Goal: Task Accomplishment & Management: Use online tool/utility

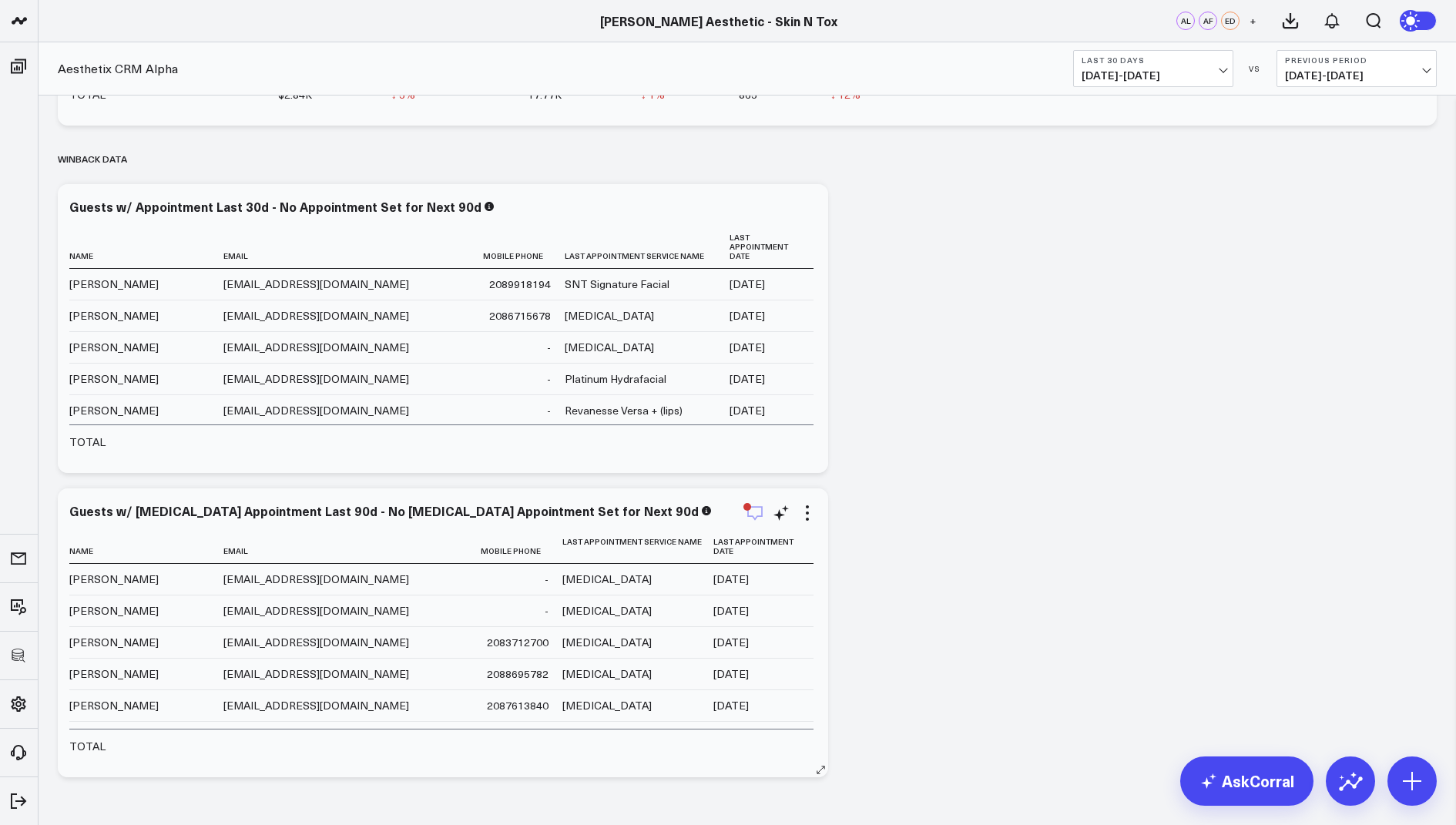
click at [751, 516] on icon "button" at bounding box center [755, 513] width 18 height 18
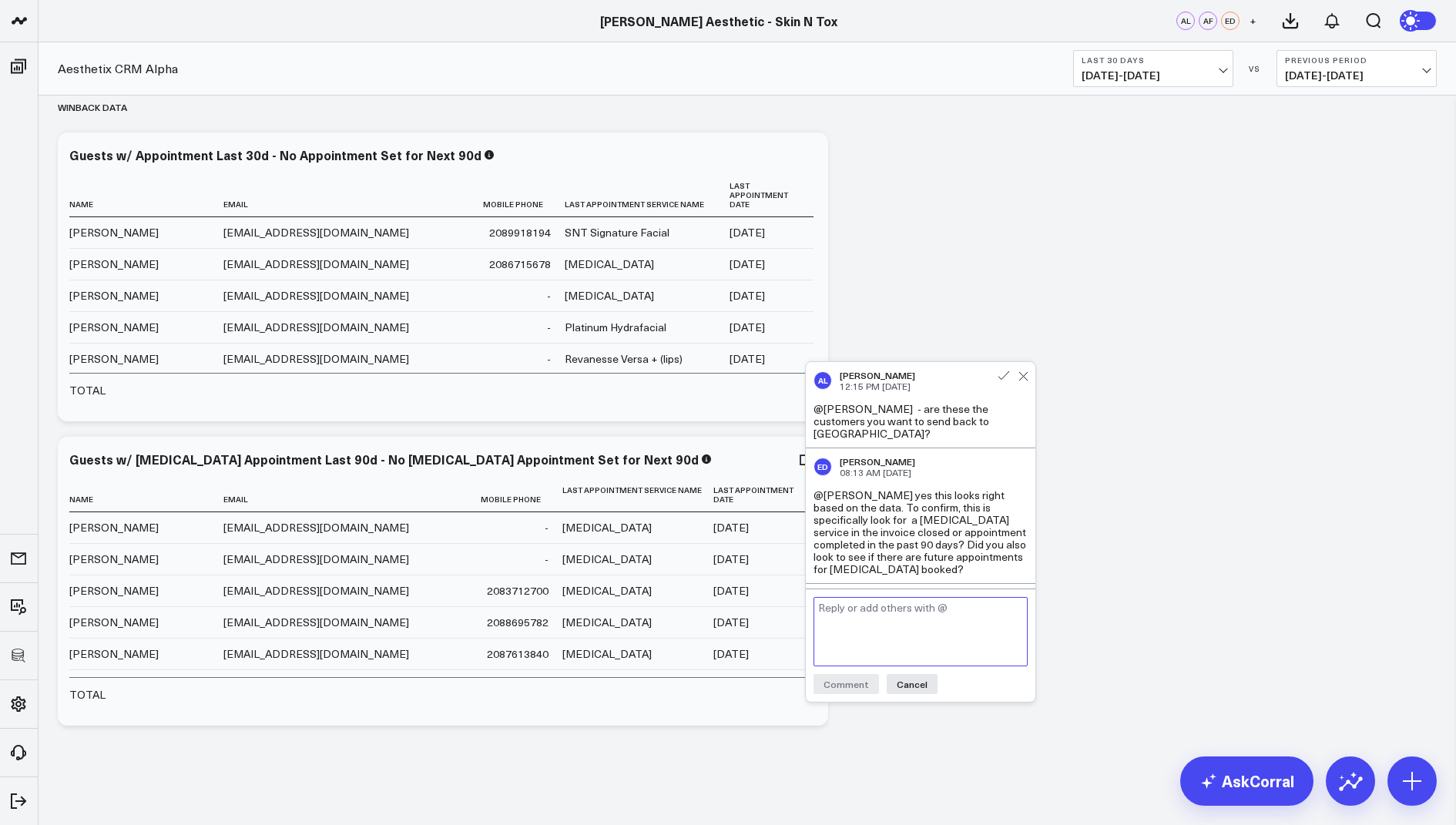
scroll to position [3912, 0]
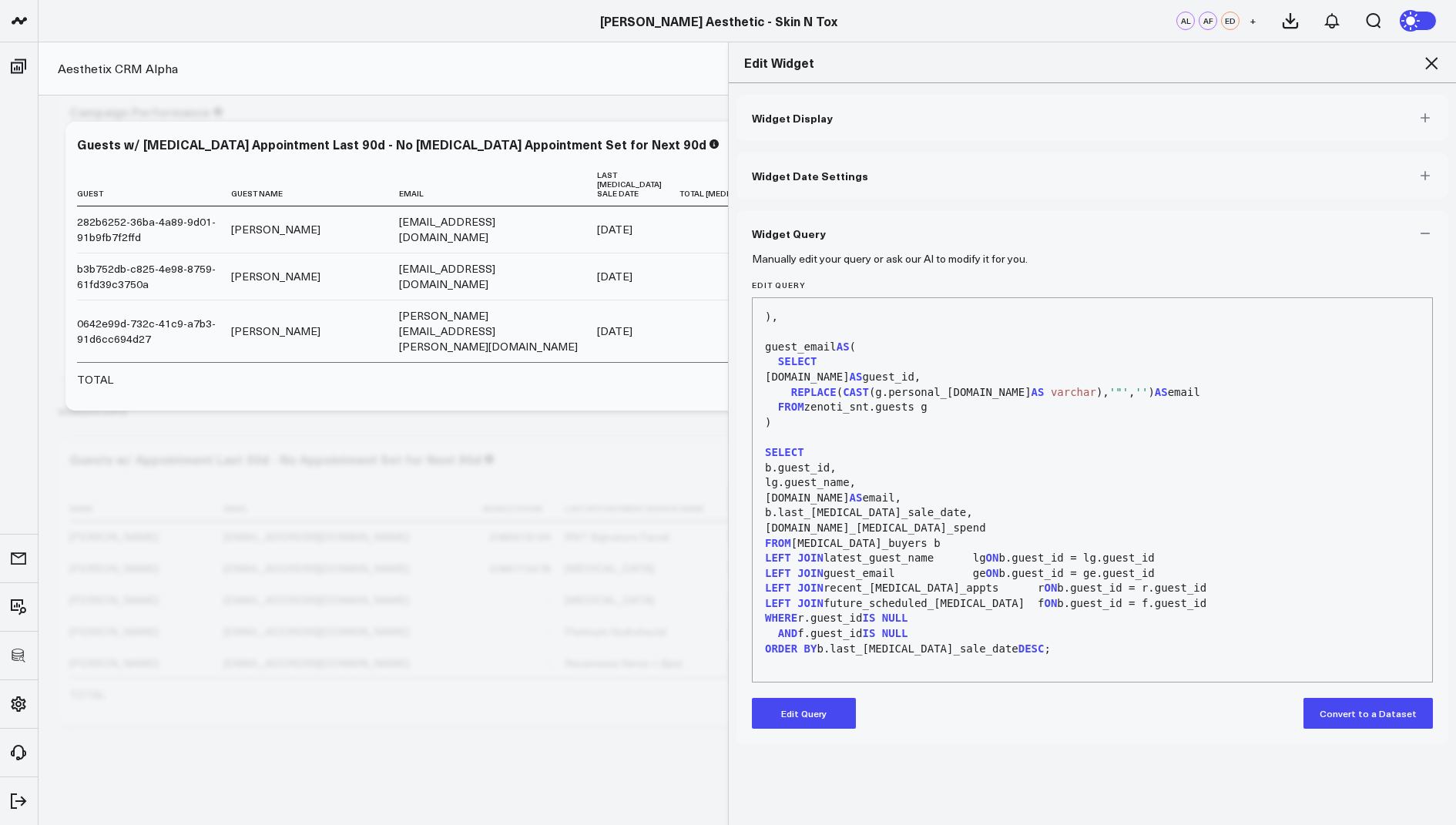
click at [1429, 60] on icon at bounding box center [1431, 63] width 18 height 18
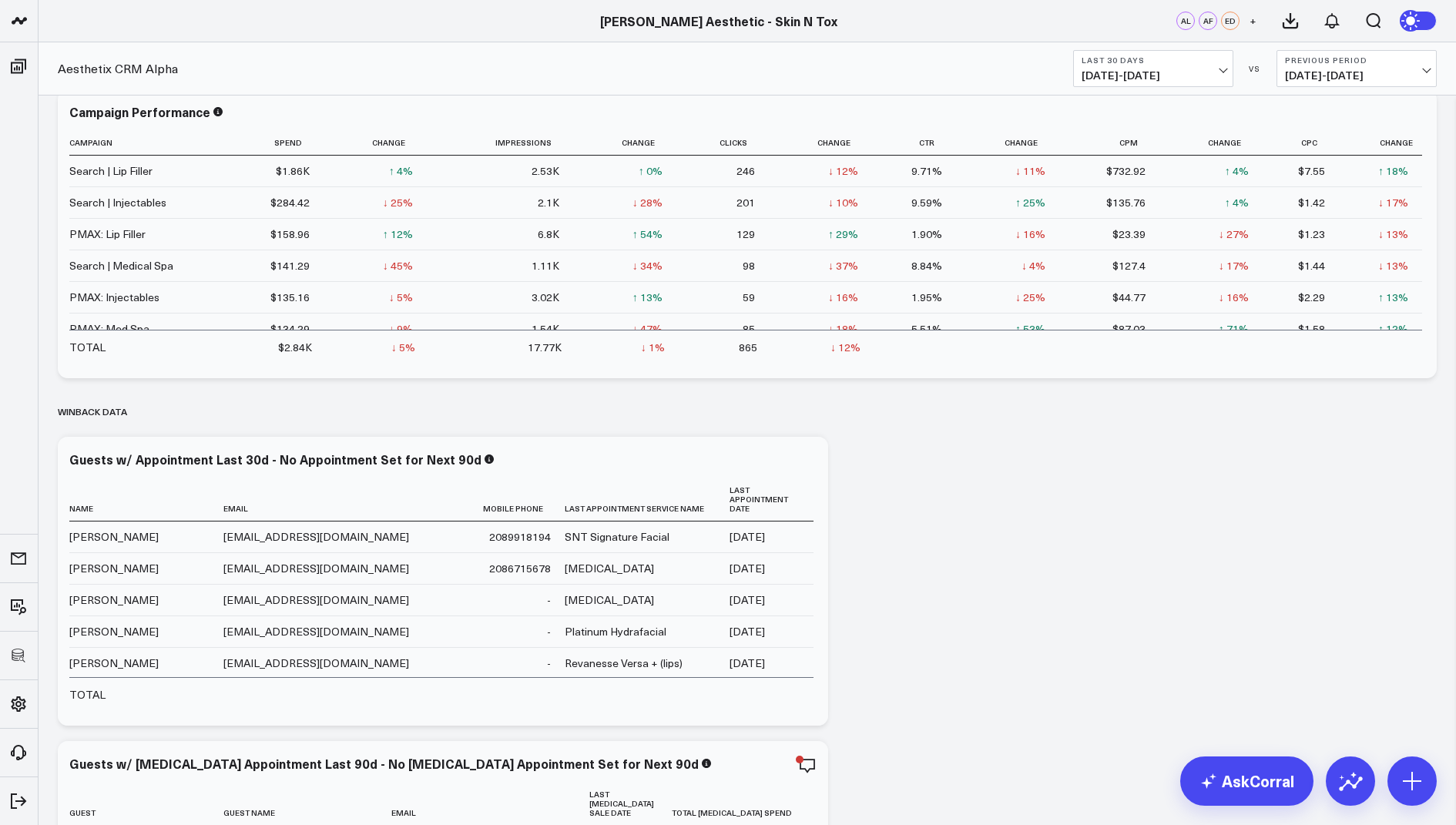
scroll to position [3954, 0]
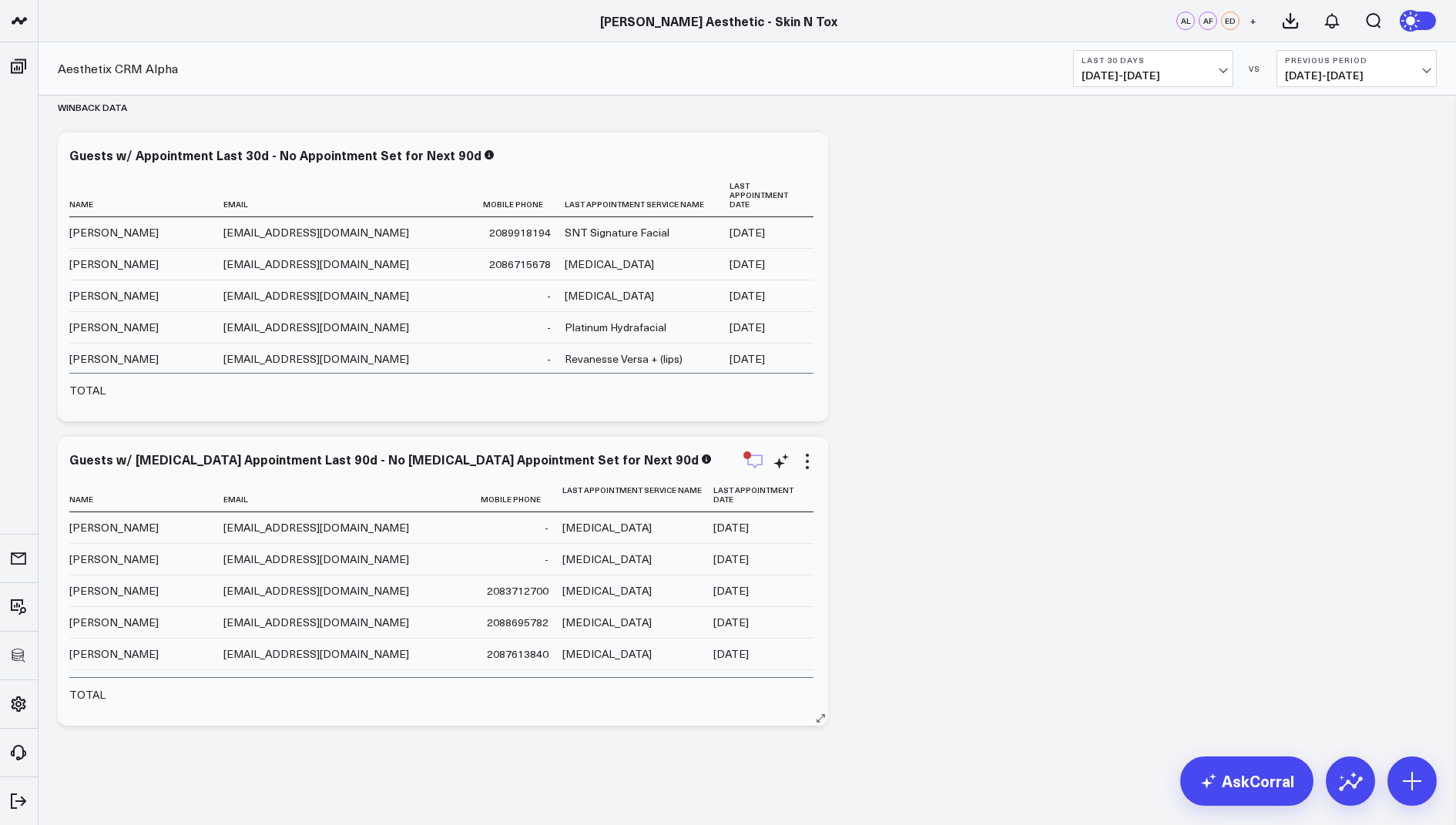
click at [752, 461] on icon "button" at bounding box center [755, 462] width 18 height 18
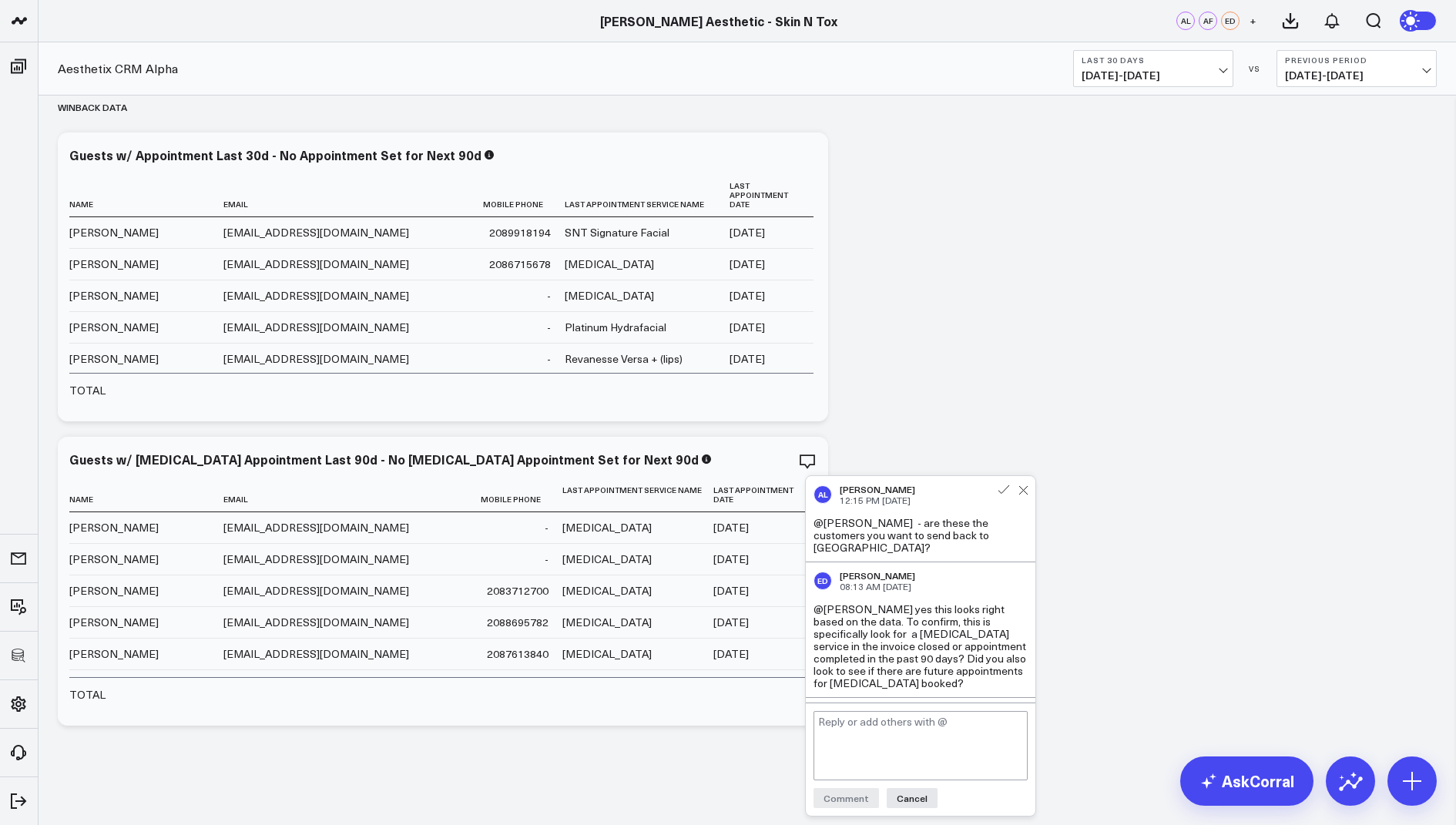
scroll to position [351, 0]
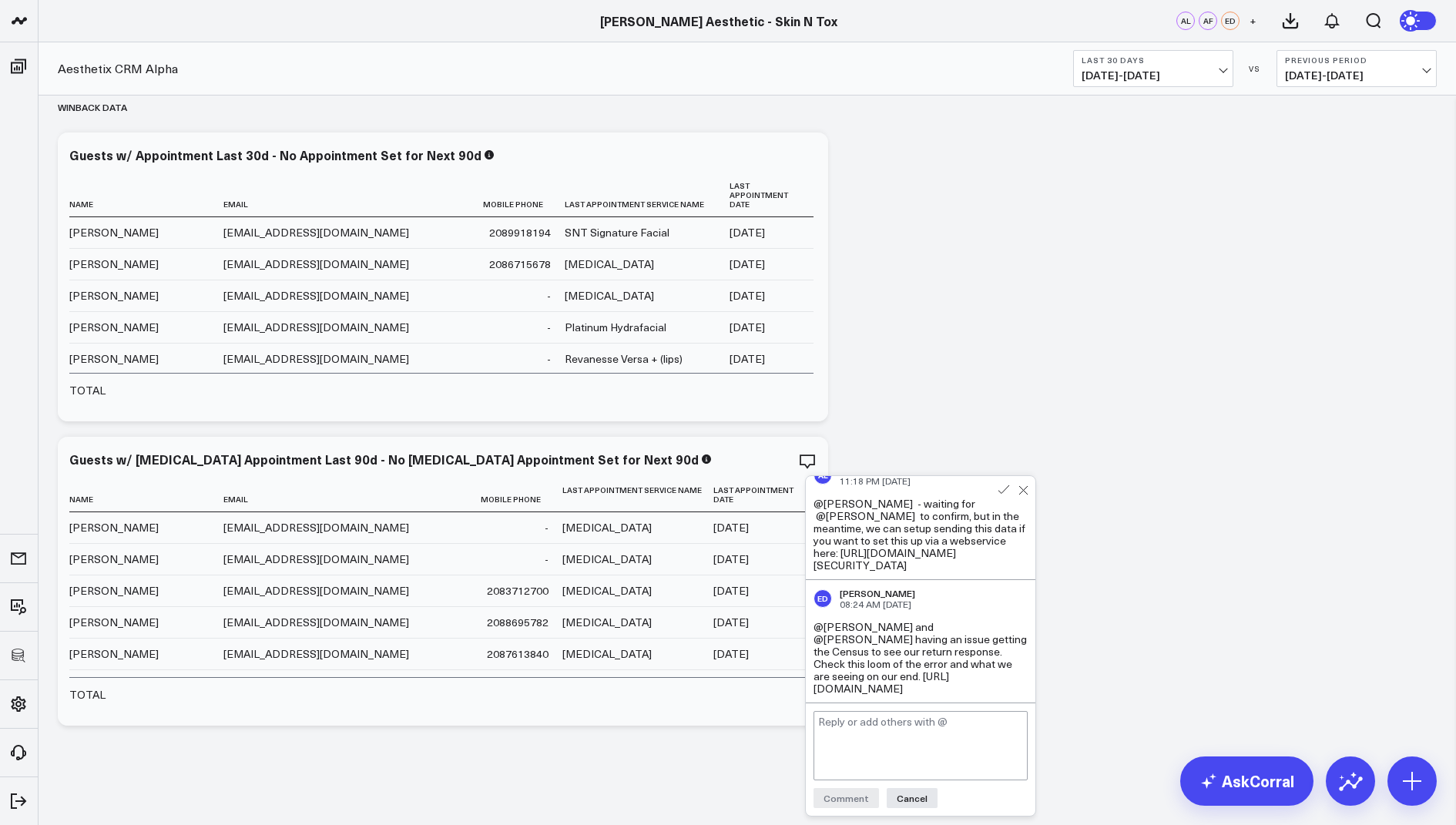
click at [839, 734] on textarea at bounding box center [919, 746] width 214 height 70
click at [950, 808] on div "eric@aesthetixcrm.com" at bounding box center [932, 814] width 176 height 22
paste textarea "hey we are still looking into how to send this back via webhooks-- but please h…"
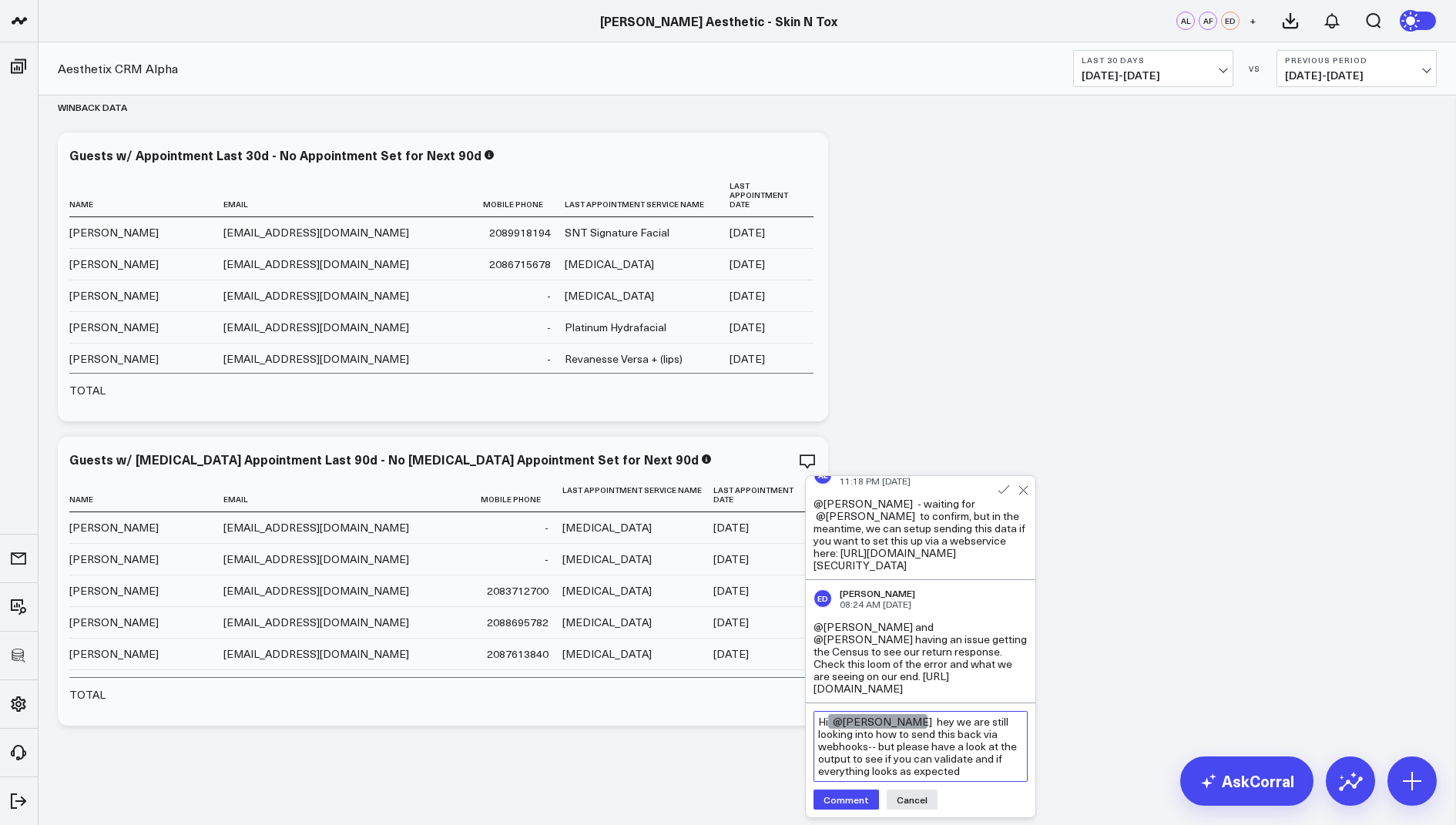
drag, startPoint x: 917, startPoint y: 725, endPoint x: 896, endPoint y: 724, distance: 21.0
click at [896, 724] on textarea "Hi @Eric Dunn hey we are still looking into how to send this back via webhooks-…" at bounding box center [919, 746] width 214 height 71
click at [947, 722] on textarea "Hi @Eric Dunn we are still looking into how to send this back via webhooks-- bu…" at bounding box center [919, 746] width 214 height 71
click at [961, 735] on textarea "Hi @Eric Dunn we are looking into how to send this back via webhooks-- but plea…" at bounding box center [919, 746] width 214 height 71
click at [887, 771] on textarea "Hi @Eric Dunn we are looking into how to send this back via webhooks - but plea…" at bounding box center [919, 746] width 214 height 71
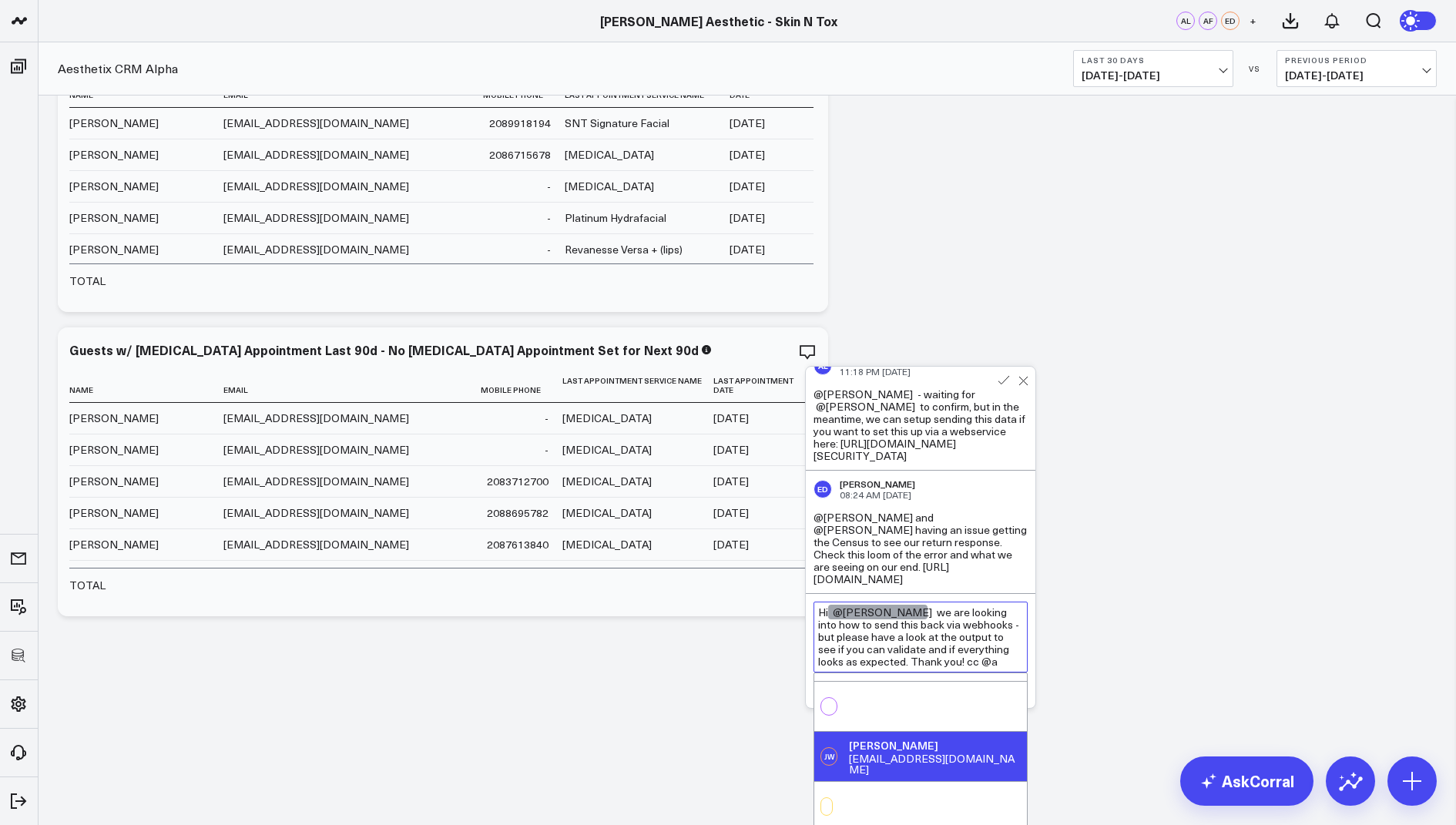
scroll to position [0, 0]
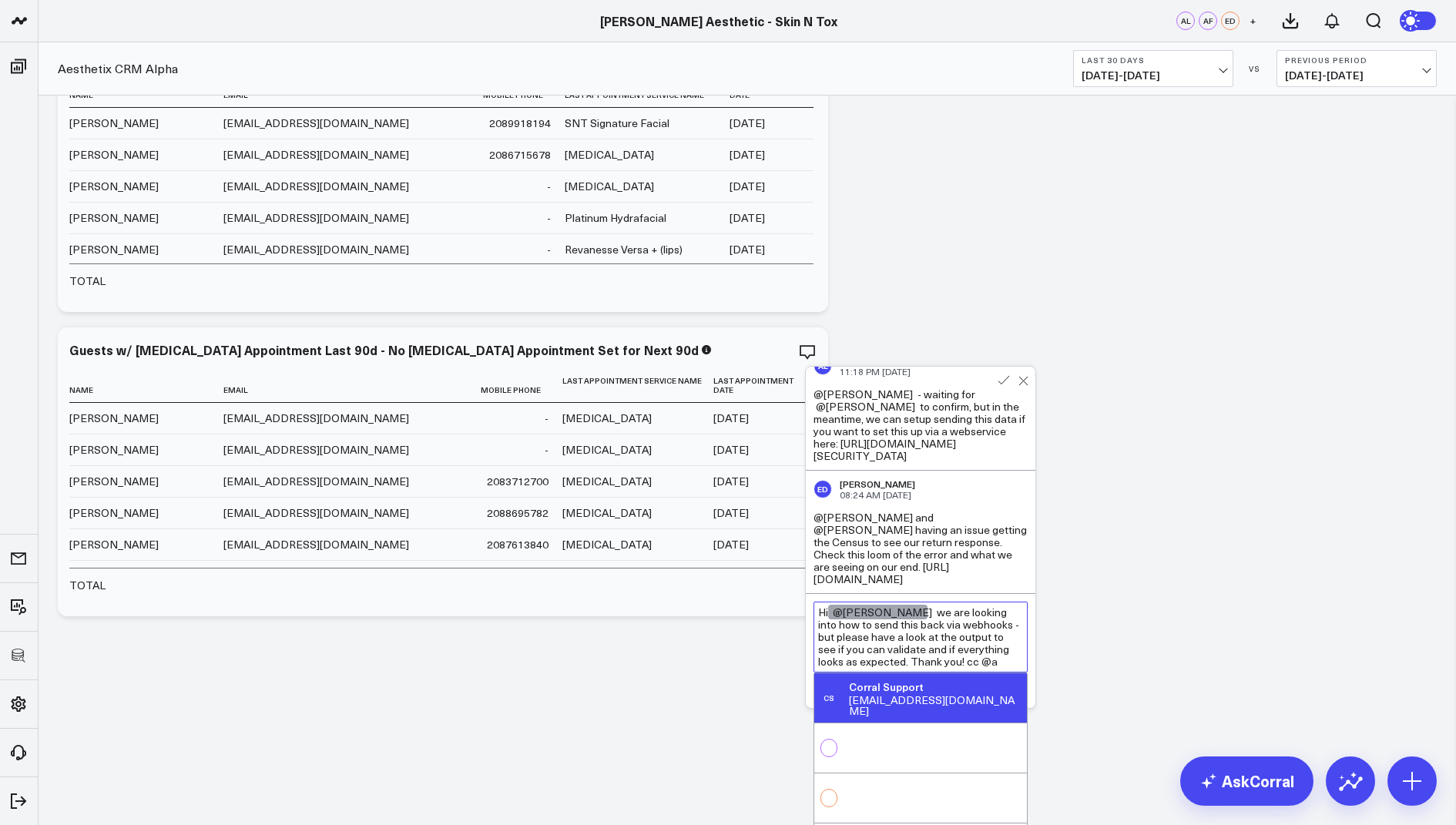
click at [966, 660] on textarea "Hi @Eric Dunn we are looking into how to send this back via webhooks - but plea…" at bounding box center [919, 637] width 214 height 71
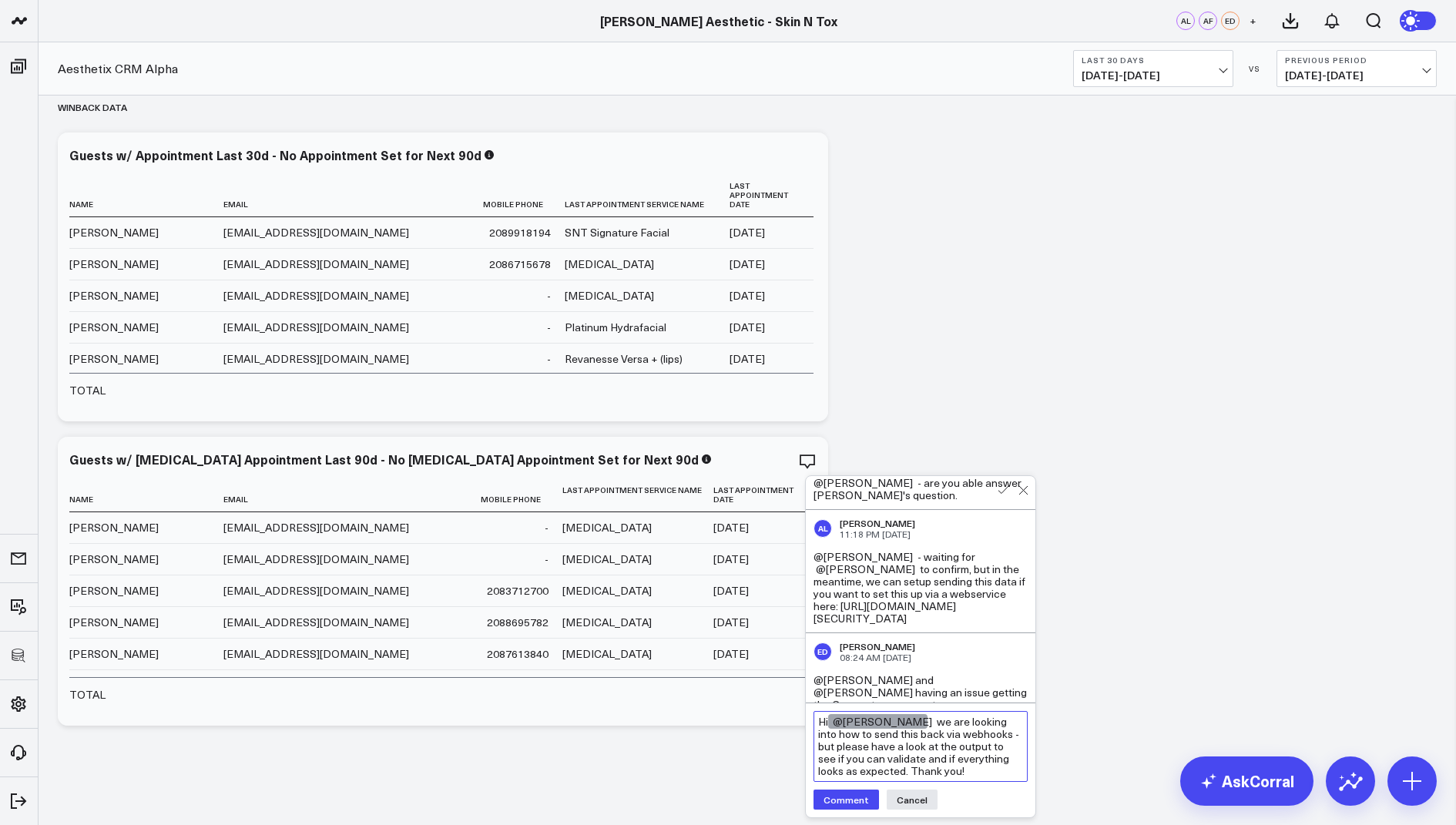
scroll to position [351, 0]
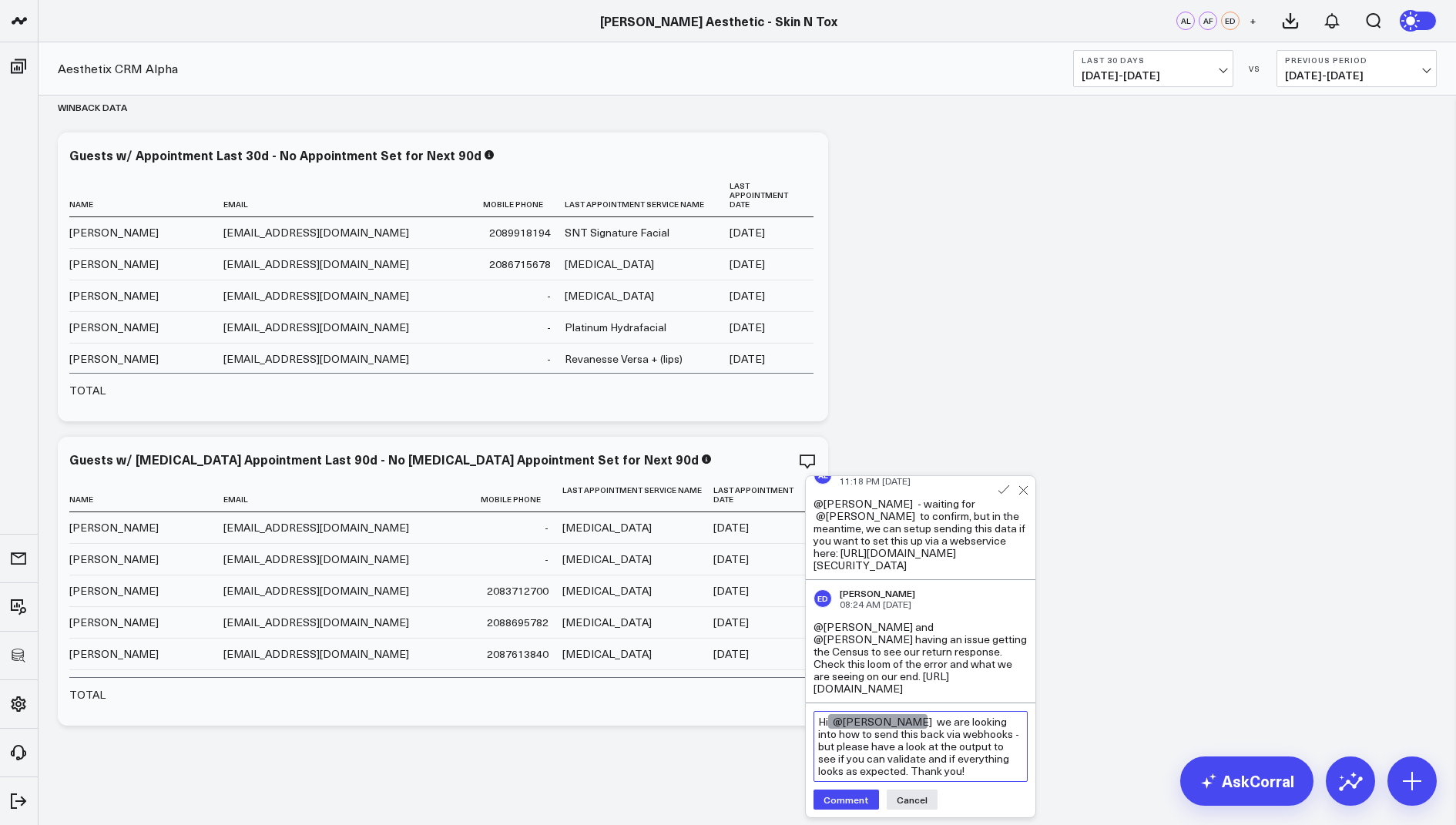
type textarea "Hi @Eric Dunn we are looking into how to send this back via webhooks - but plea…"
click at [848, 796] on button "Comment" at bounding box center [845, 799] width 65 height 20
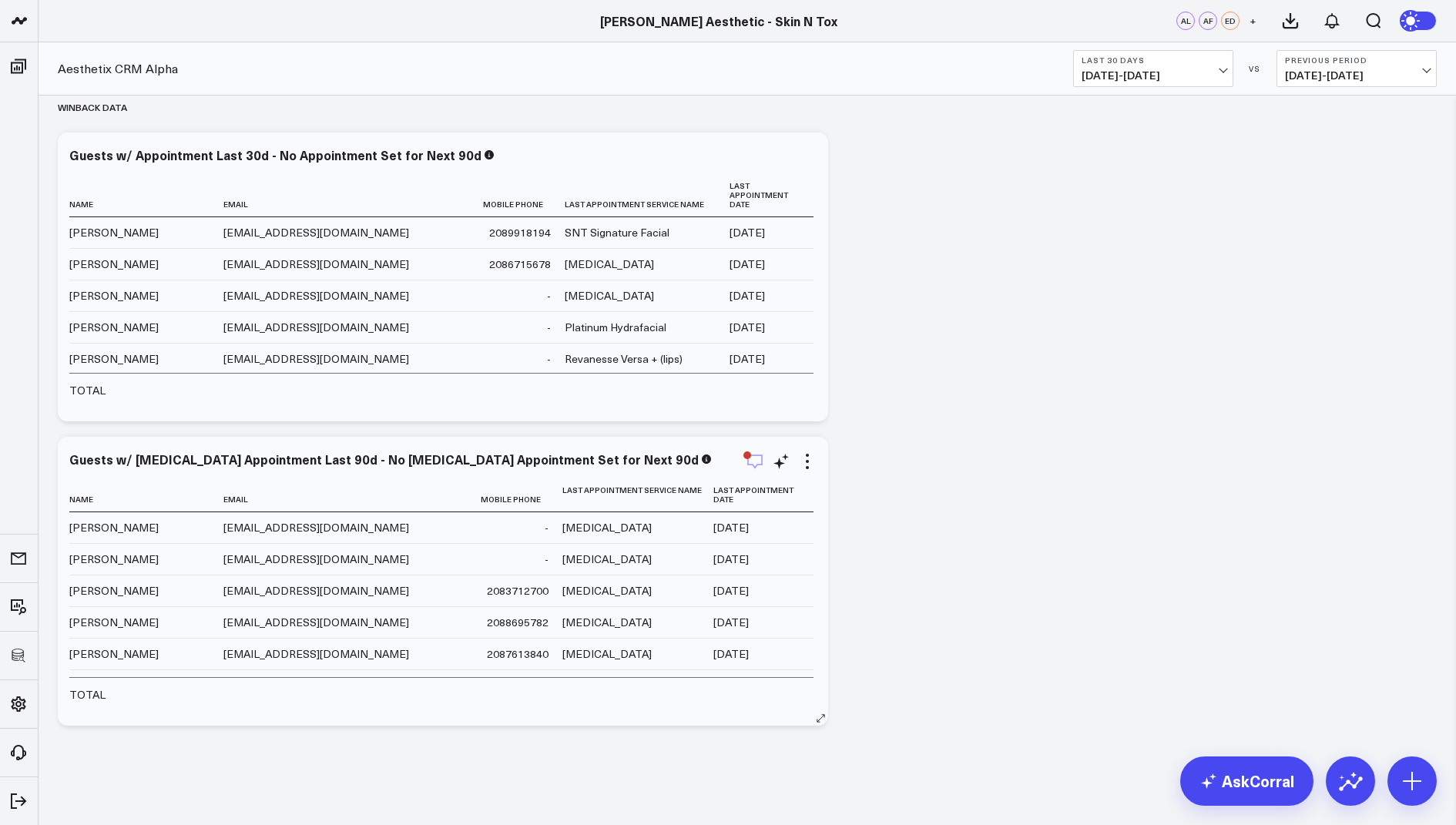
click at [752, 463] on icon "button" at bounding box center [755, 462] width 18 height 18
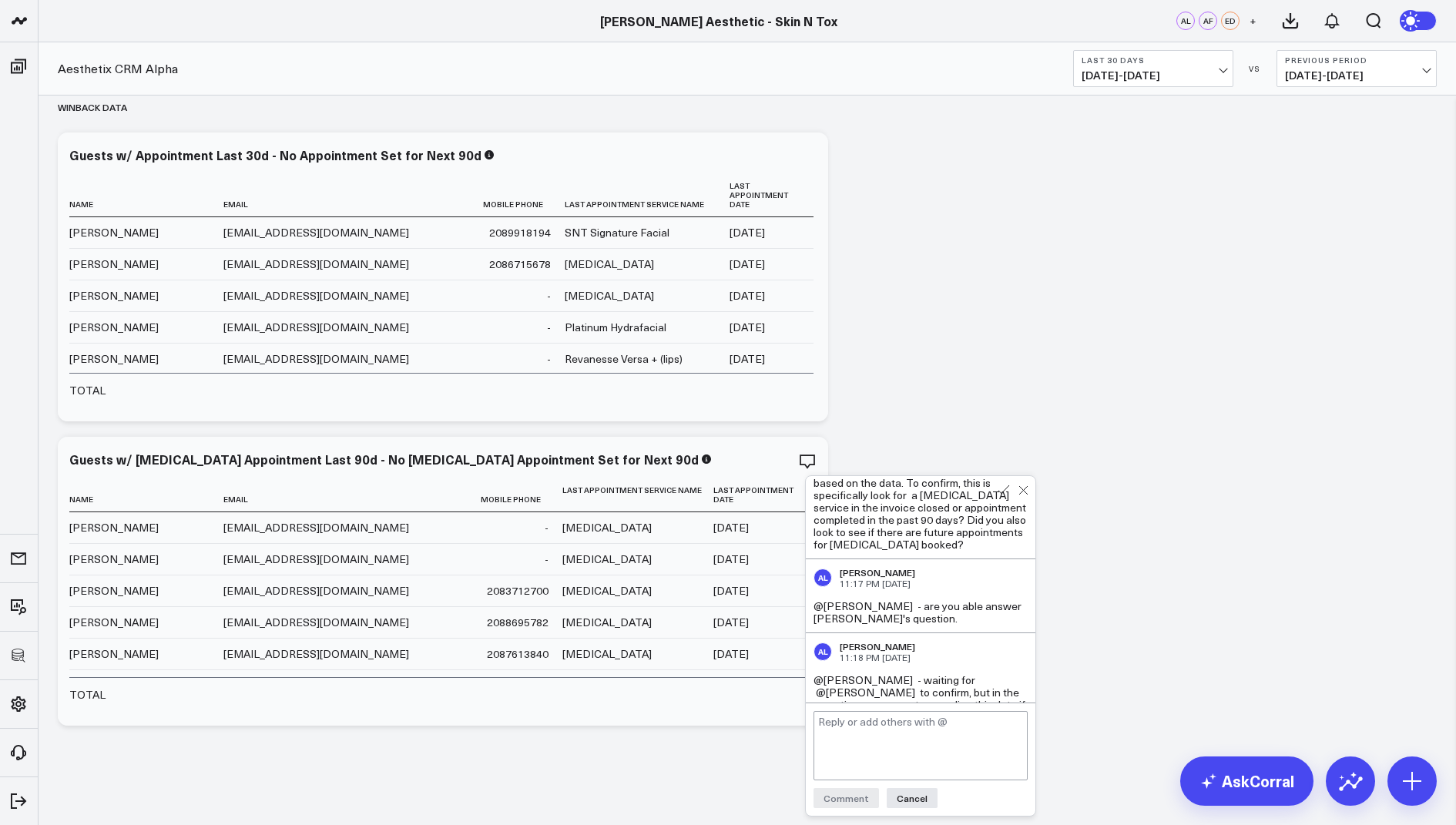
scroll to position [0, 0]
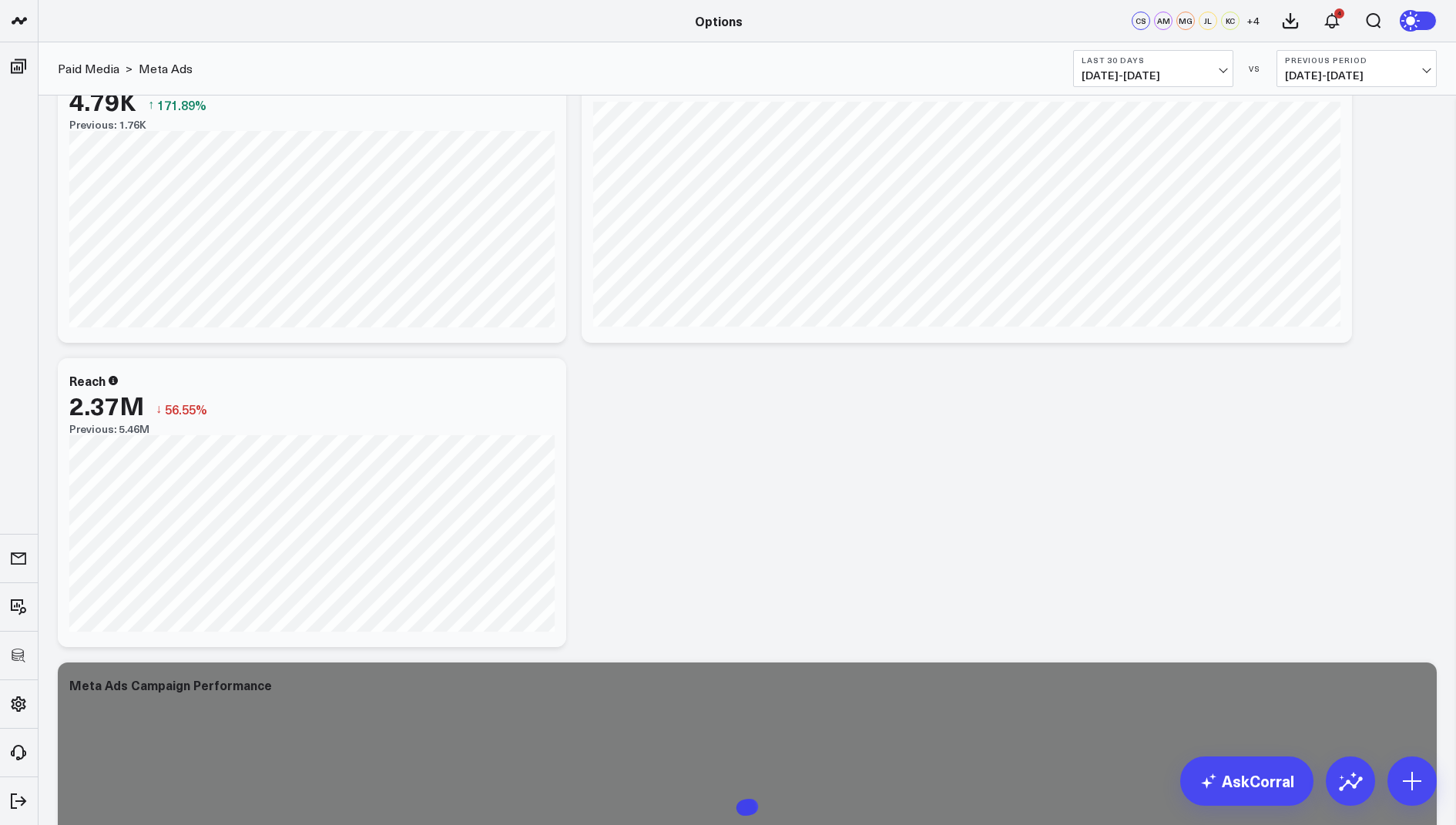
scroll to position [888, 0]
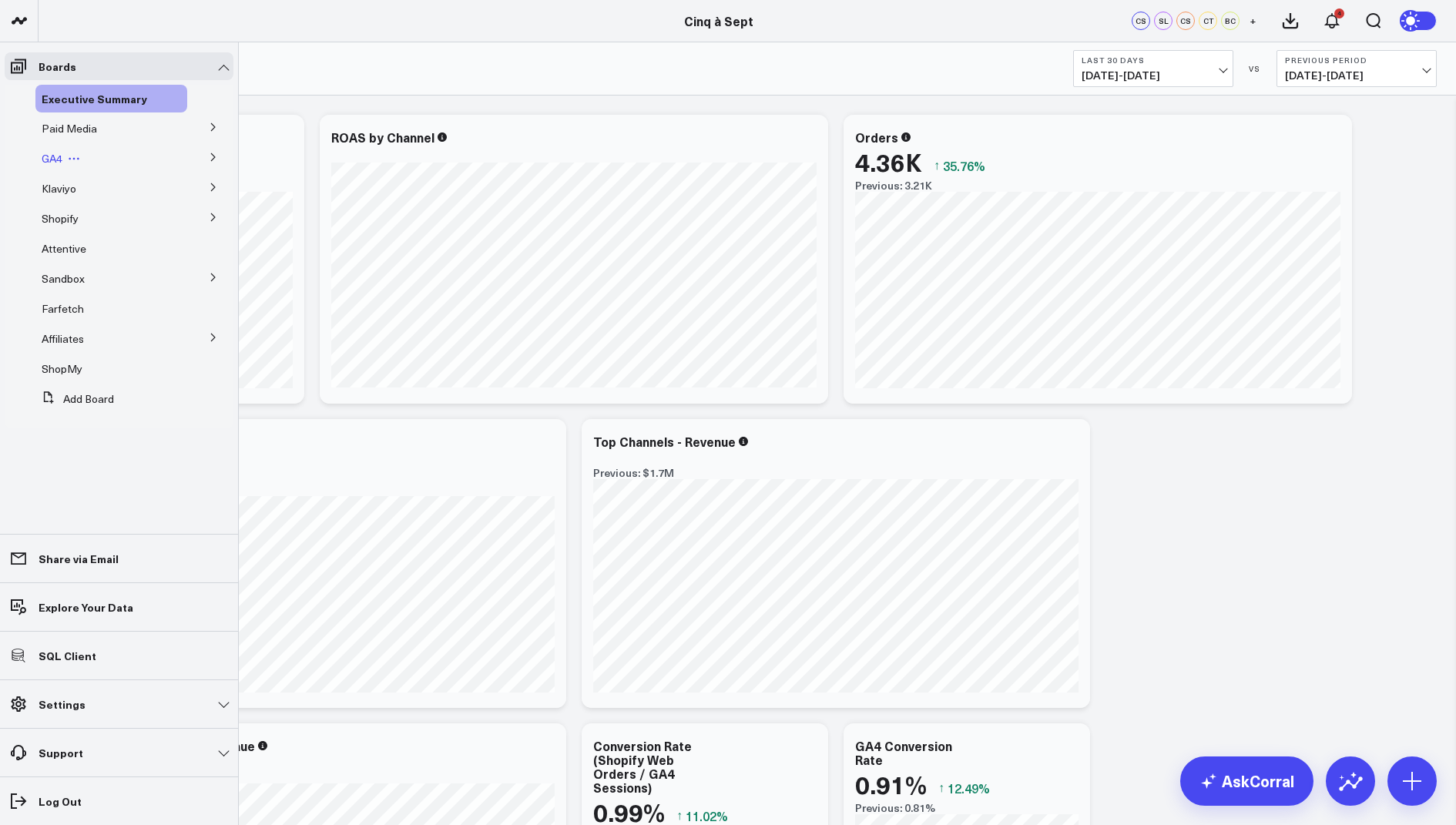
click at [57, 152] on span "GA4" at bounding box center [51, 159] width 21 height 15
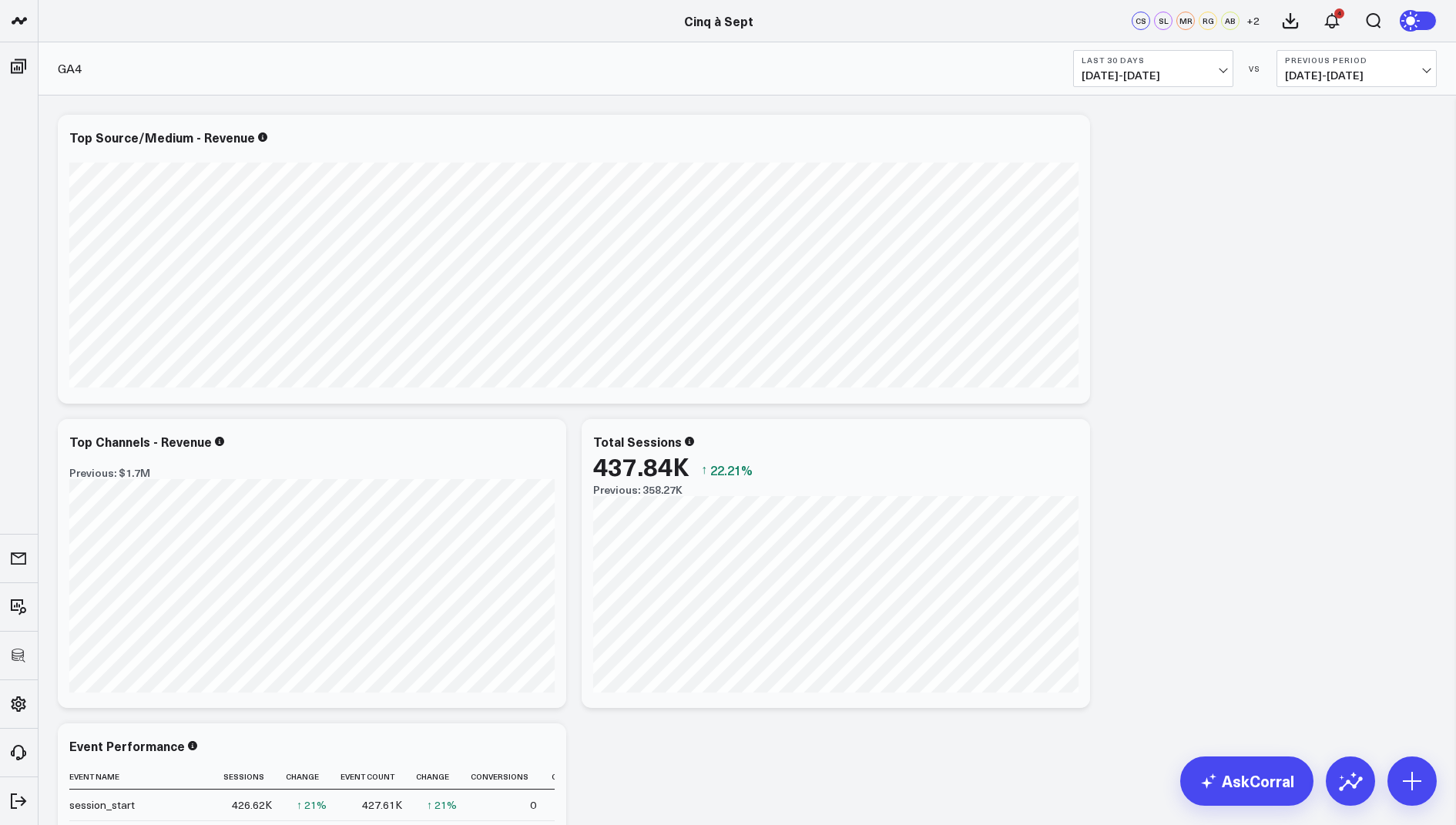
click at [1192, 64] on b "Last 30 Days" at bounding box center [1153, 60] width 143 height 9
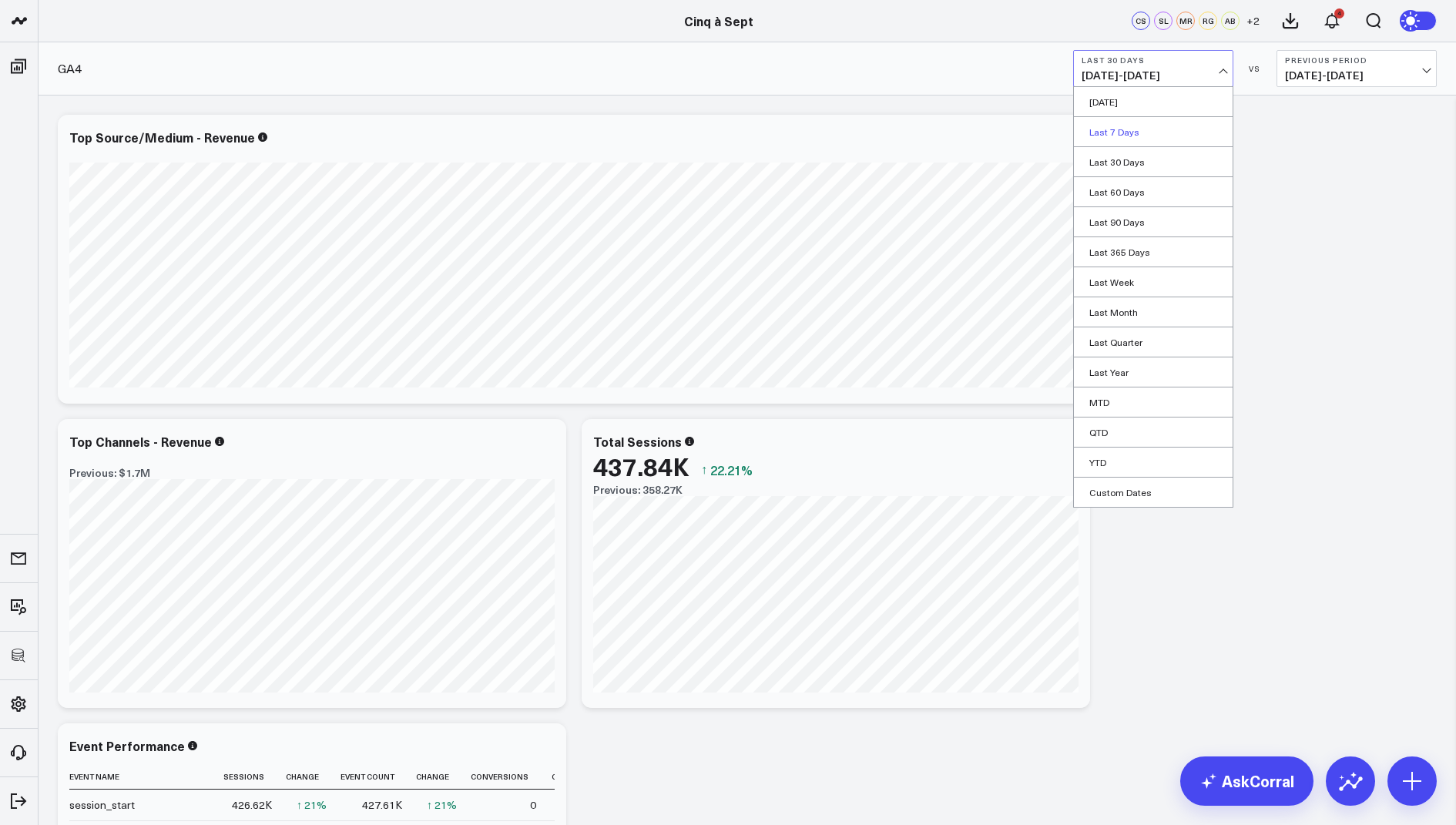
click at [1125, 128] on link "Last 7 Days" at bounding box center [1152, 132] width 159 height 29
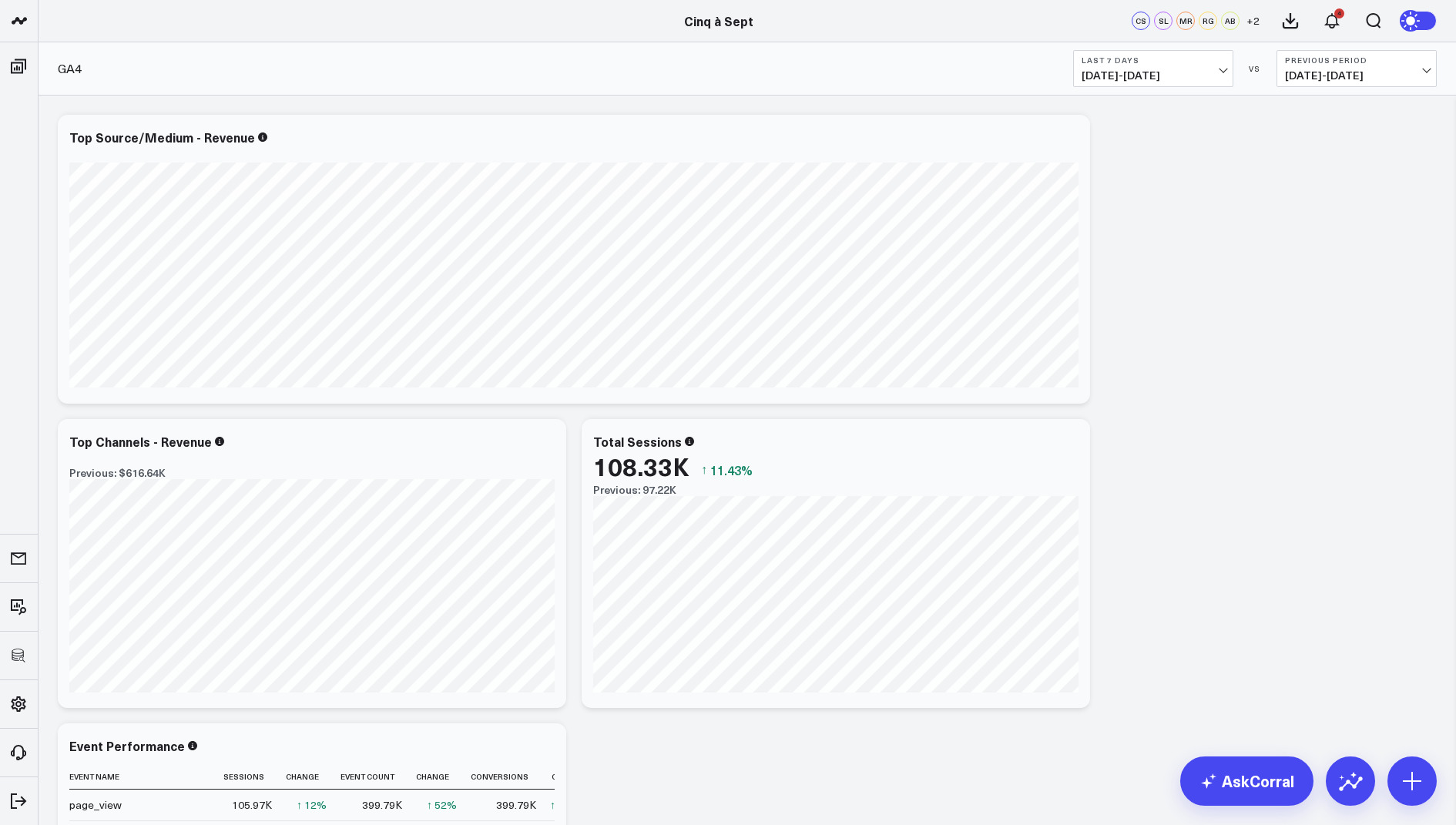
click at [1147, 79] on span "09/18/25 - 09/24/25" at bounding box center [1153, 75] width 143 height 12
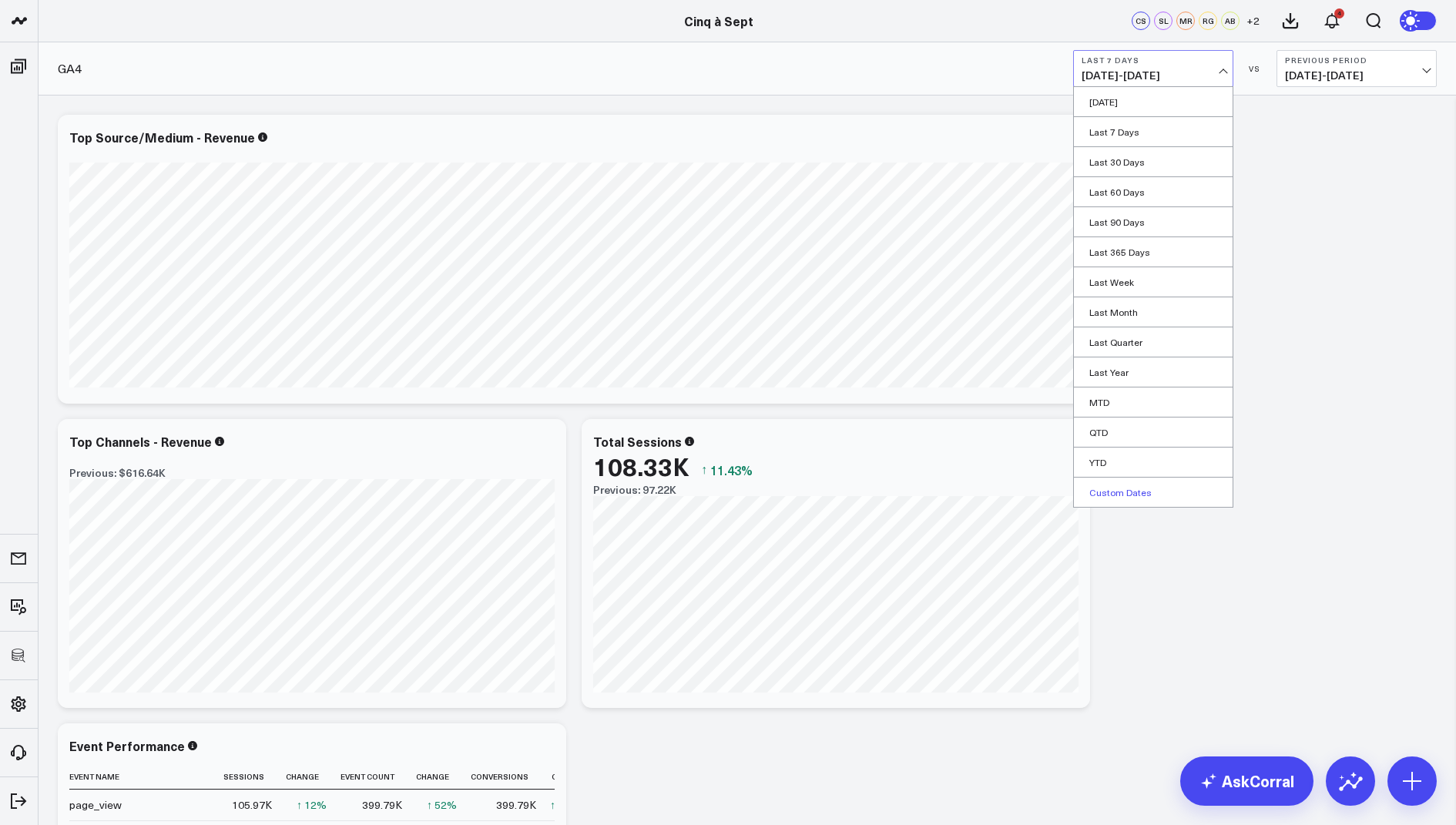
click at [1101, 488] on link "Custom Dates" at bounding box center [1152, 492] width 159 height 29
select select "8"
select select "2025"
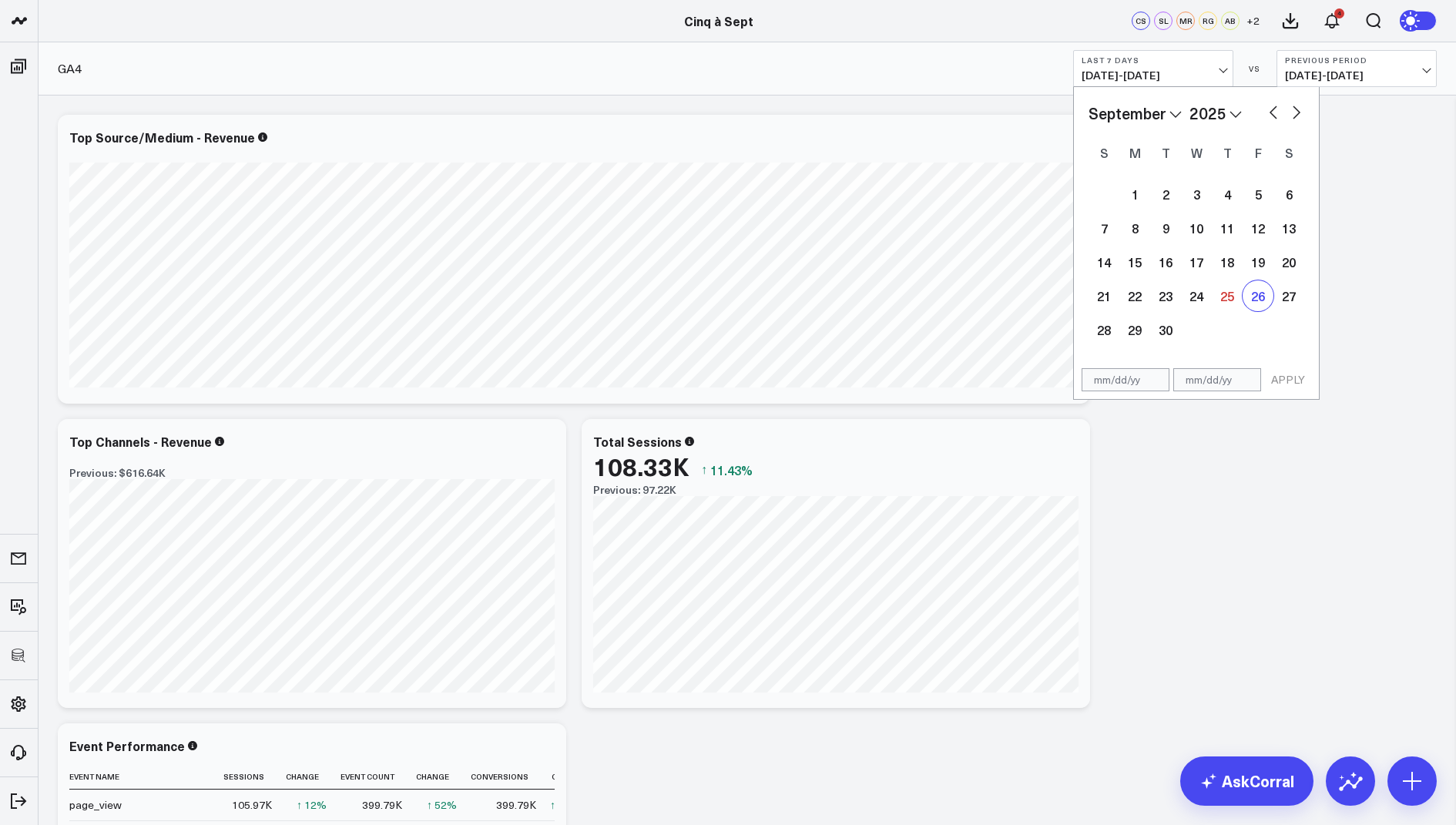
click at [1261, 297] on div "26" at bounding box center [1258, 296] width 31 height 31
type input "09/26/25"
select select "8"
select select "2025"
click at [1160, 329] on div "30" at bounding box center [1165, 329] width 31 height 31
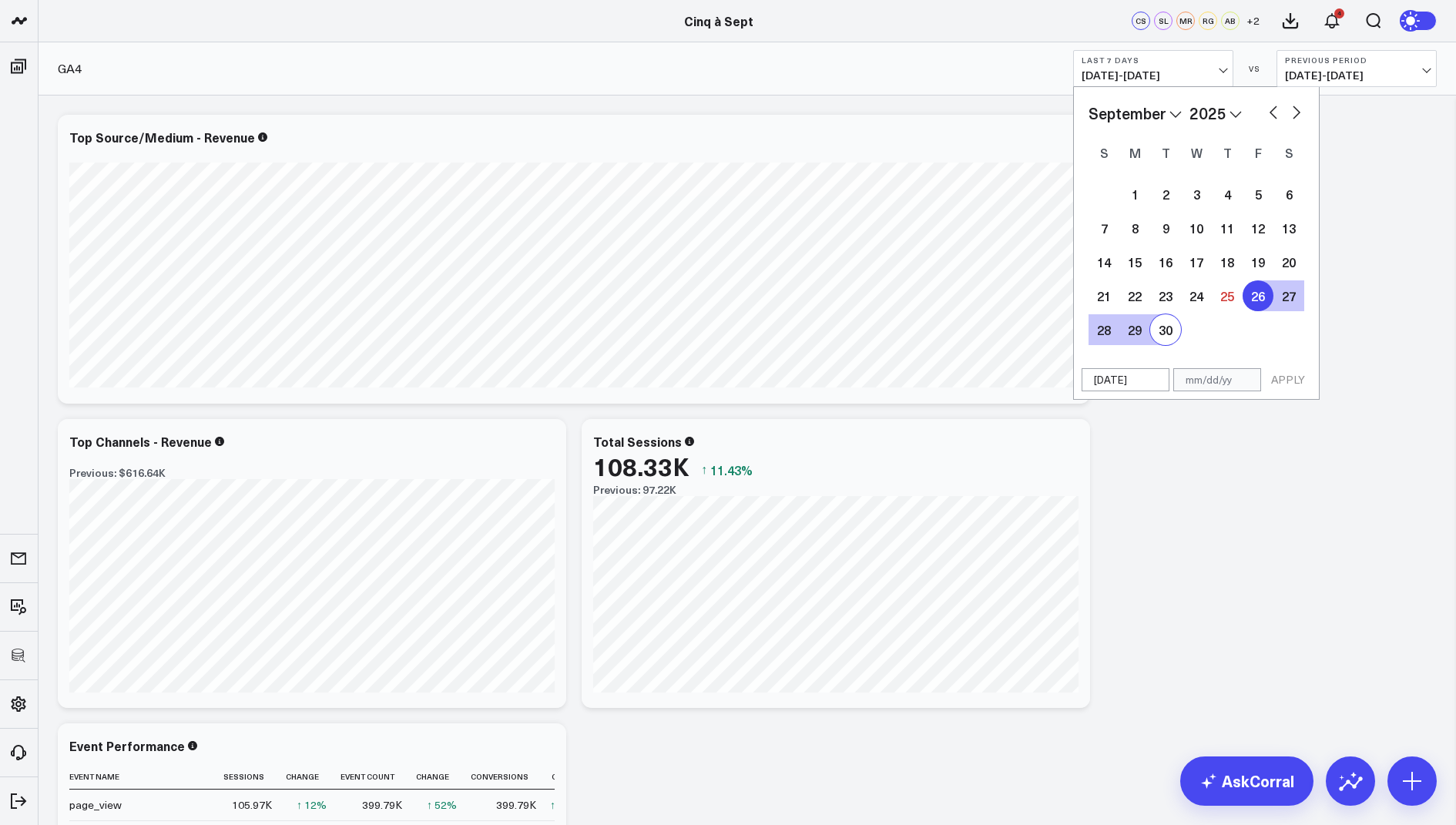
type input "09/30/25"
select select "8"
select select "2025"
click at [1188, 257] on div "17" at bounding box center [1196, 262] width 31 height 31
type input "09/17/25"
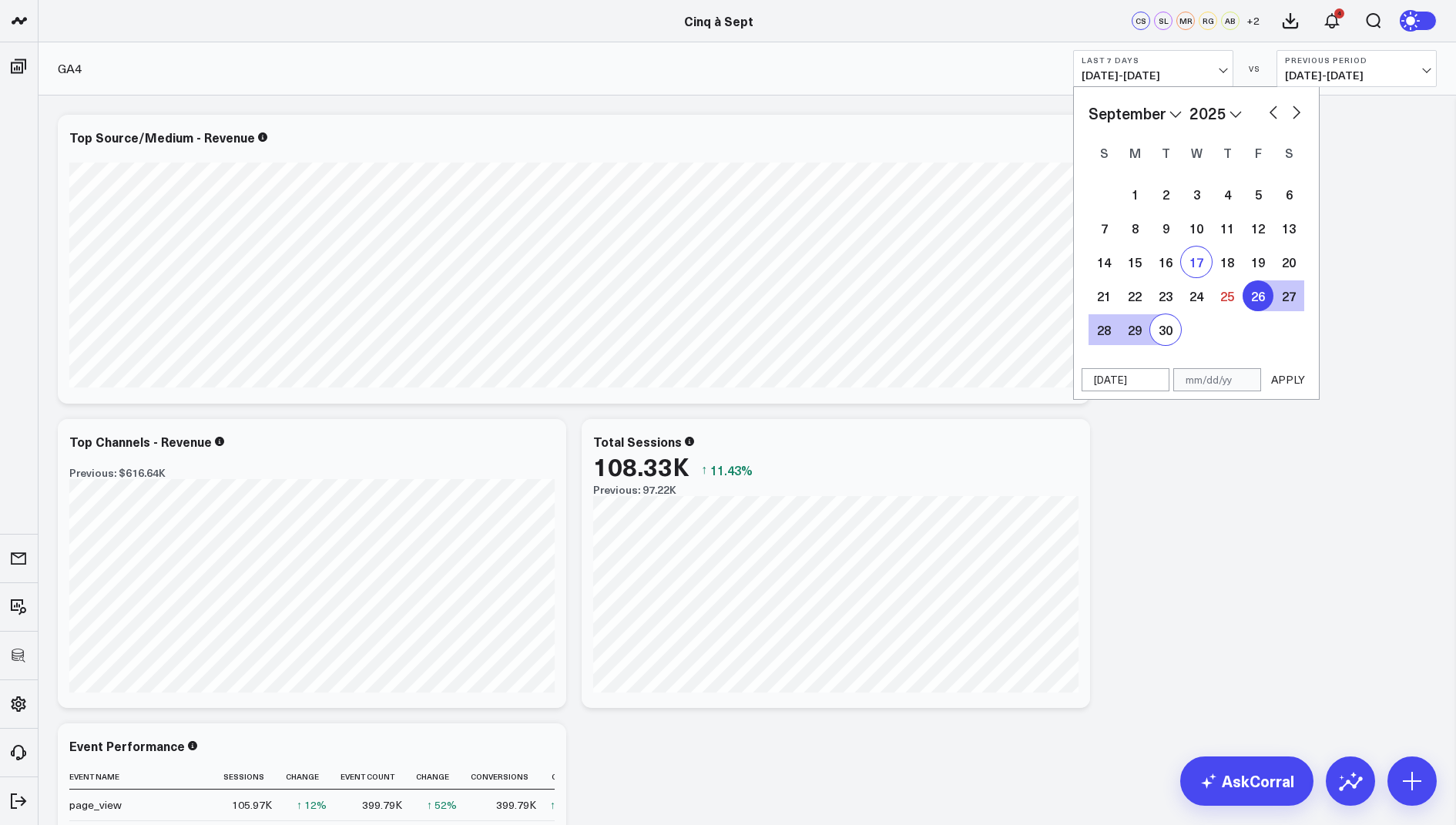
select select "8"
select select "2025"
click at [1195, 307] on div "24" at bounding box center [1196, 296] width 31 height 31
type input "[DATE]"
select select "8"
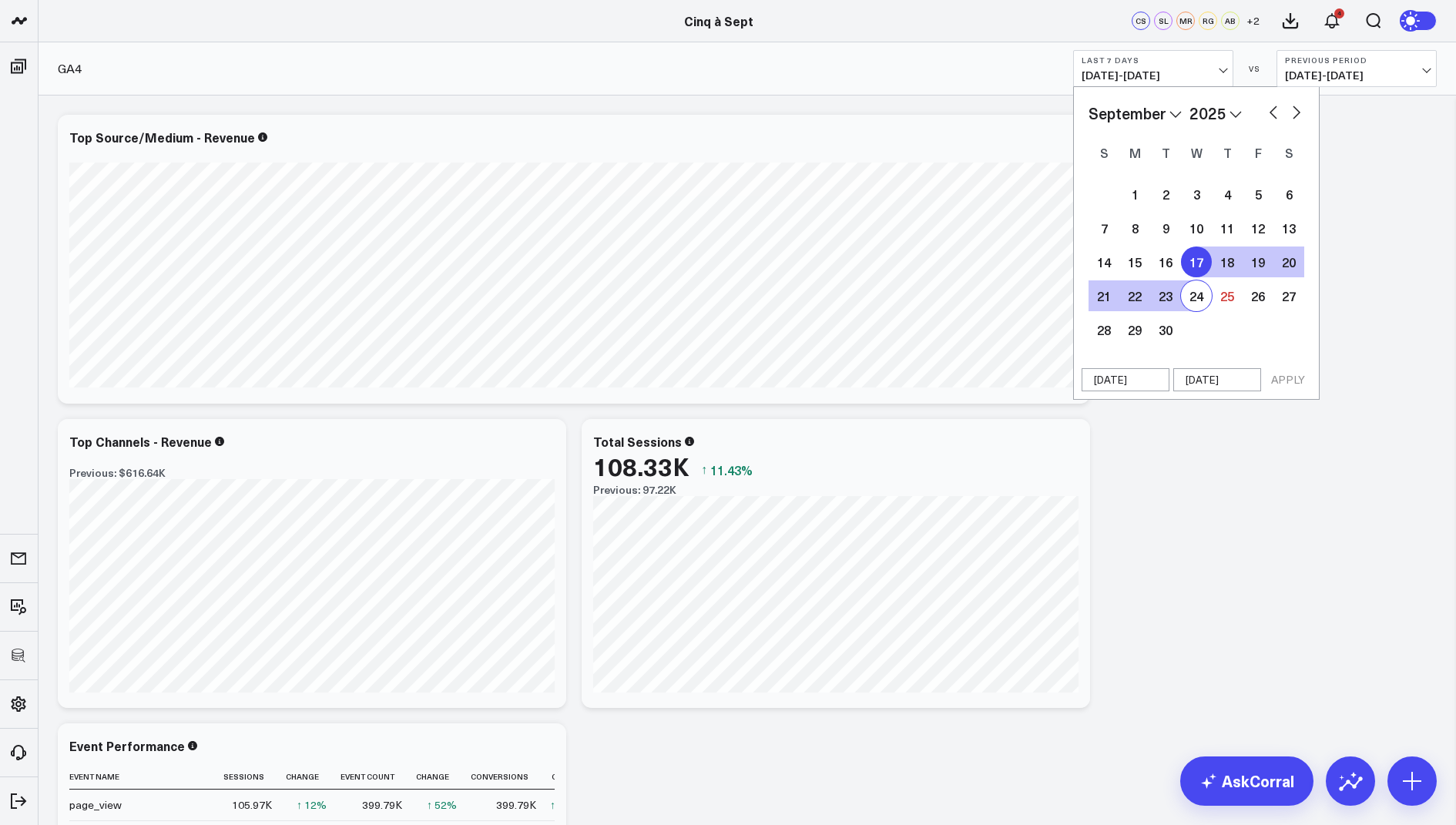
select select "2025"
click at [1295, 375] on button "APPLY" at bounding box center [1287, 379] width 46 height 23
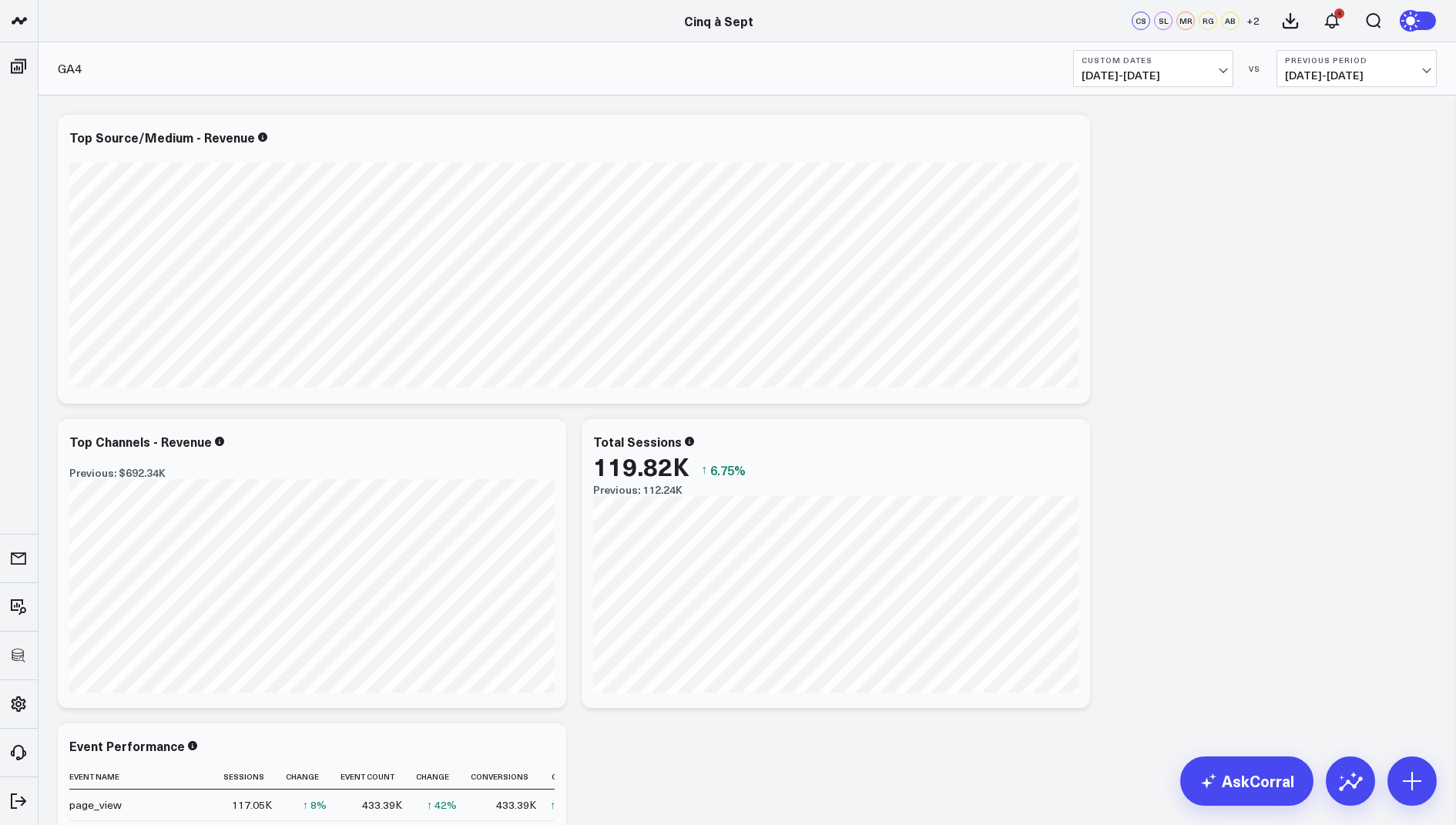
click at [1127, 71] on span "09/17/25 - 09/24/25" at bounding box center [1153, 75] width 143 height 12
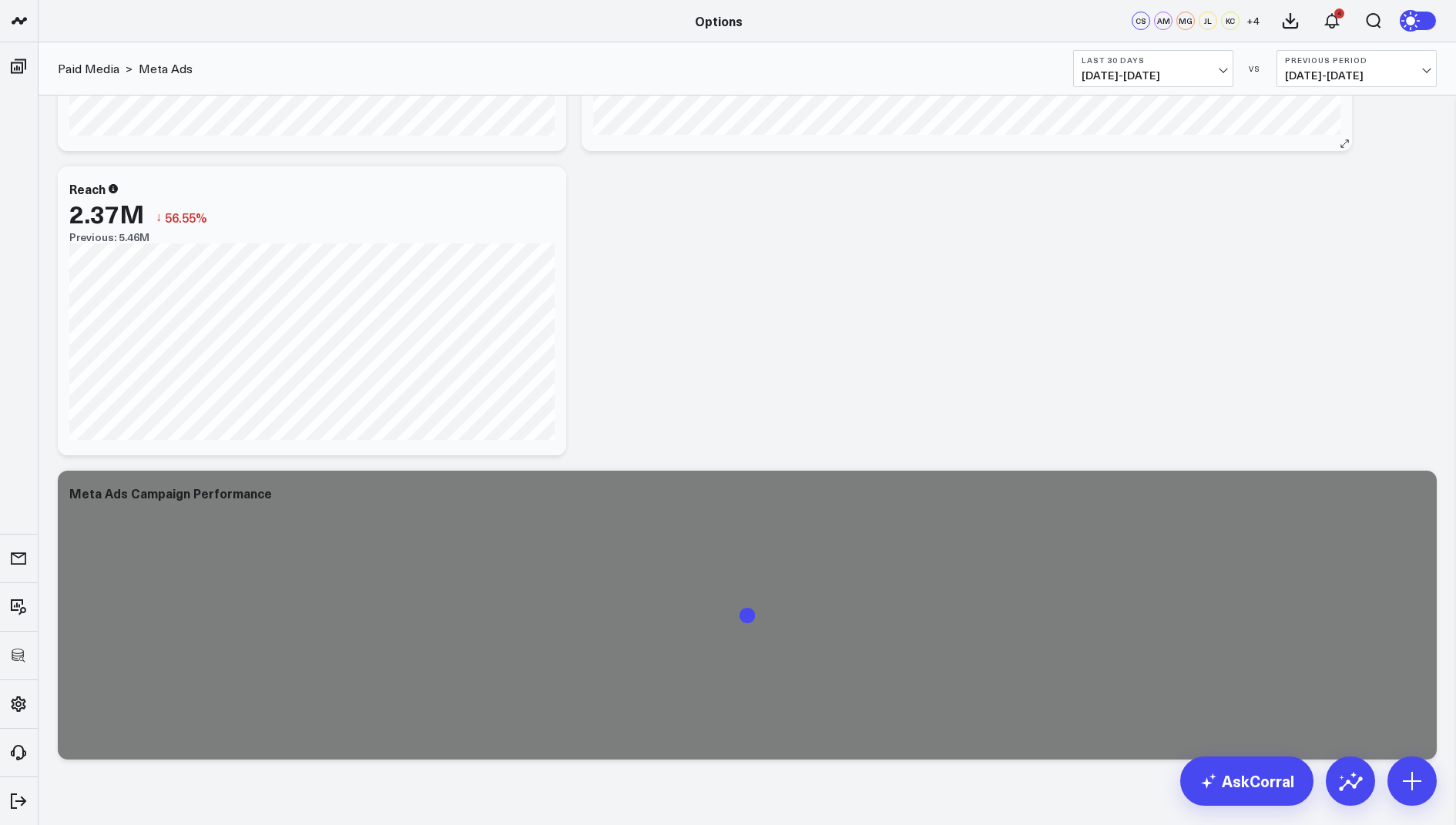
scroll to position [895, 0]
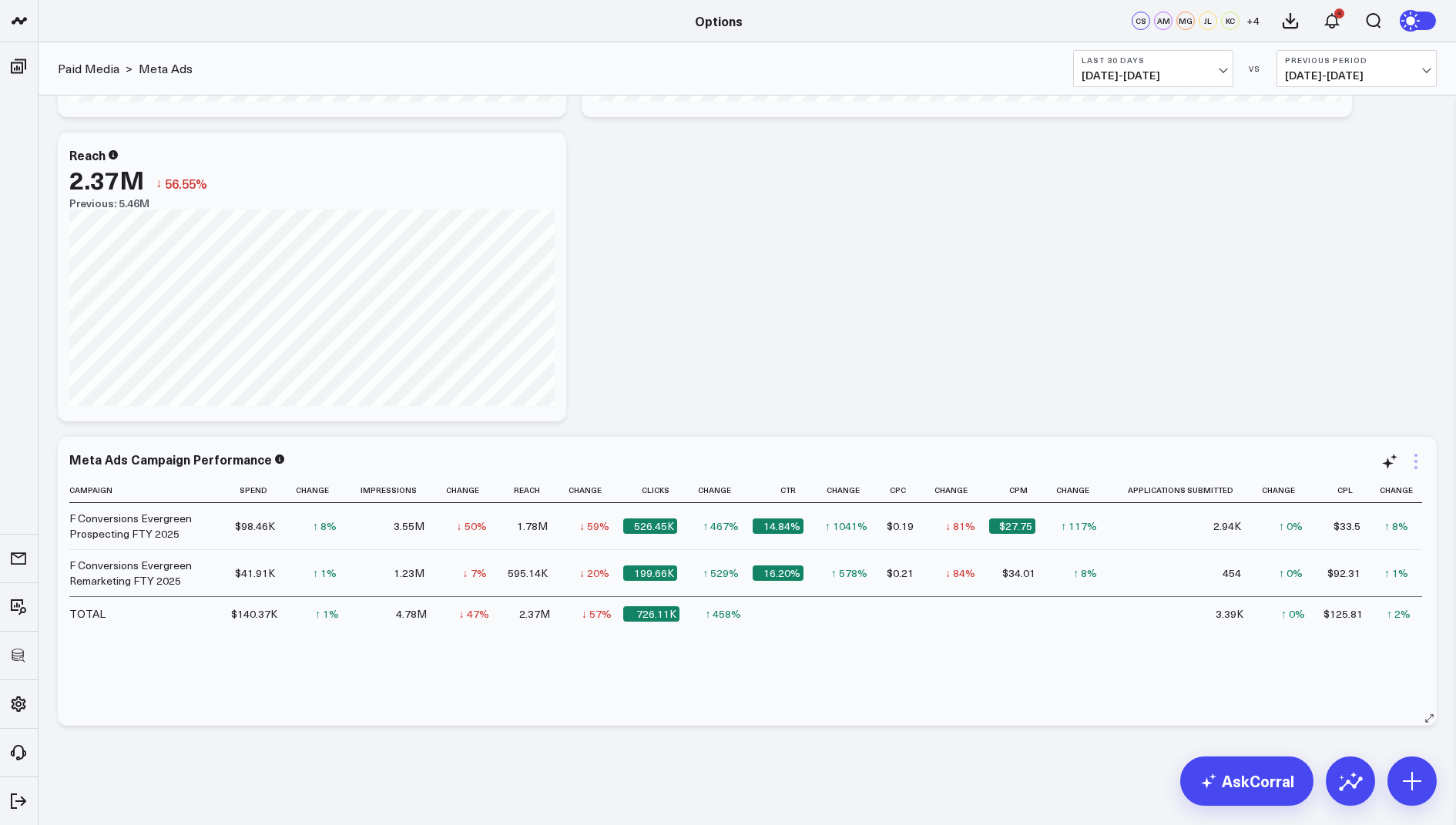
click at [1413, 461] on icon at bounding box center [1416, 462] width 18 height 18
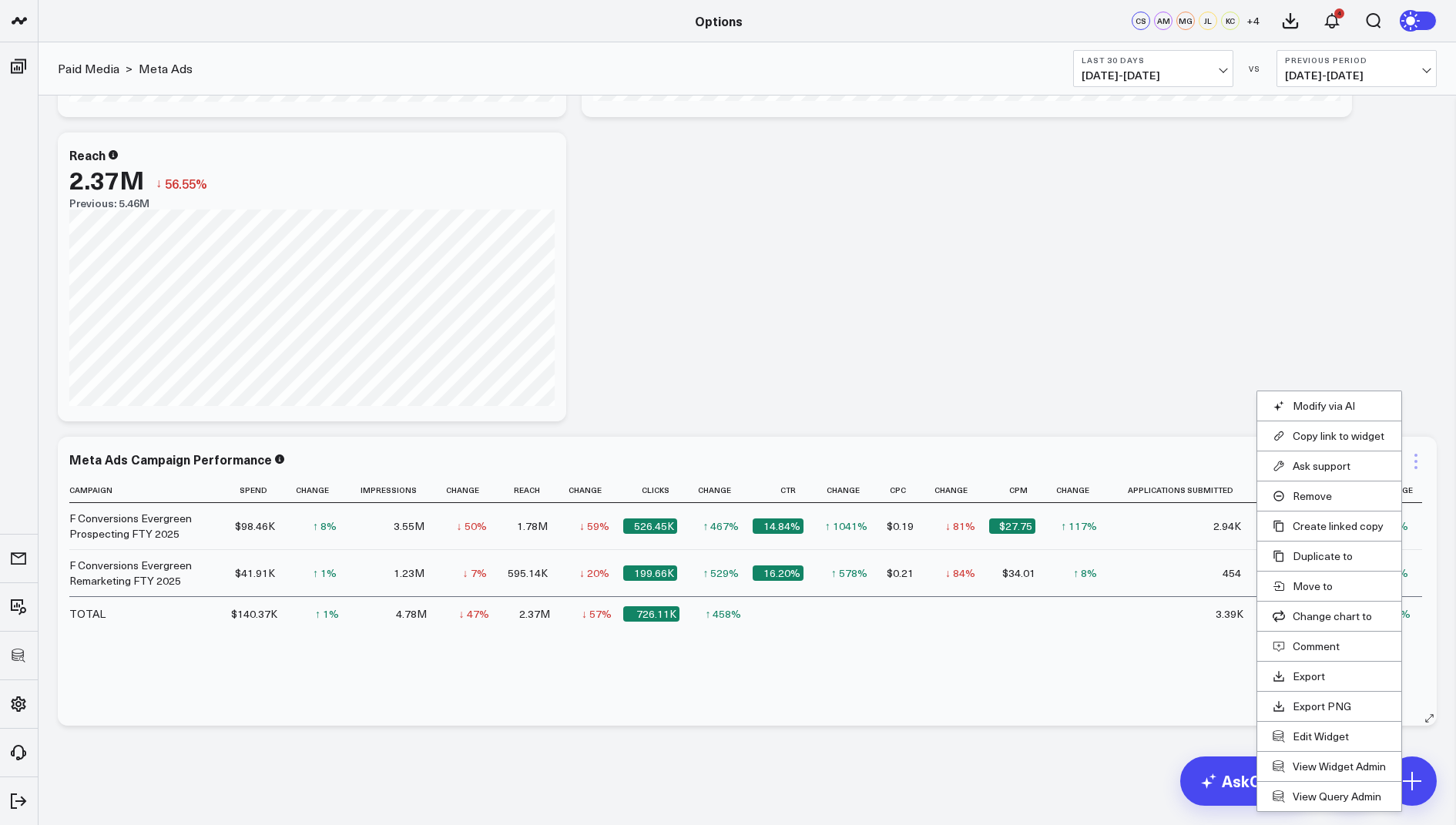
click at [1416, 458] on icon at bounding box center [1416, 462] width 18 height 18
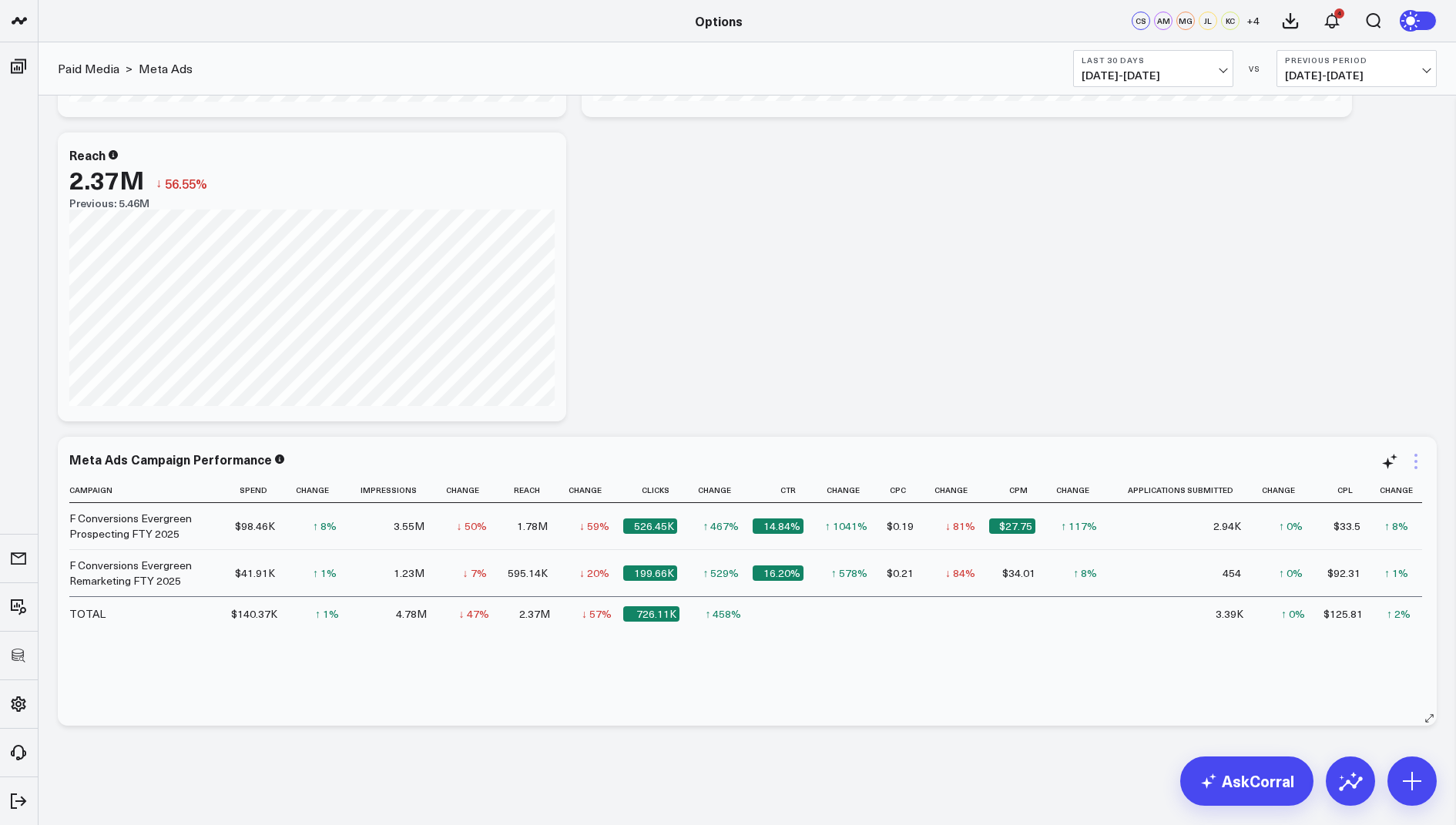
click at [1417, 468] on icon at bounding box center [1416, 462] width 18 height 18
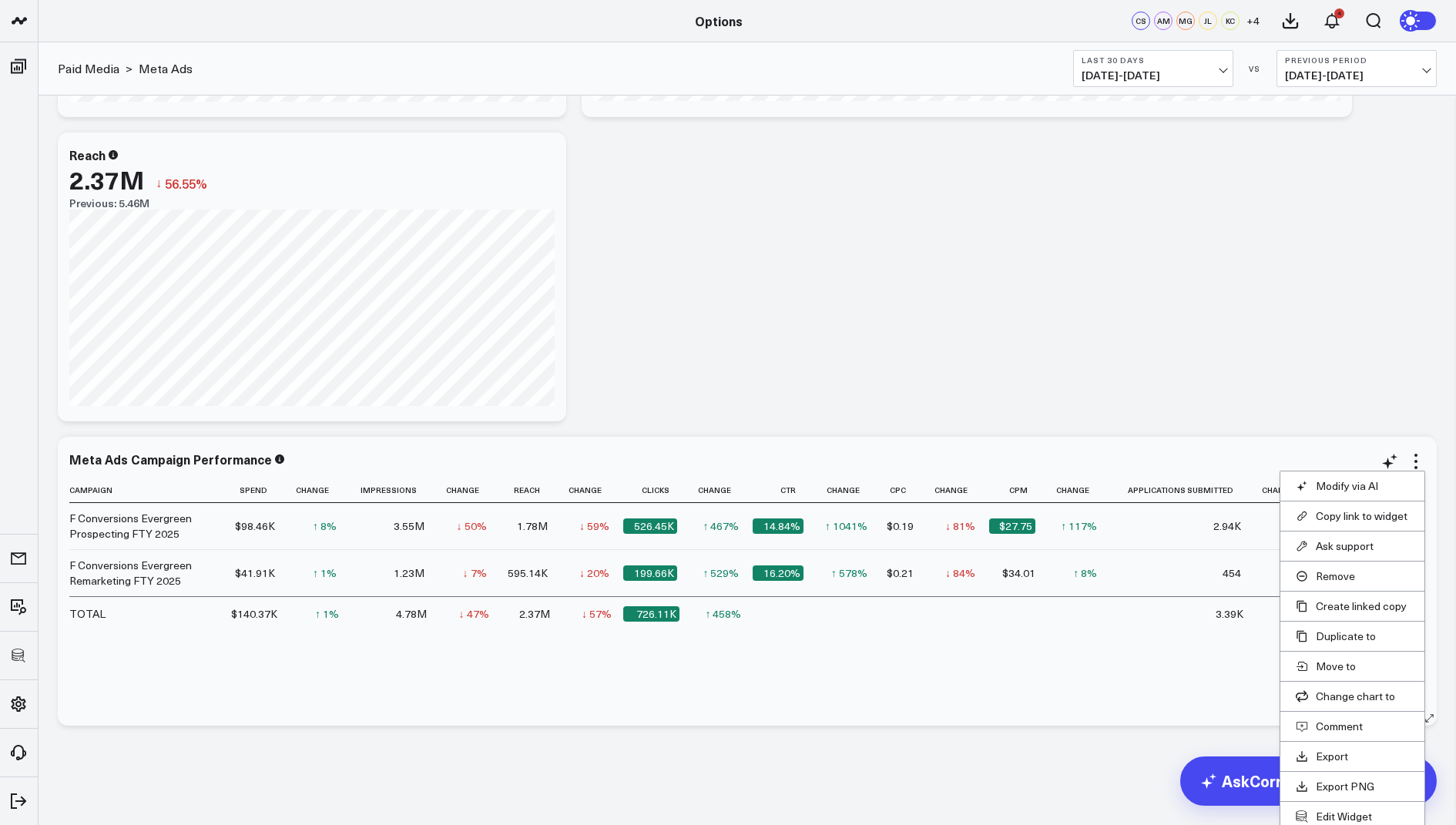
scroll to position [957, 0]
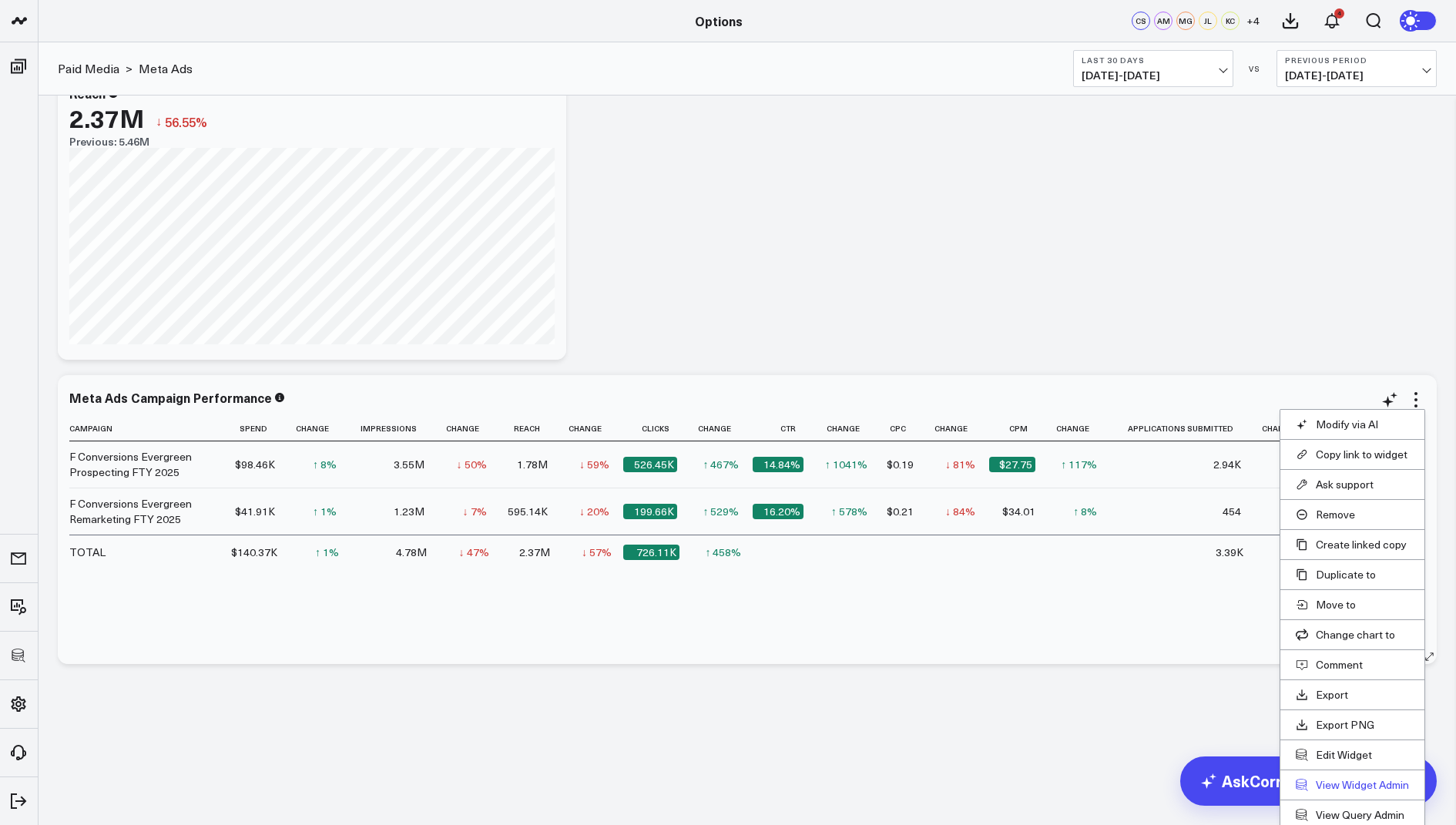
click at [1341, 779] on link "View Widget Admin" at bounding box center [1351, 785] width 113 height 14
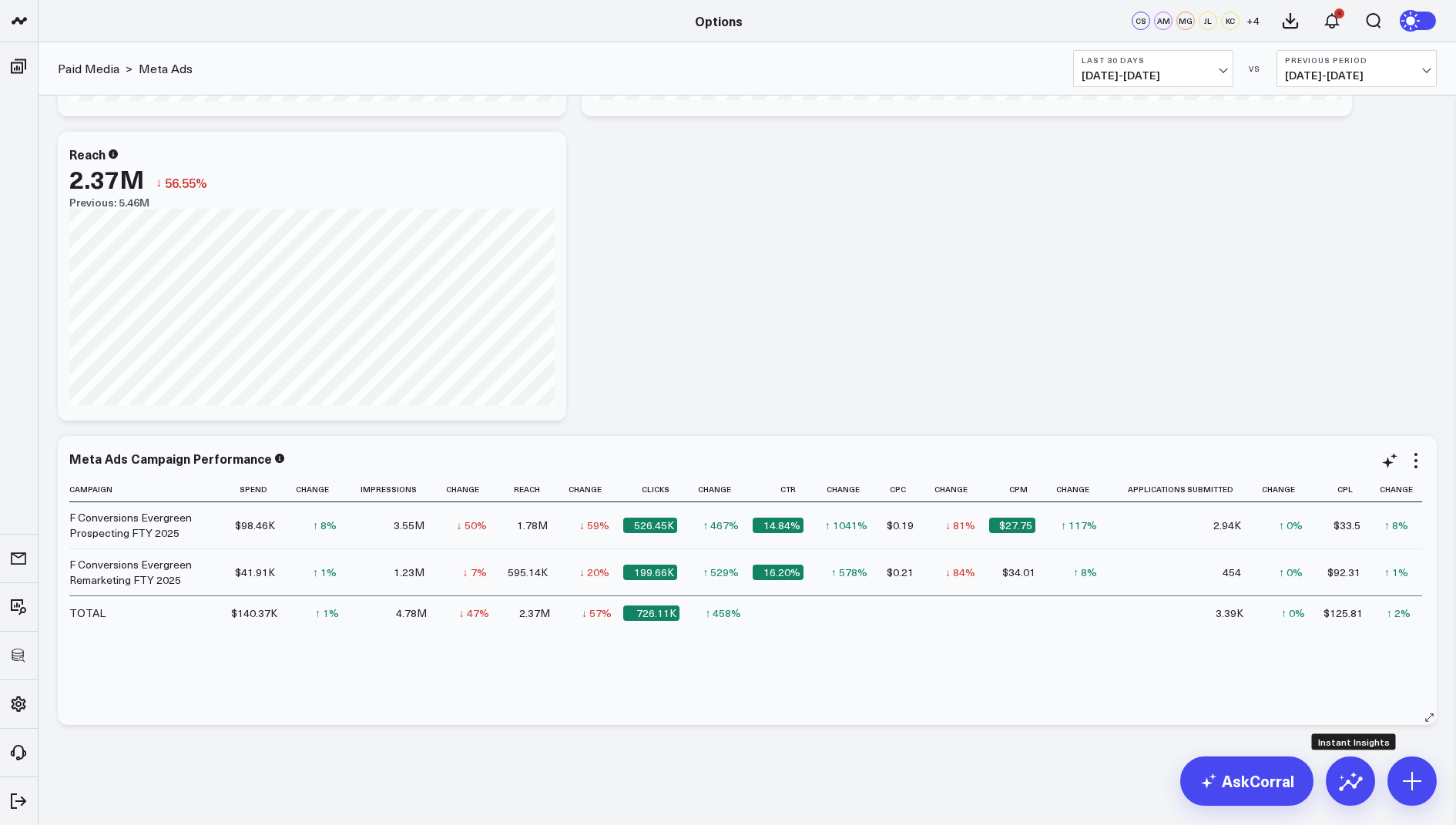
scroll to position [895, 0]
click at [1415, 453] on icon at bounding box center [1415, 454] width 3 height 3
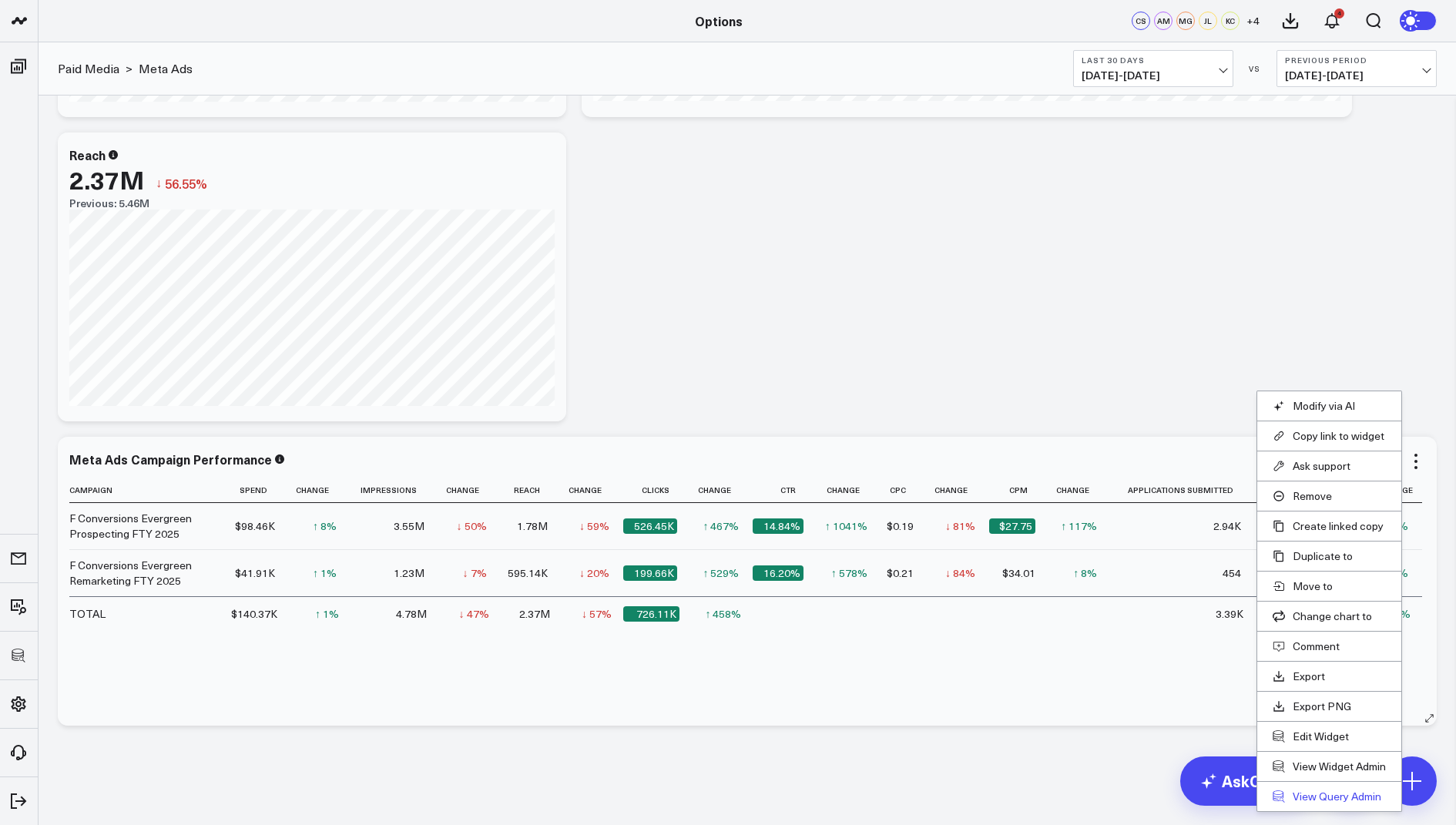
click at [1317, 795] on link "View Query Admin" at bounding box center [1328, 796] width 113 height 14
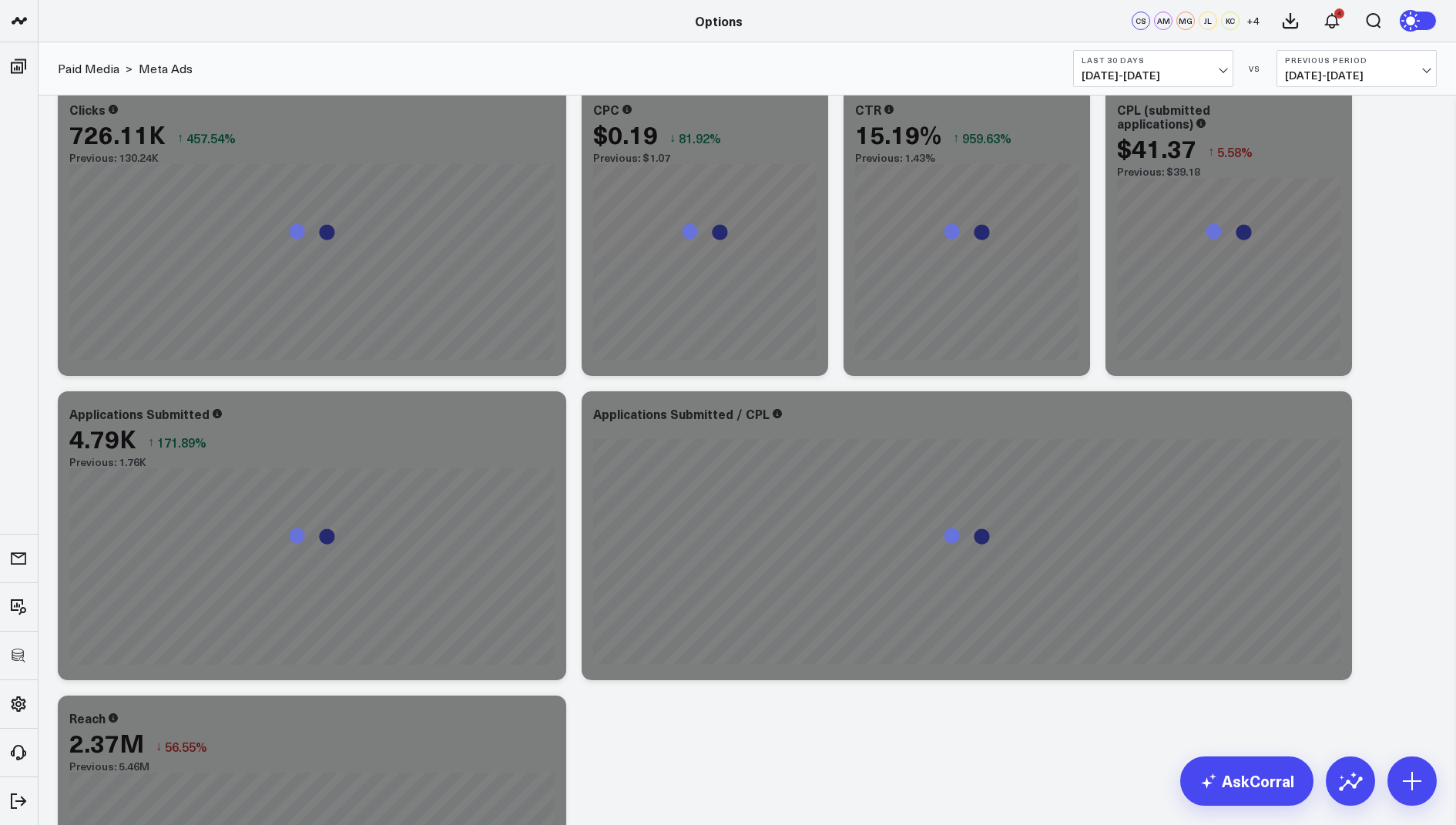
scroll to position [303, 0]
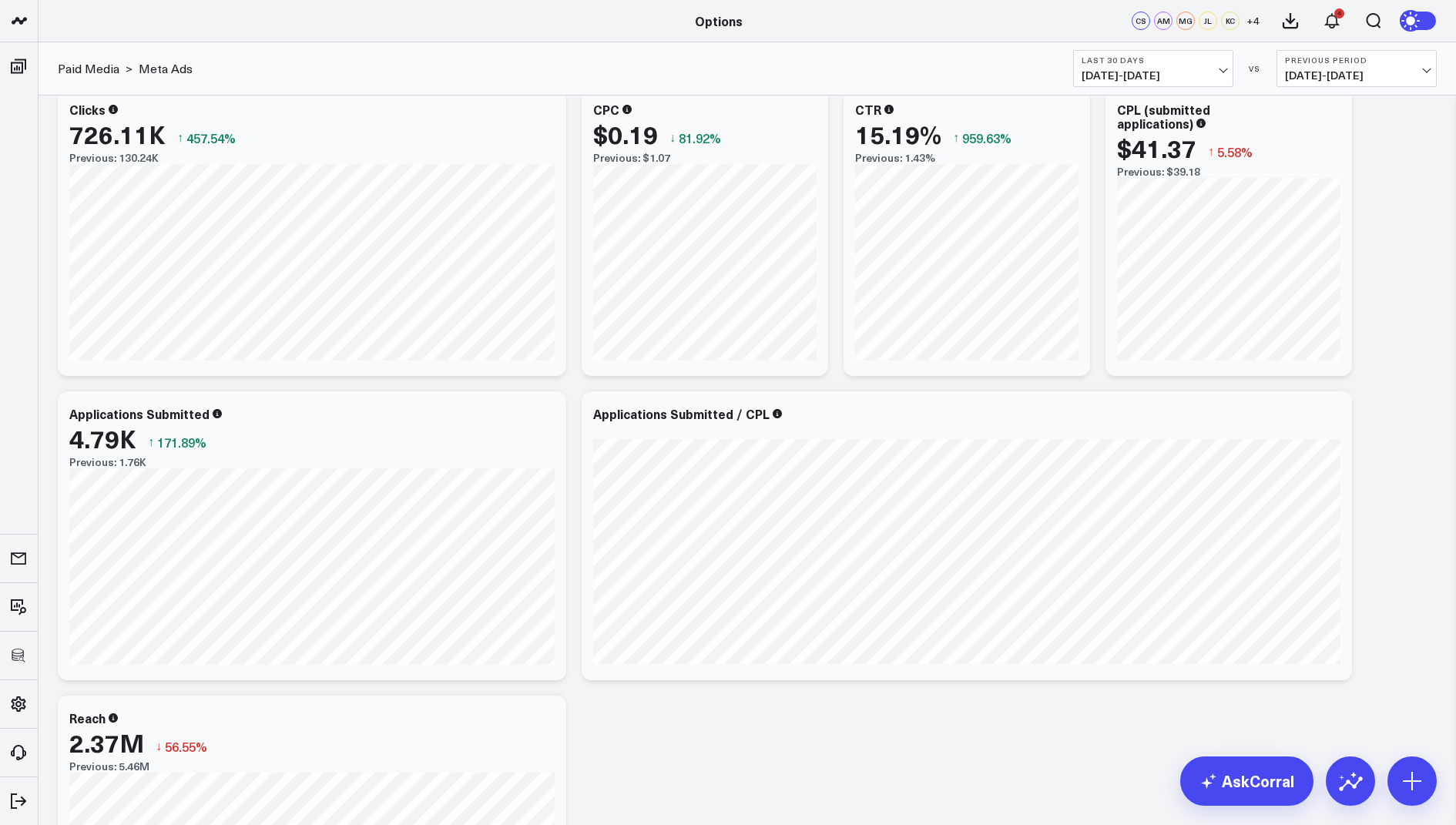
scroll to position [895, 0]
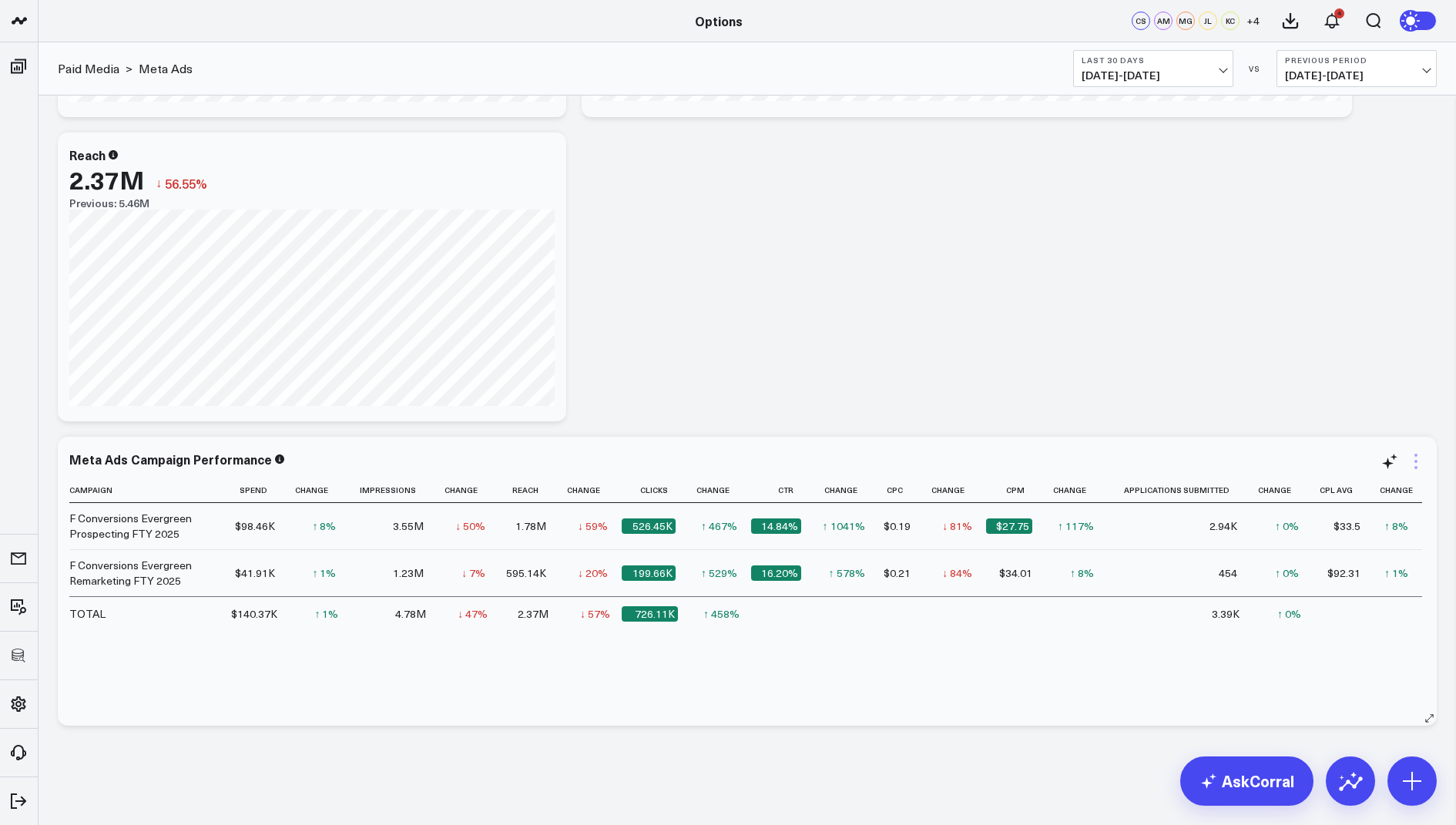
click at [1415, 452] on icon at bounding box center [1416, 462] width 18 height 18
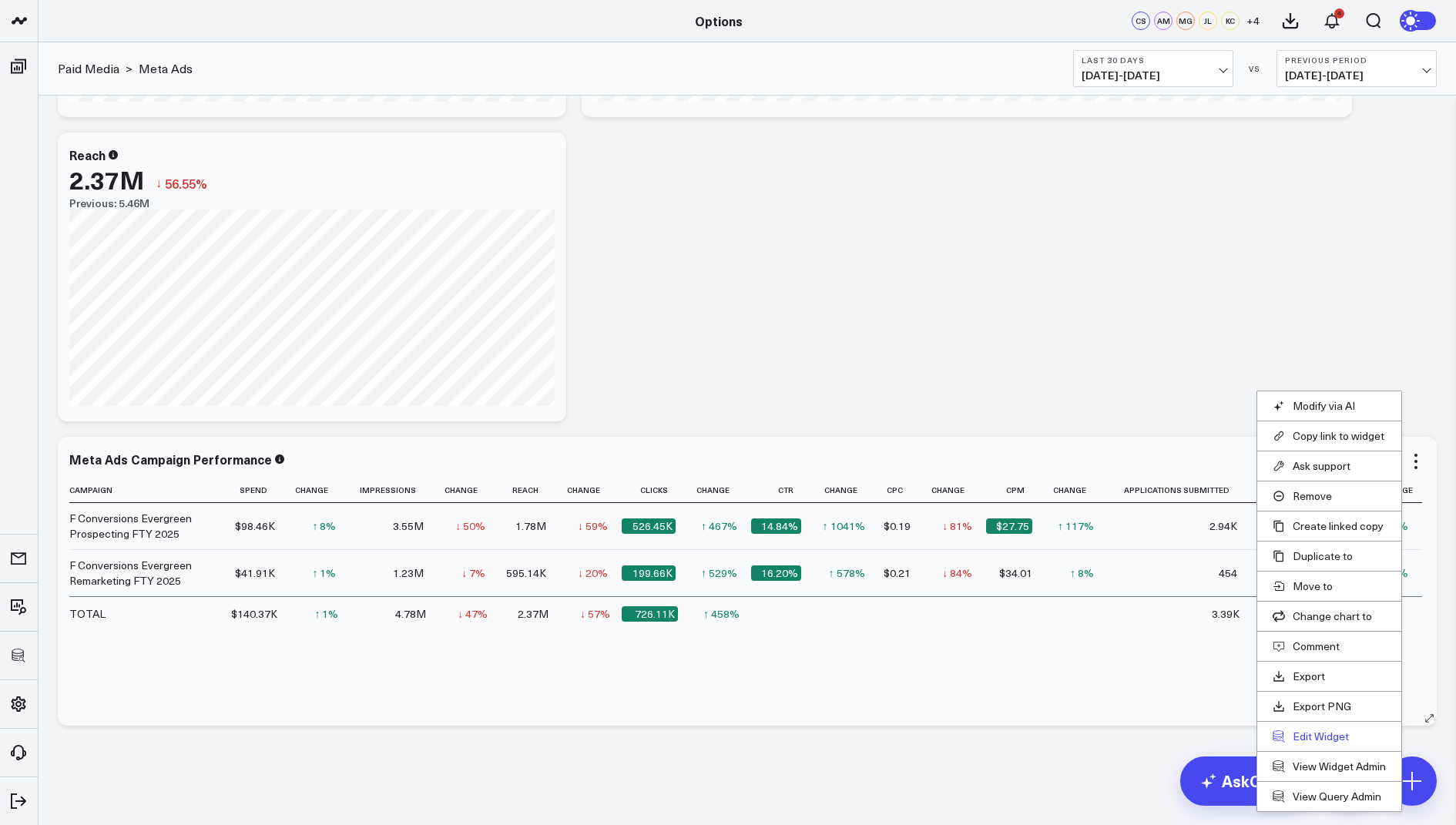
click at [1308, 730] on button "Edit Widget" at bounding box center [1328, 736] width 113 height 14
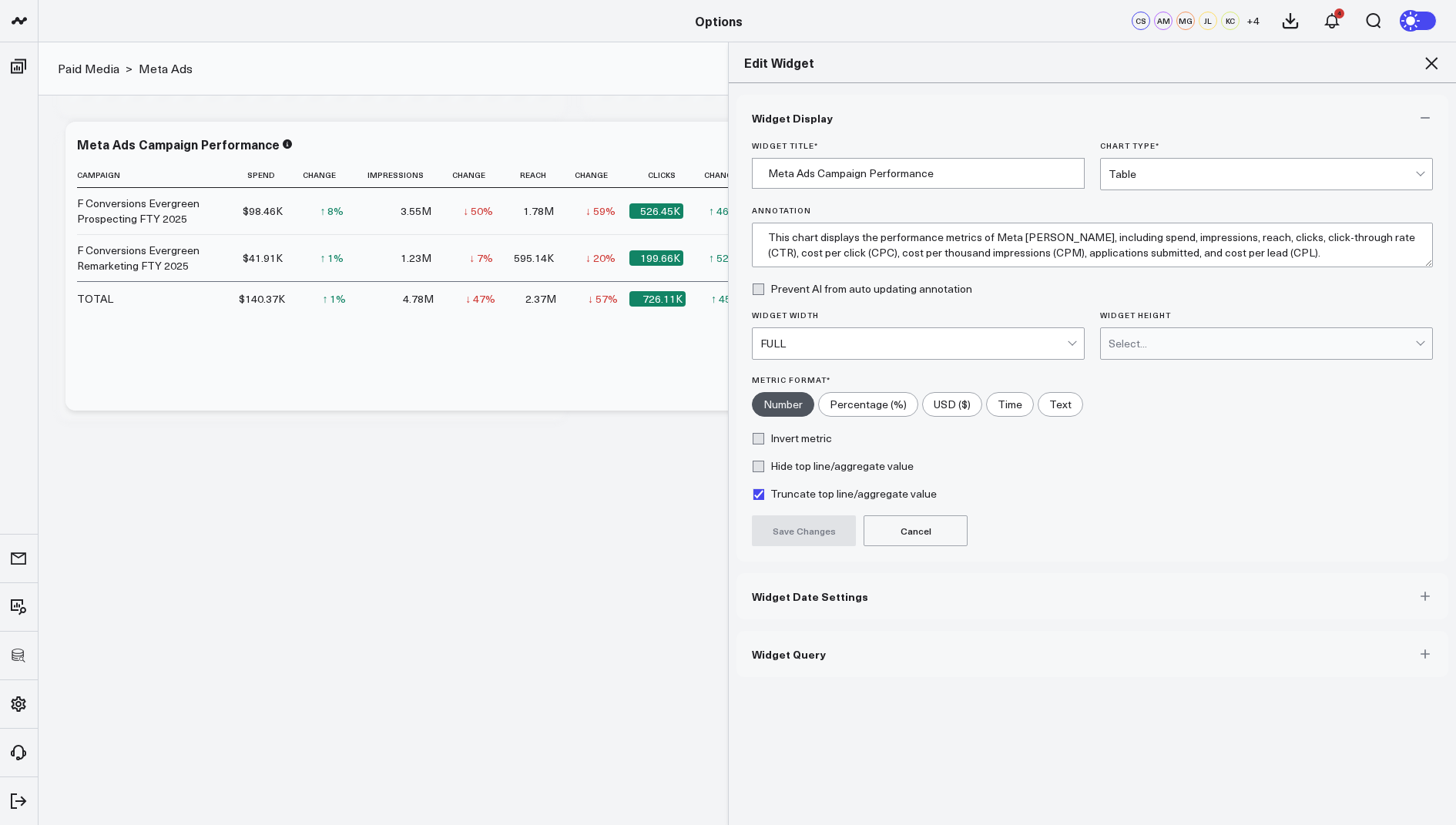
click at [808, 658] on button "Widget Query" at bounding box center [1092, 653] width 712 height 46
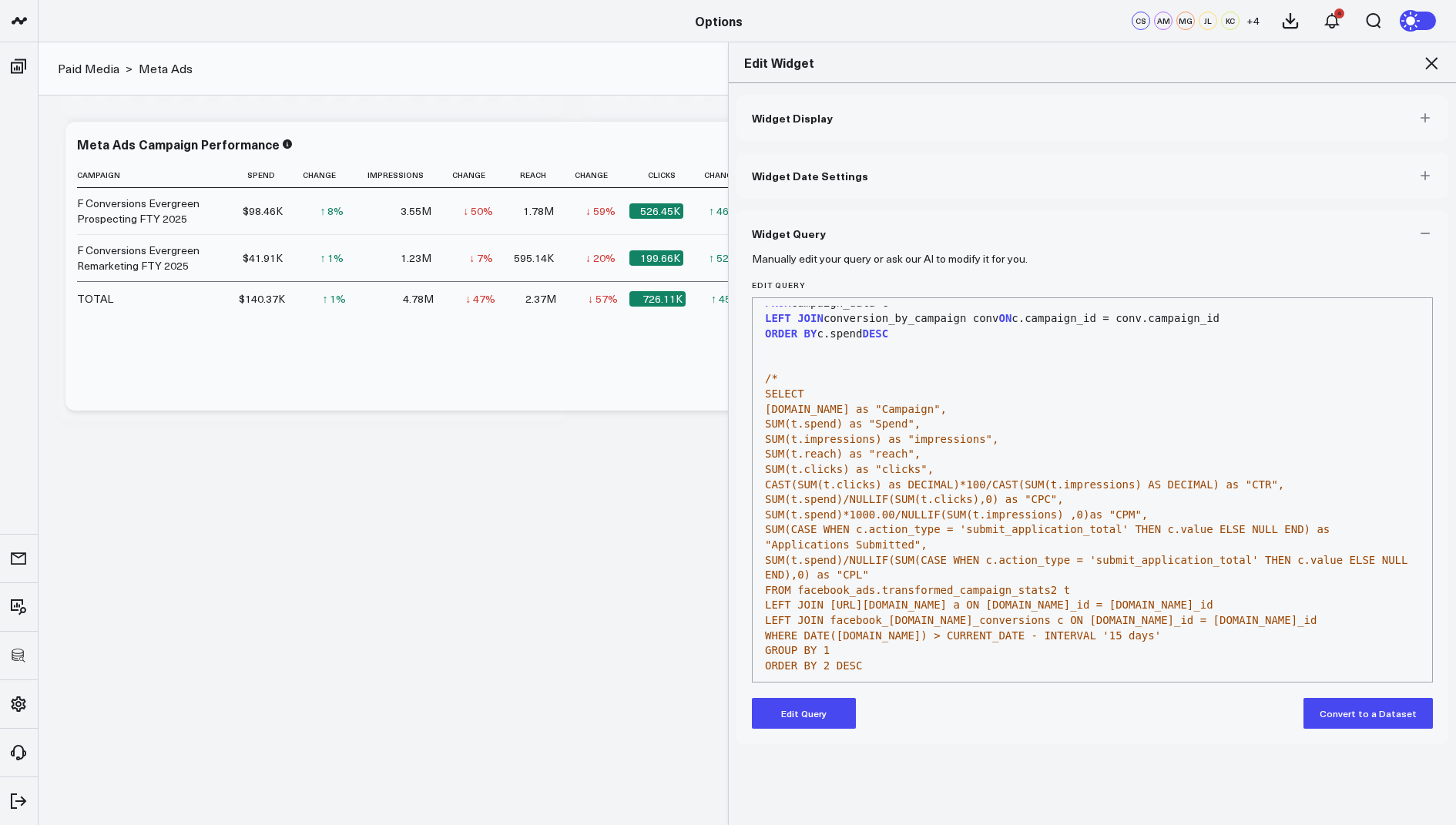
scroll to position [875, 0]
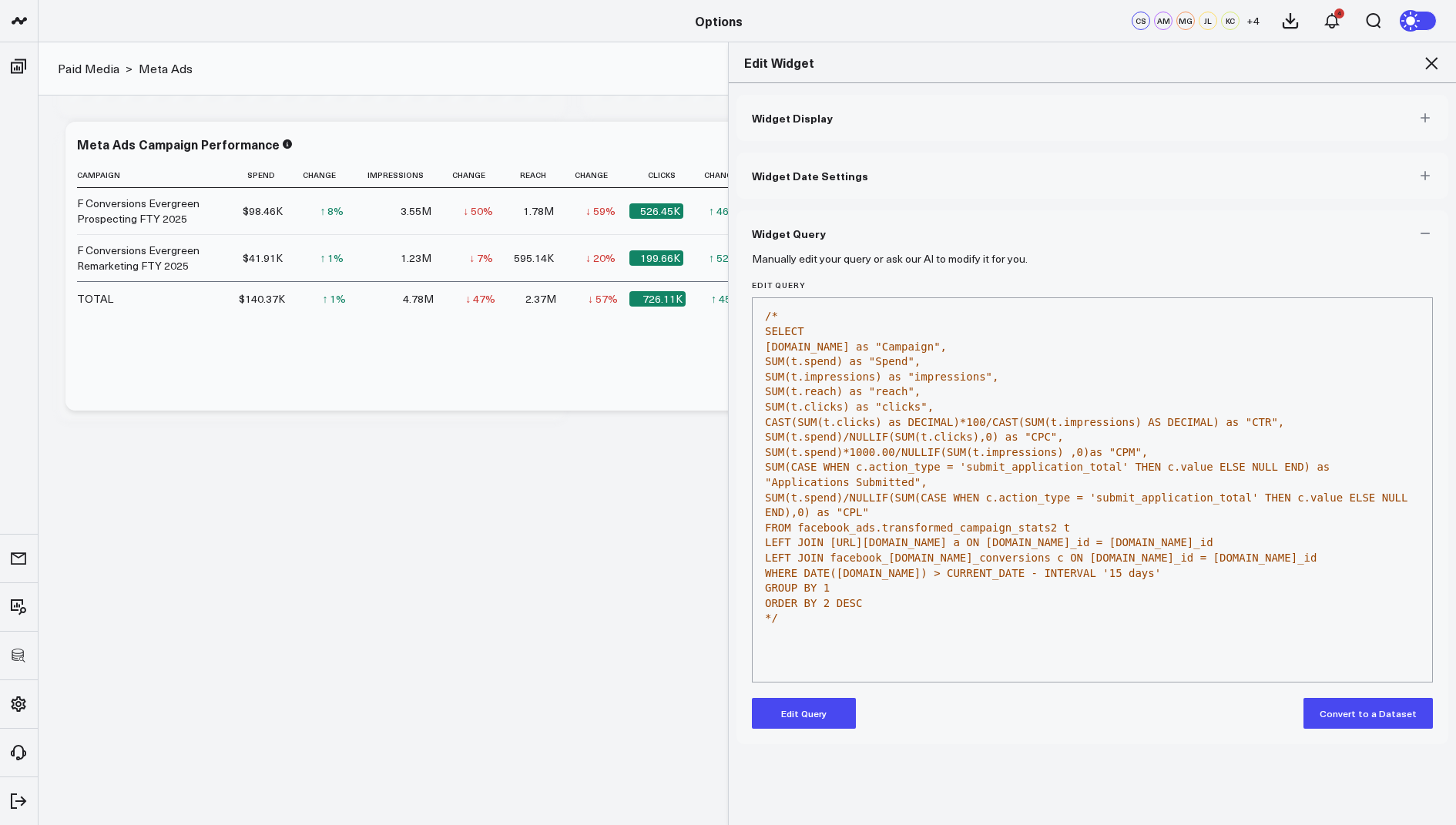
click at [1428, 61] on icon at bounding box center [1430, 62] width 12 height 12
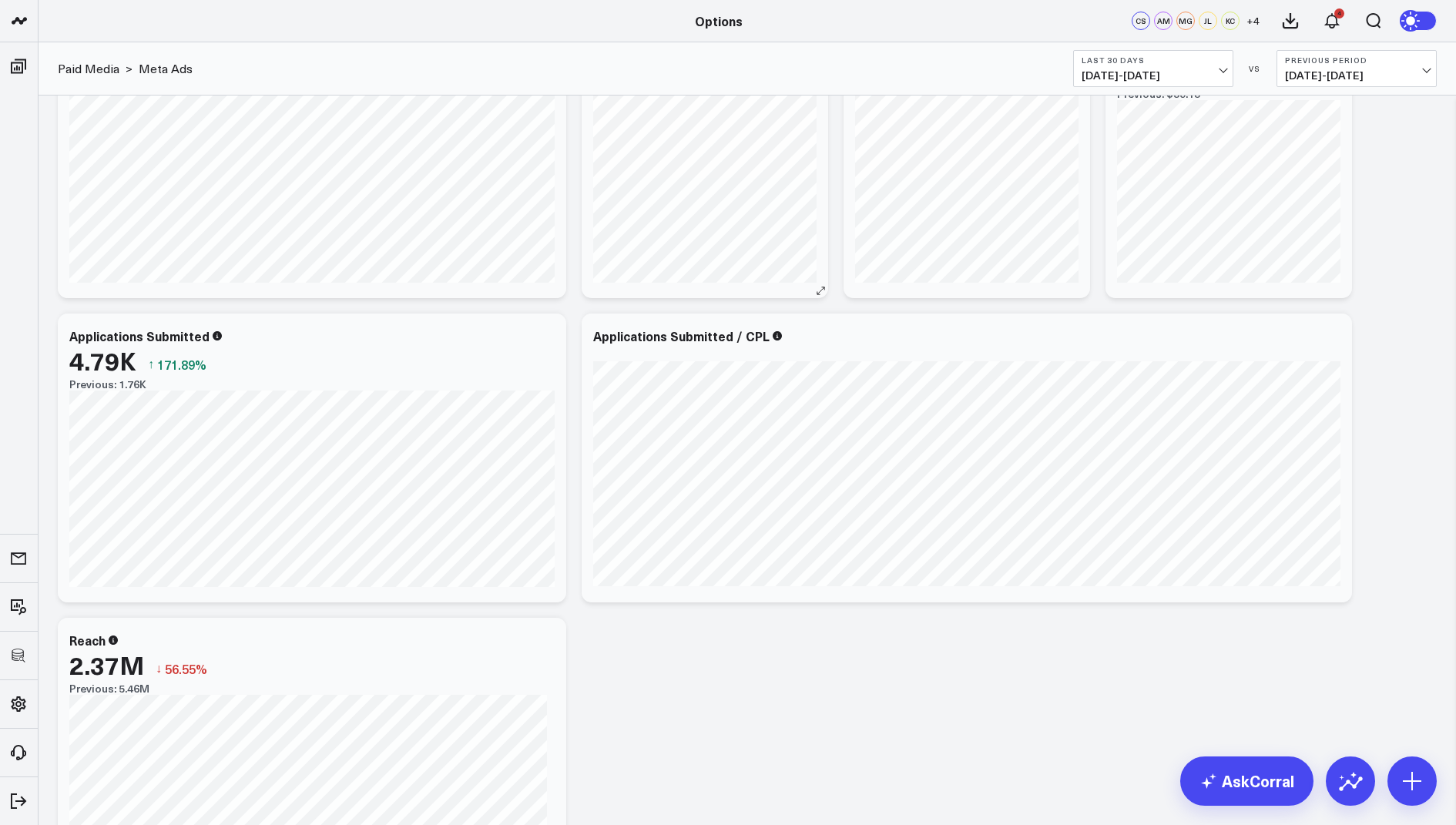
scroll to position [895, 0]
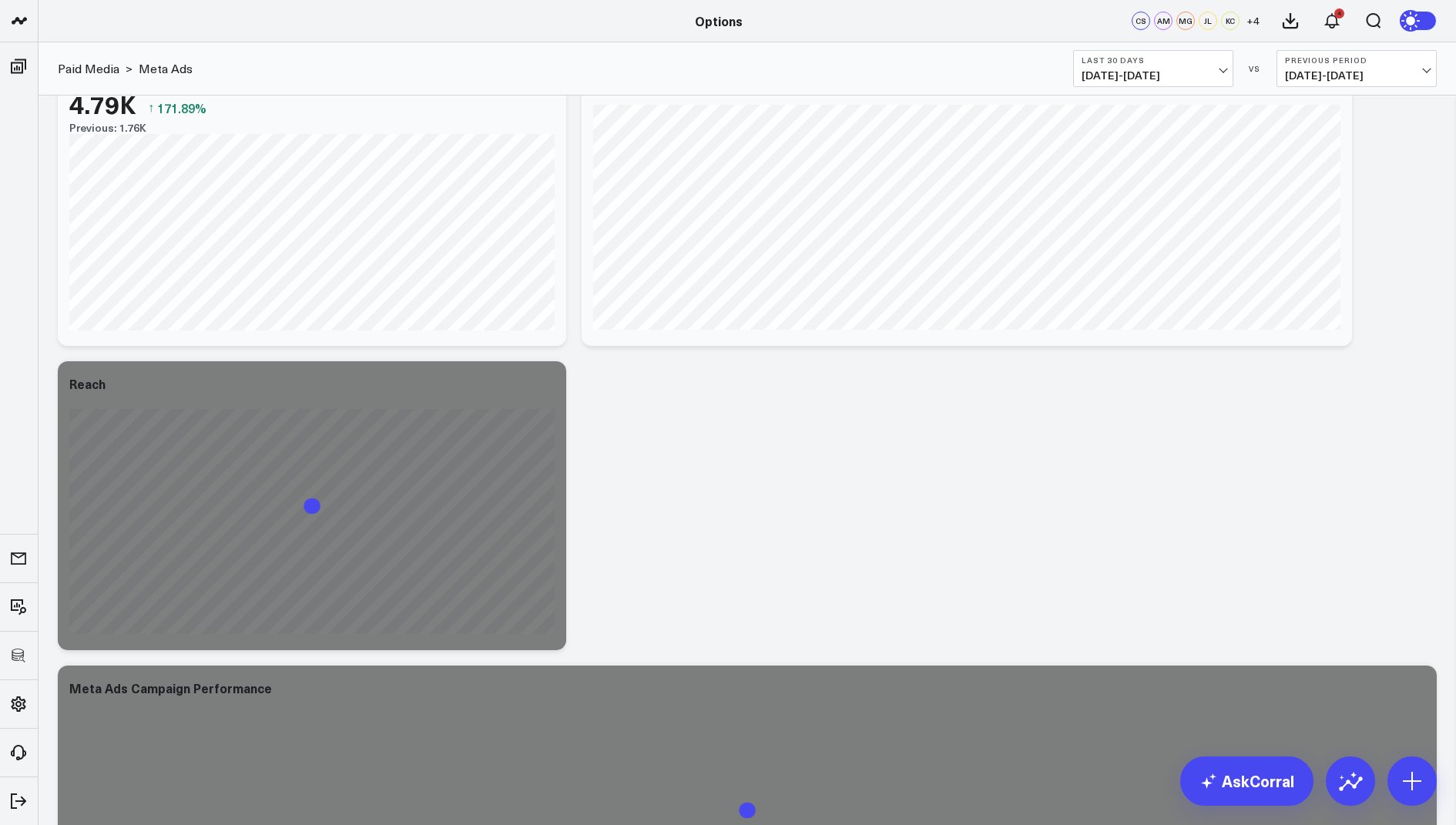
scroll to position [895, 0]
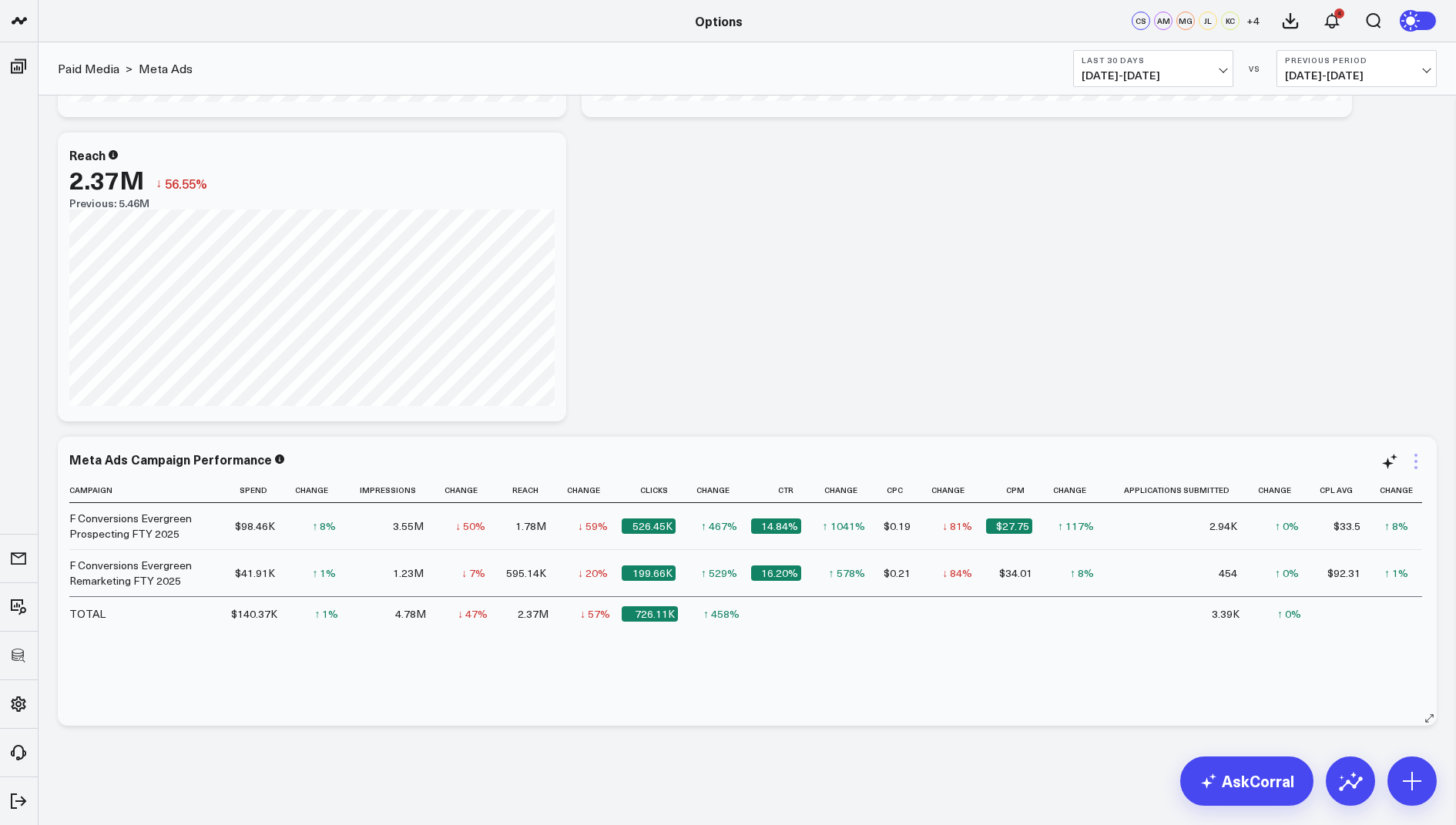
click at [1417, 462] on icon at bounding box center [1416, 462] width 18 height 18
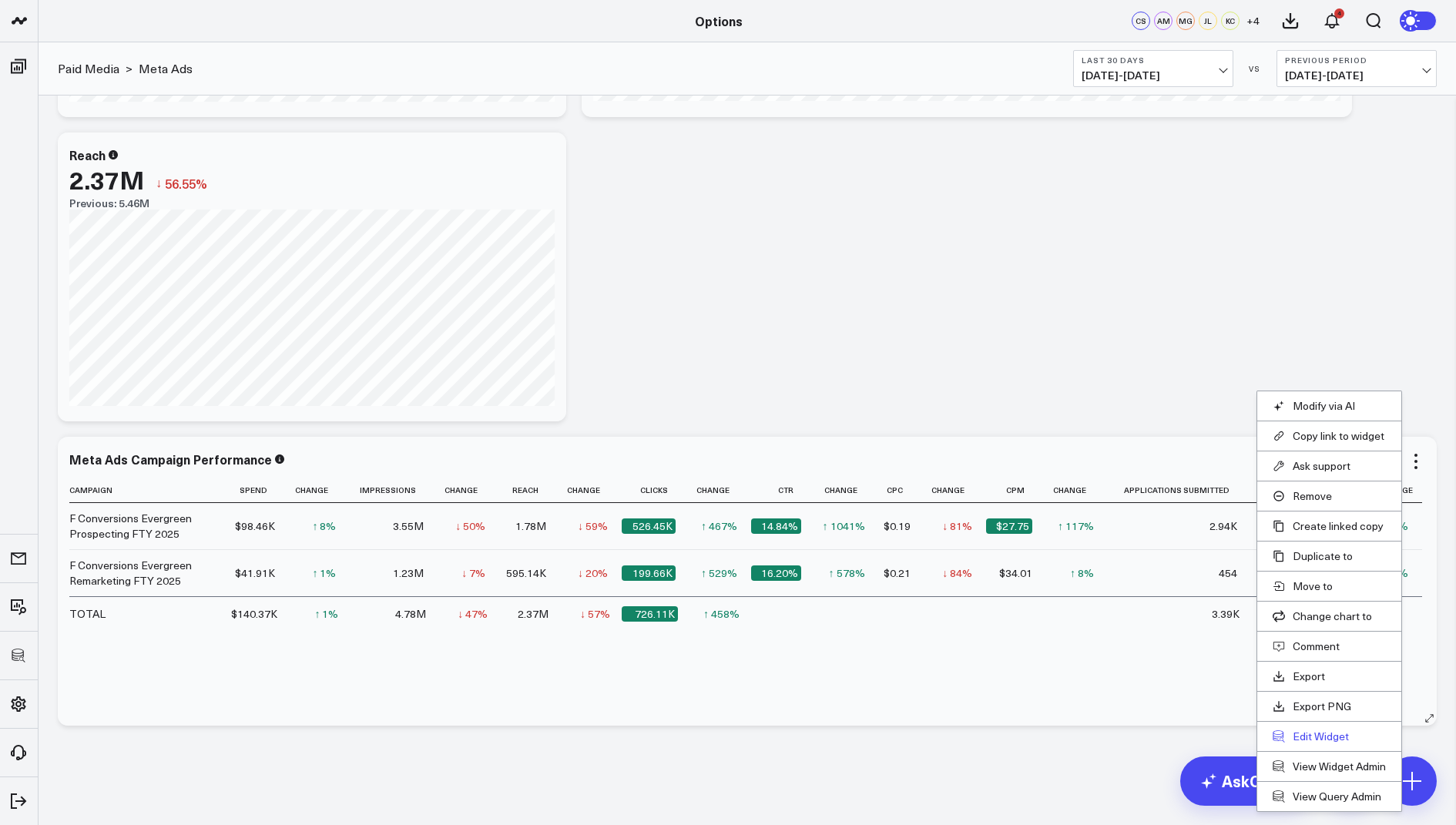
click at [1317, 730] on button "Edit Widget" at bounding box center [1328, 736] width 113 height 14
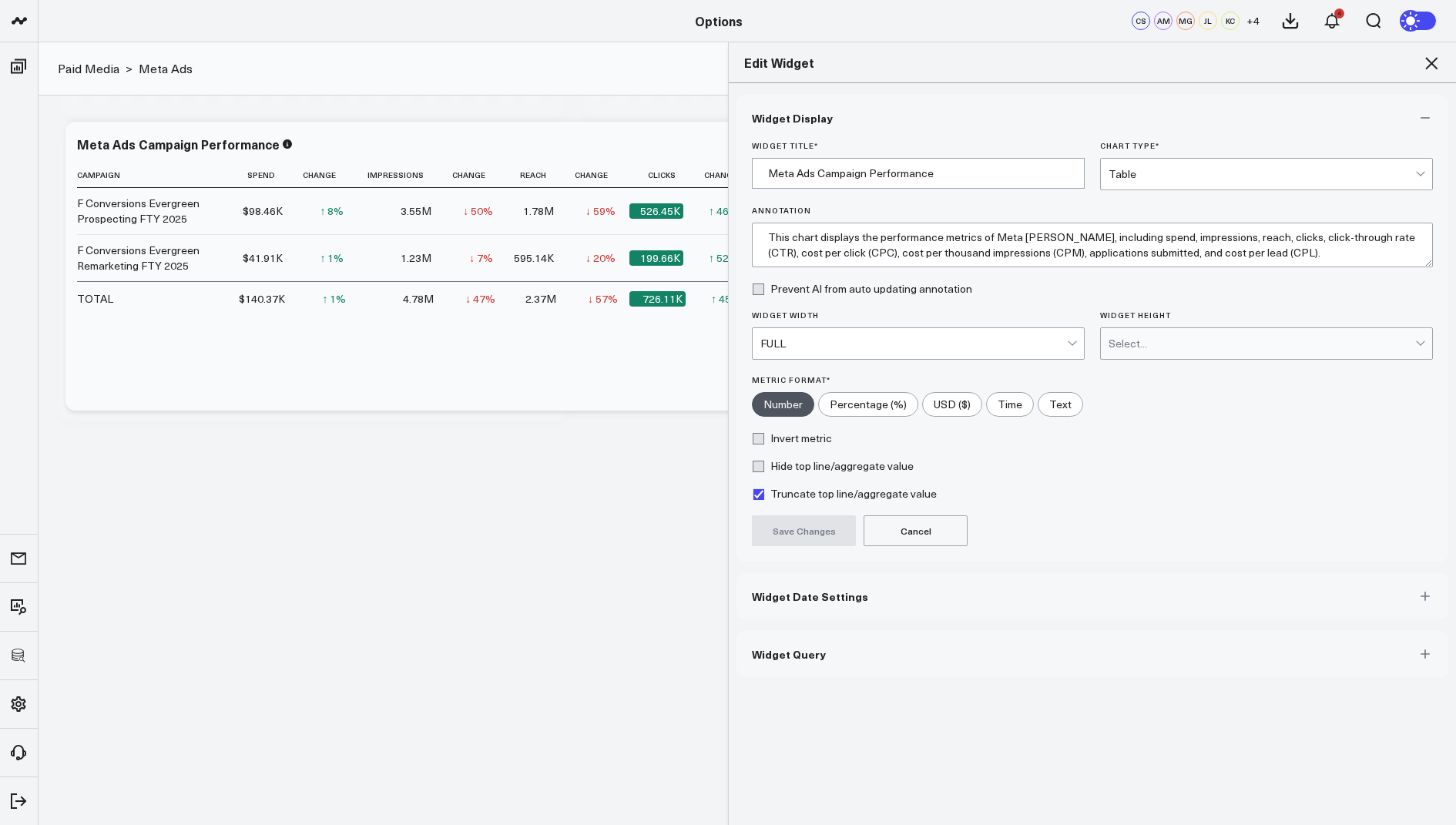
click at [835, 652] on button "Widget Query" at bounding box center [1092, 653] width 712 height 46
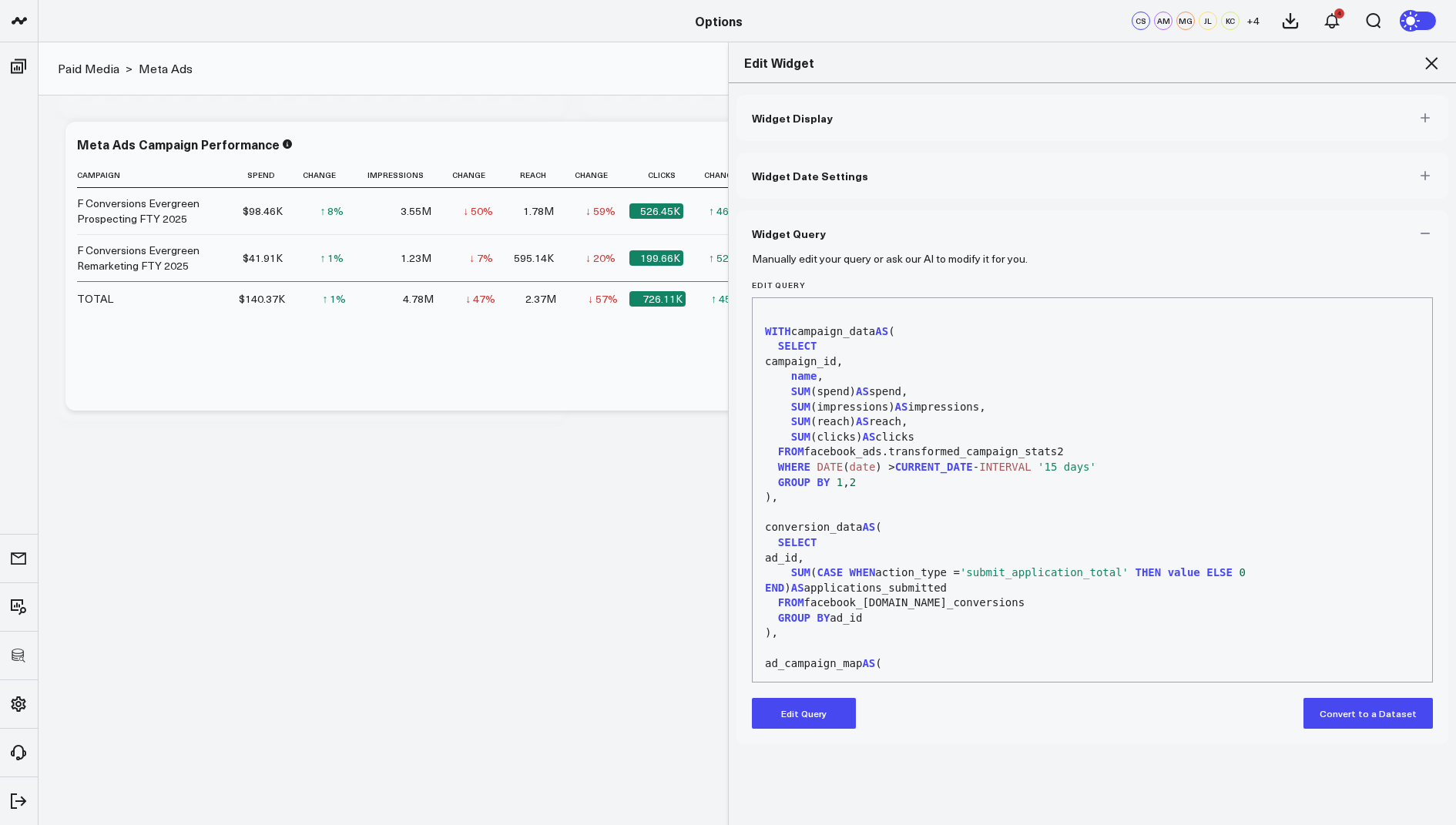
click at [828, 715] on button "Edit Query" at bounding box center [803, 714] width 104 height 31
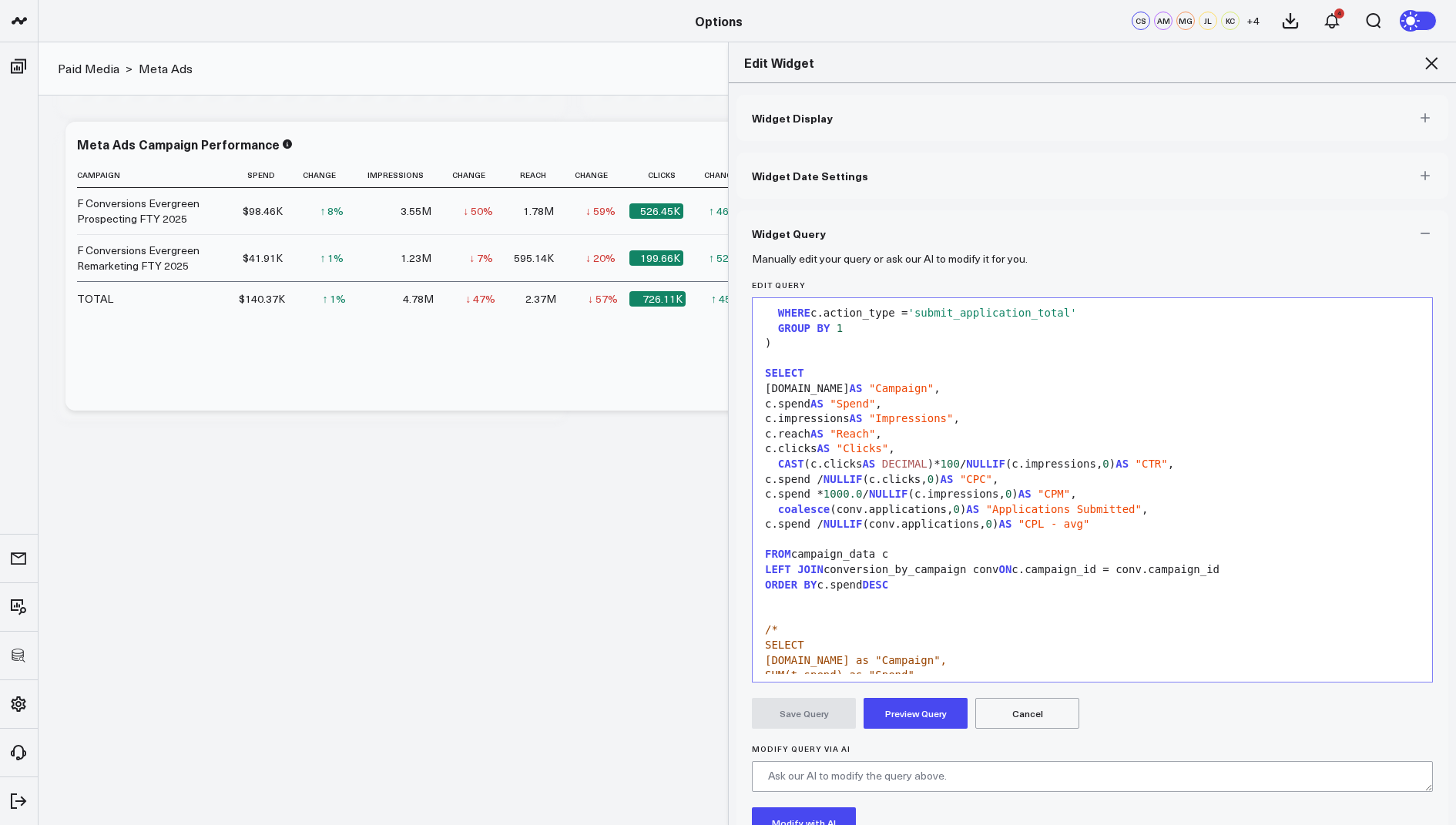
scroll to position [553, 0]
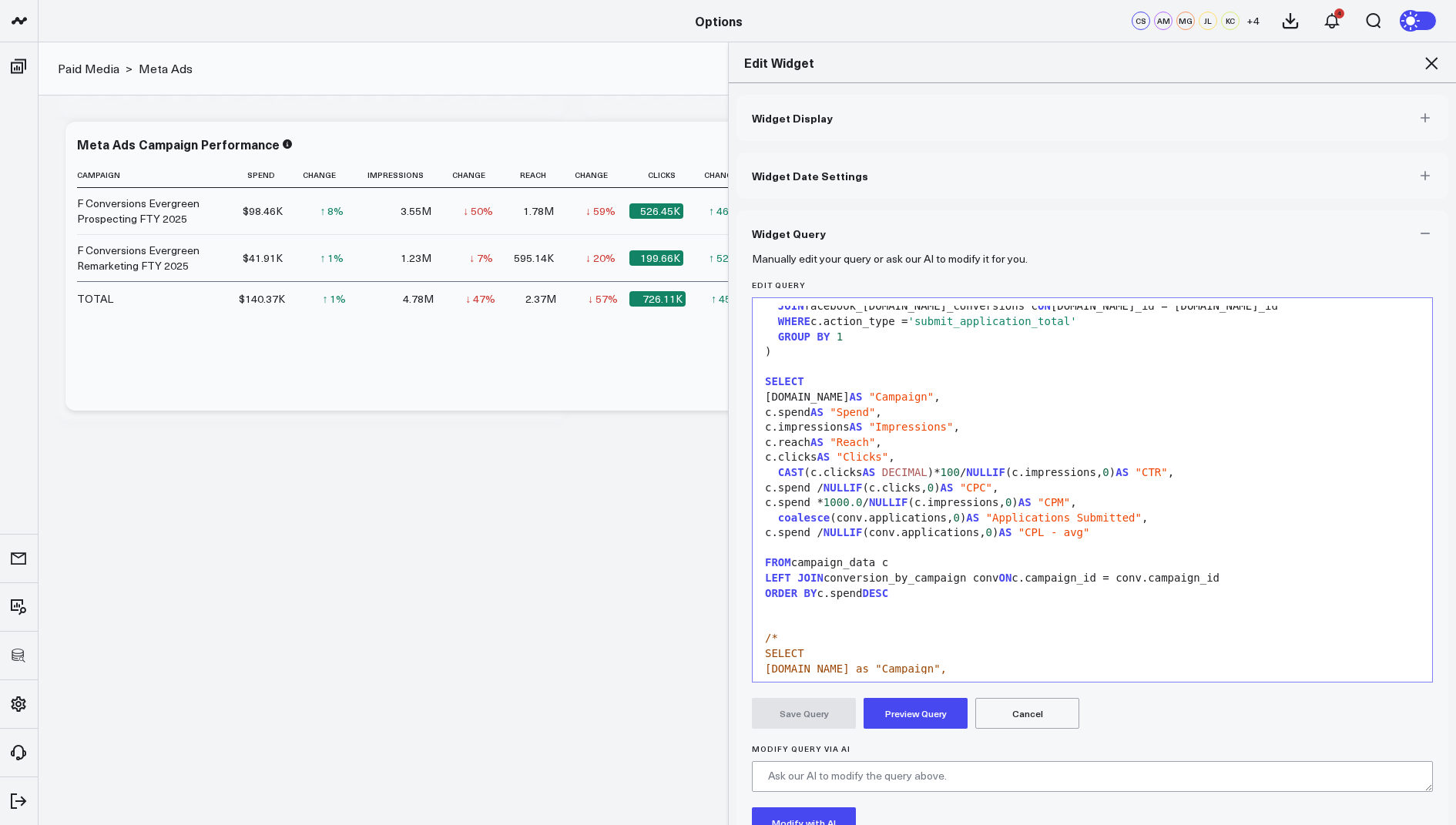
click at [1090, 535] on span ""CPL - avg"" at bounding box center [1054, 531] width 72 height 12
click at [895, 711] on button "Preview Query" at bounding box center [915, 714] width 104 height 31
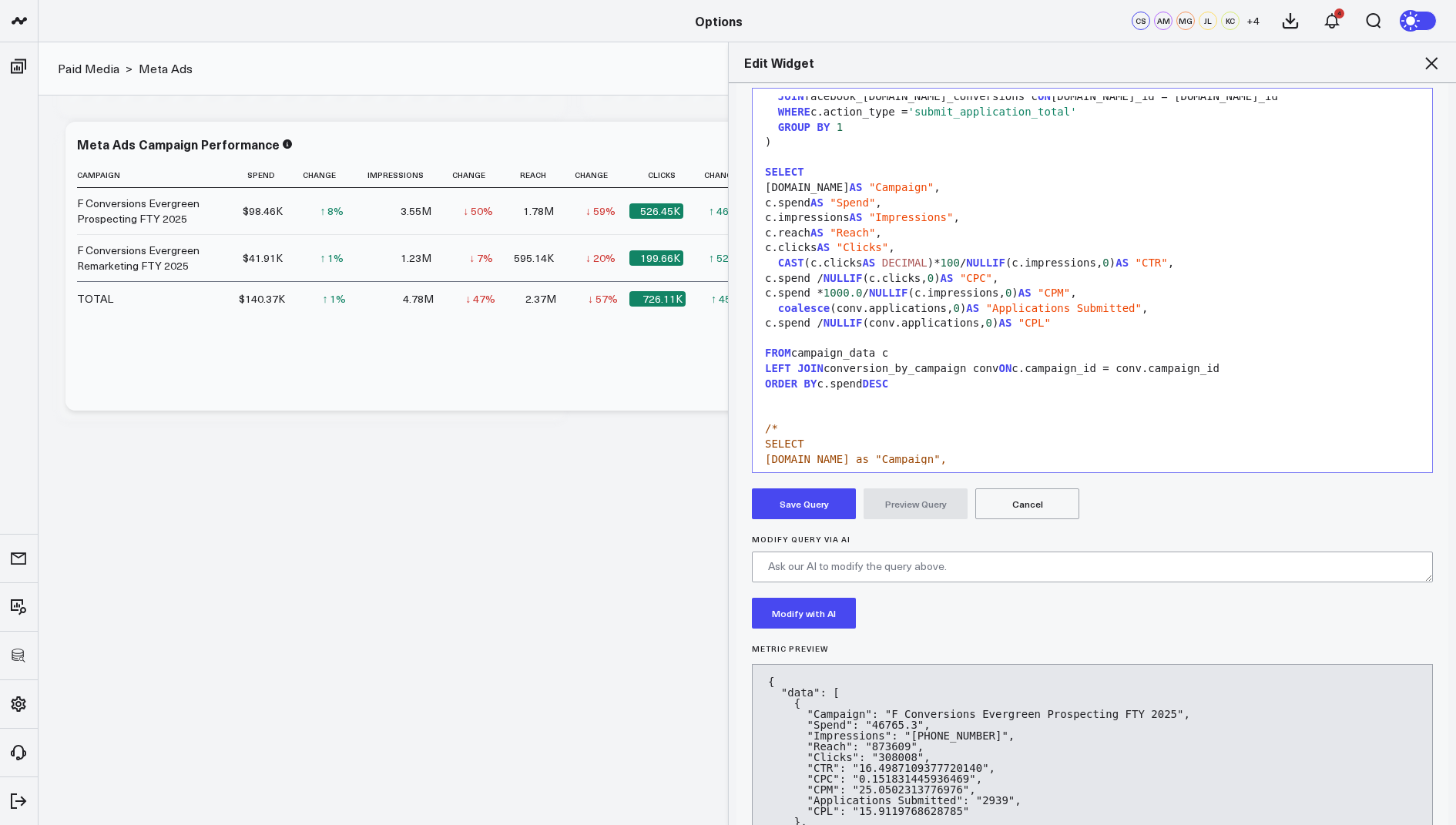
scroll to position [410, 0]
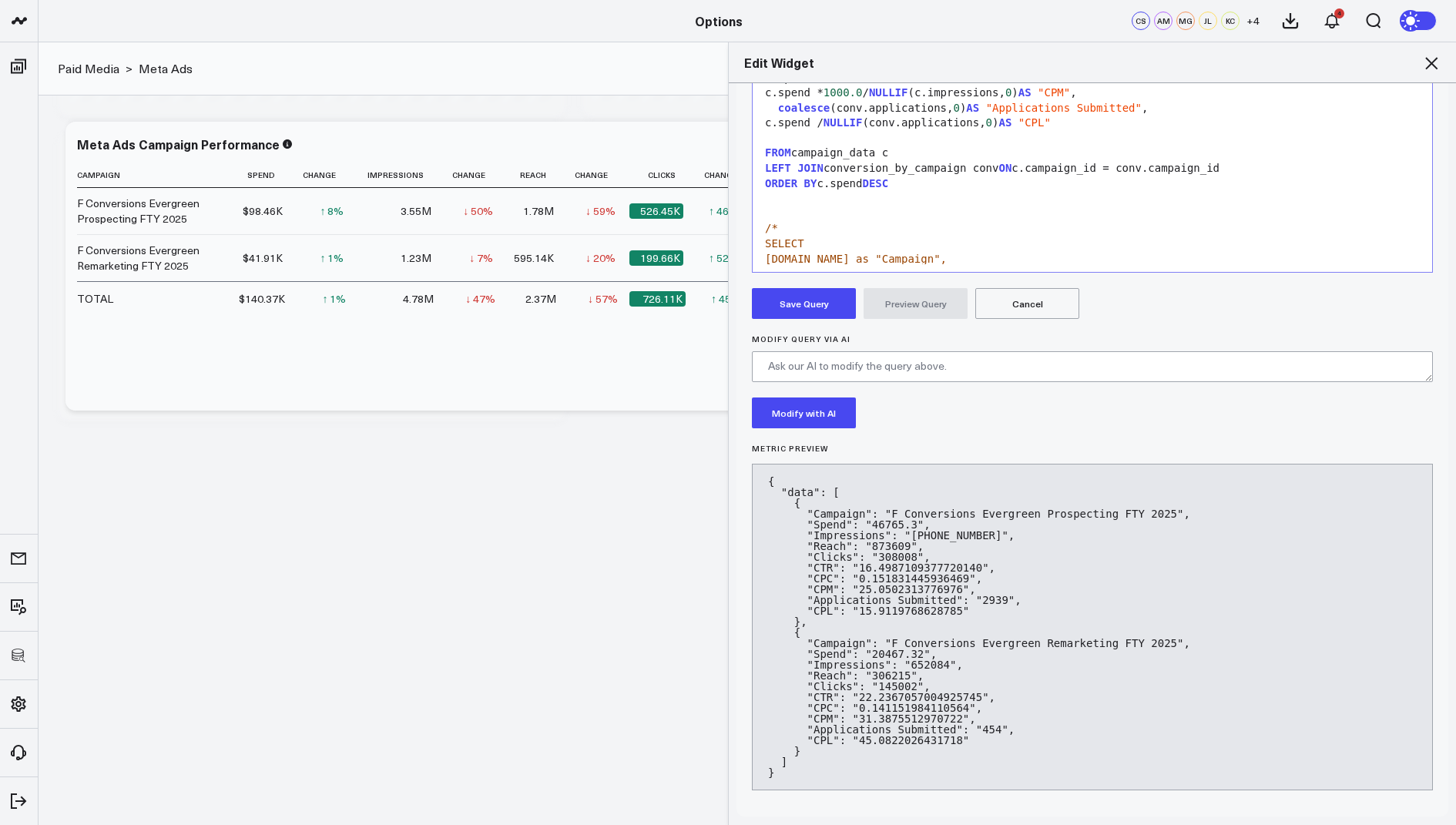
click at [811, 298] on button "Save Query" at bounding box center [803, 304] width 104 height 31
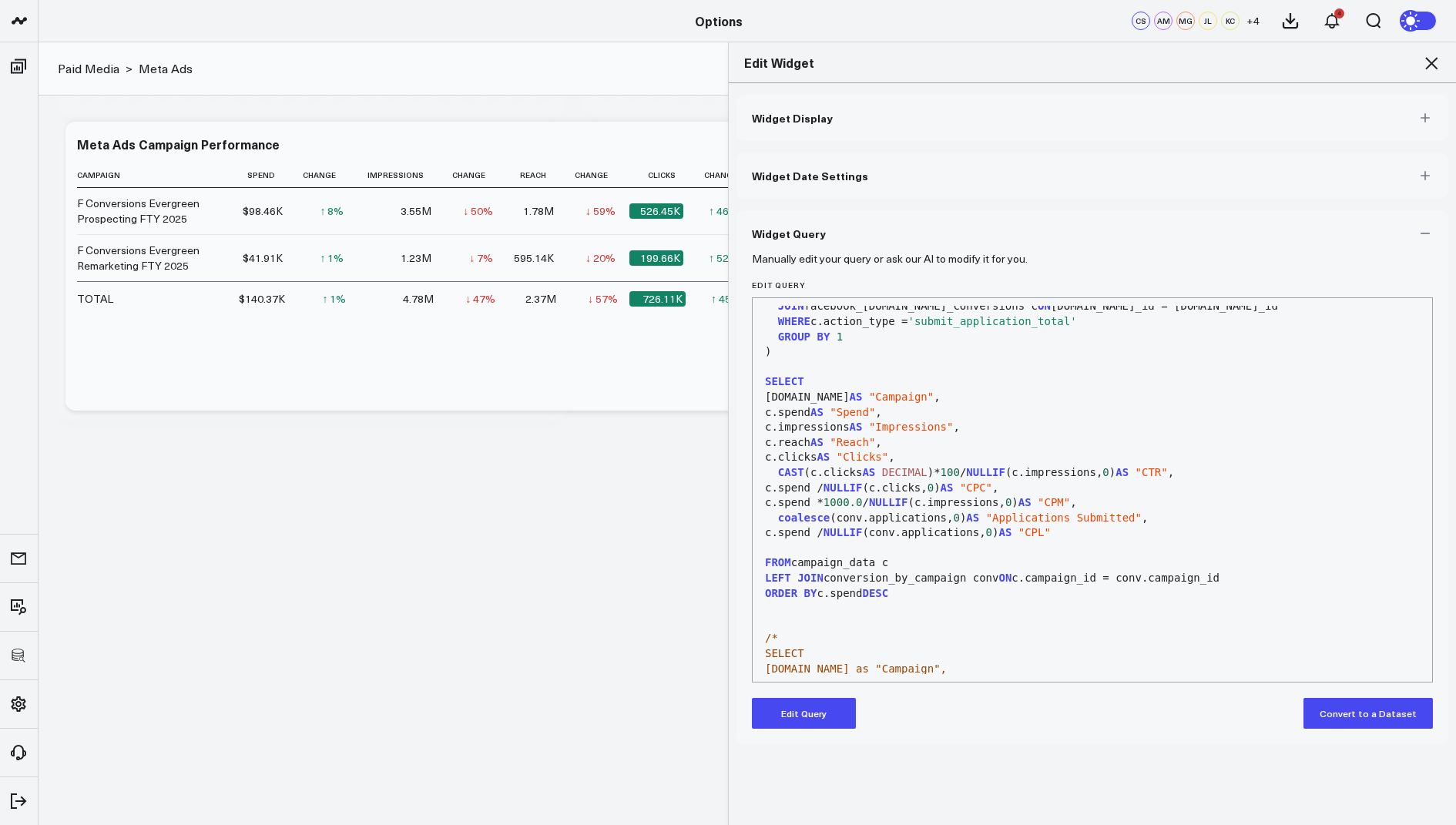
scroll to position [0, 0]
click at [1428, 68] on icon at bounding box center [1431, 63] width 18 height 18
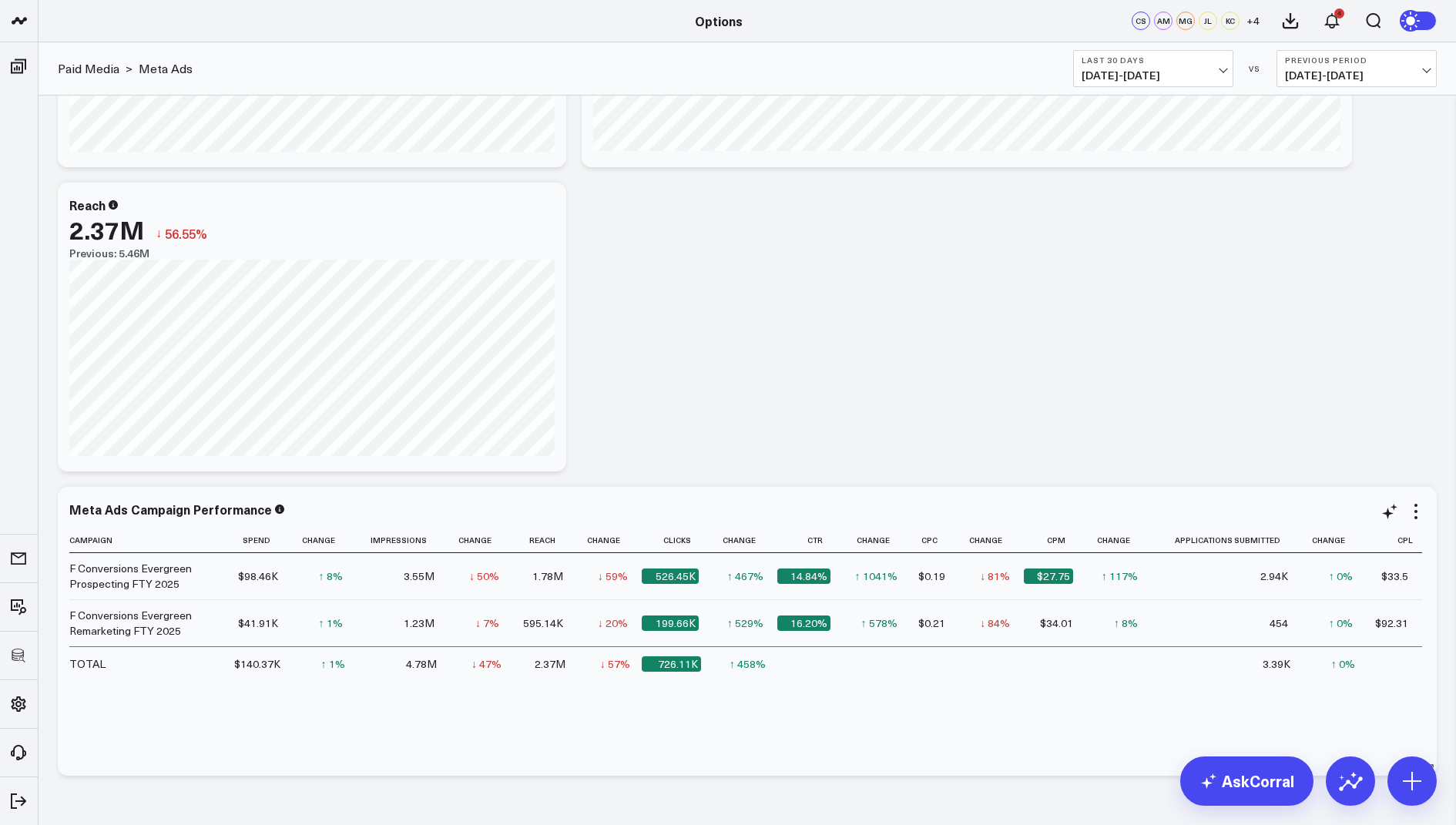
scroll to position [895, 0]
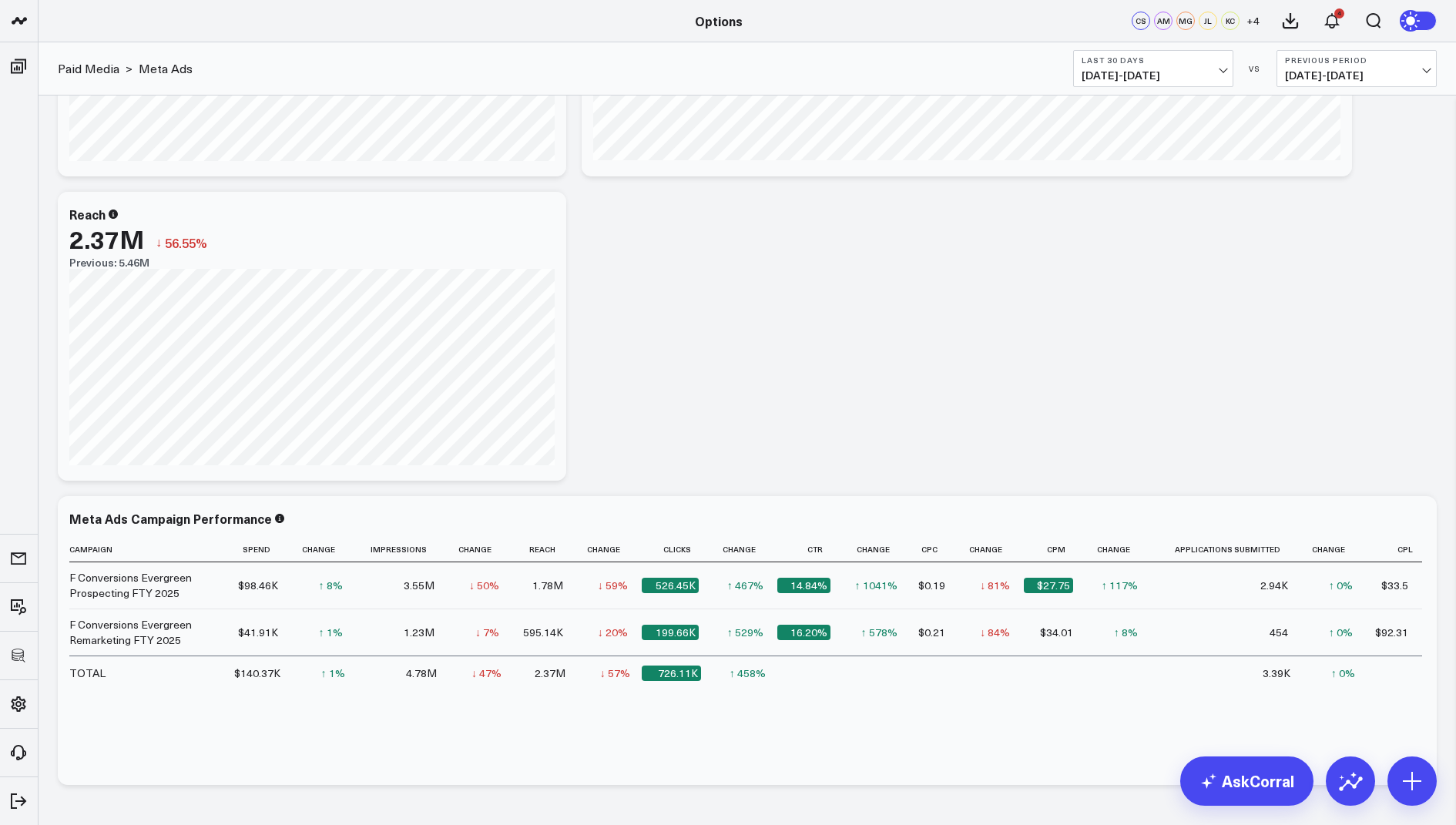
scroll to position [895, 0]
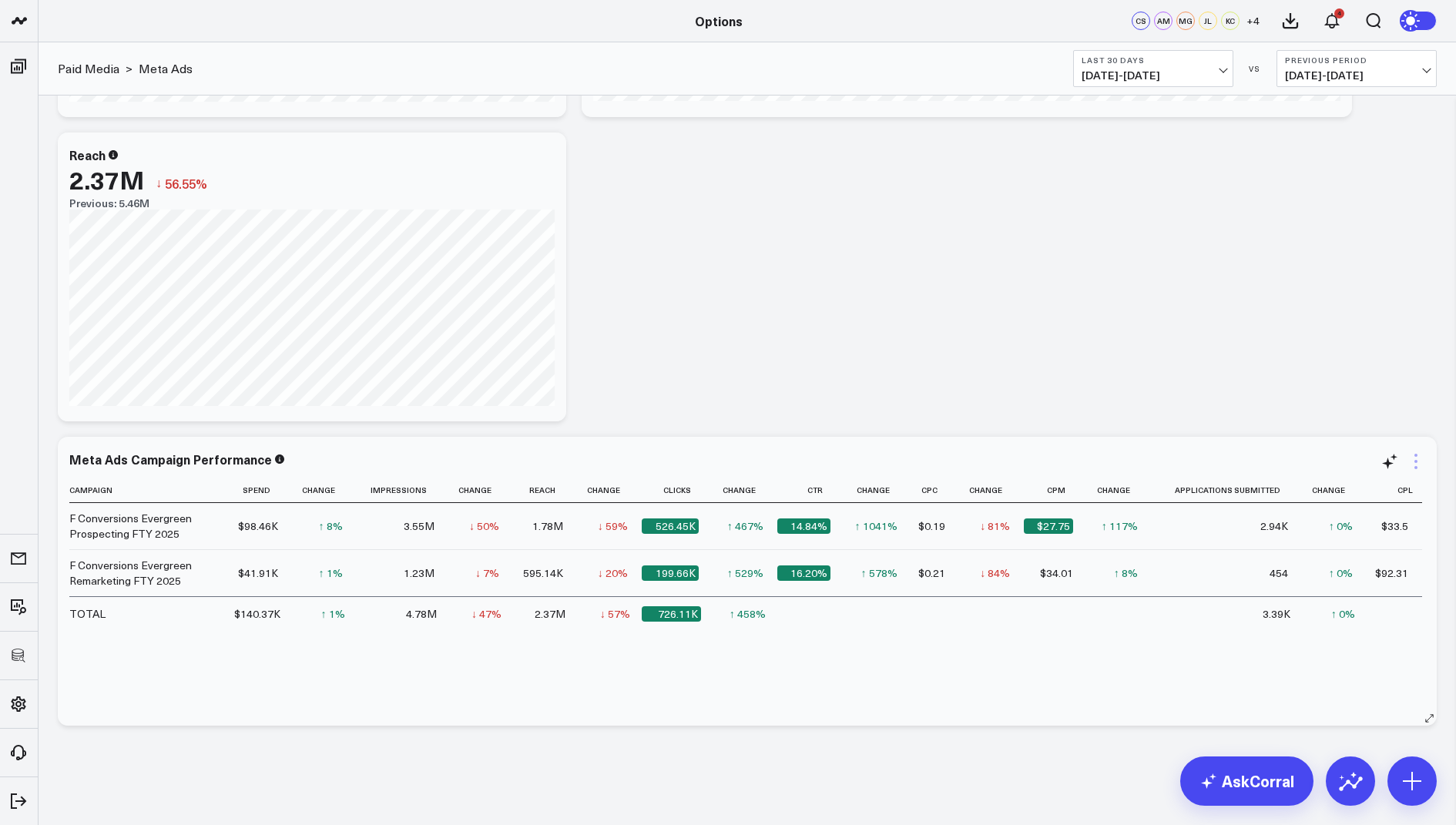
click at [1413, 458] on icon at bounding box center [1416, 462] width 18 height 18
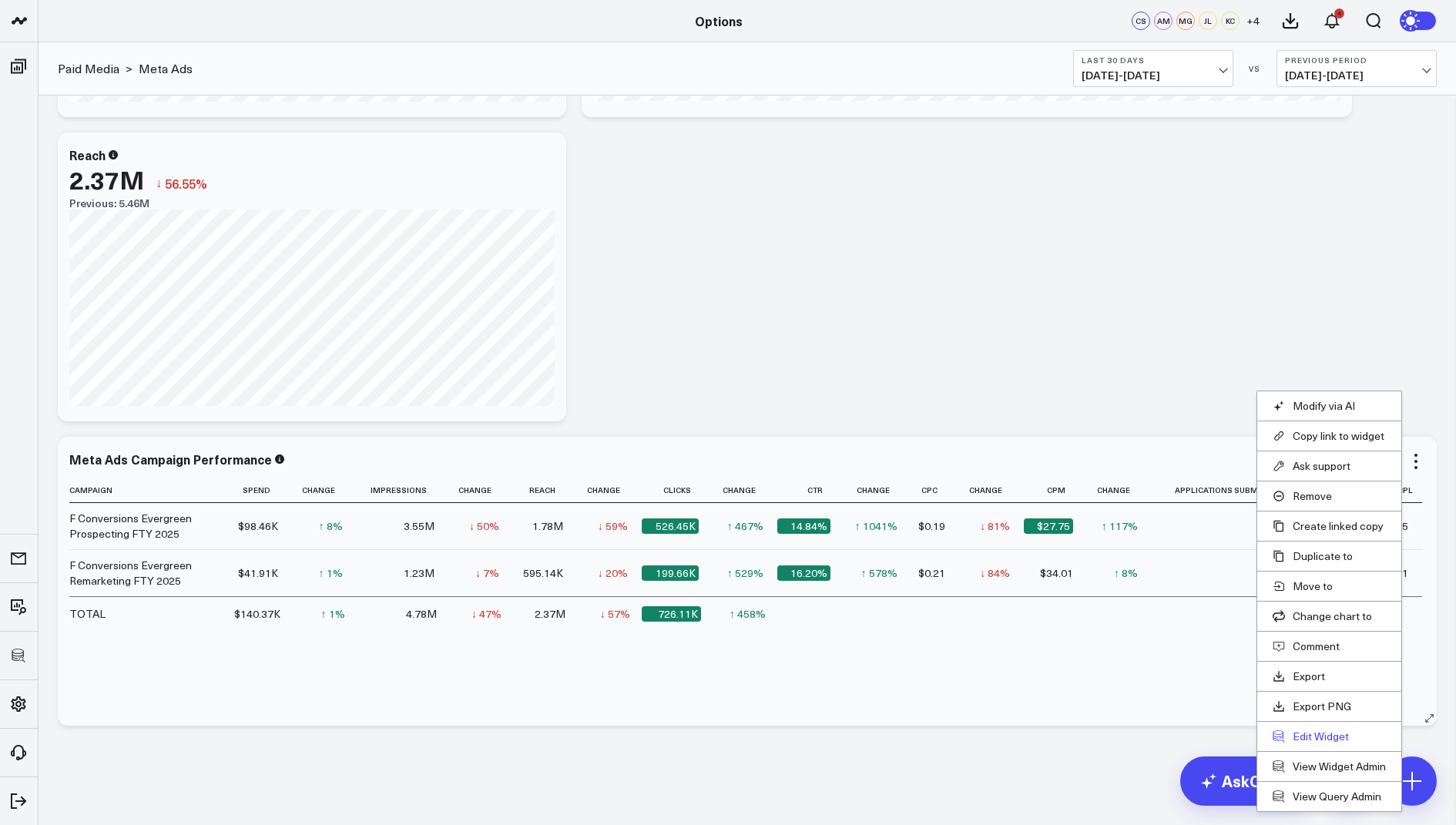
click at [1297, 730] on button "Edit Widget" at bounding box center [1328, 736] width 113 height 14
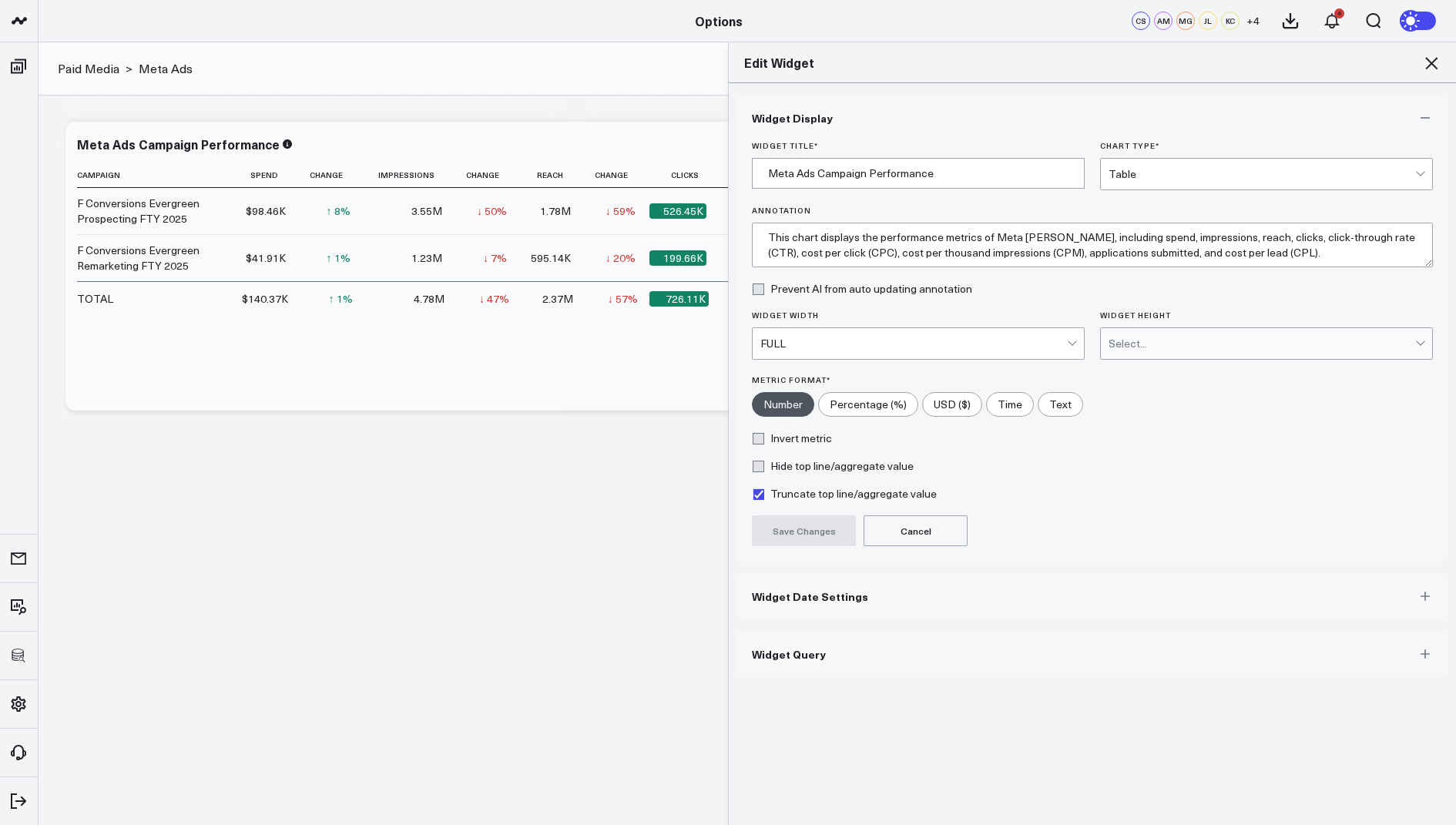
click at [800, 654] on span "Widget Query" at bounding box center [788, 653] width 74 height 12
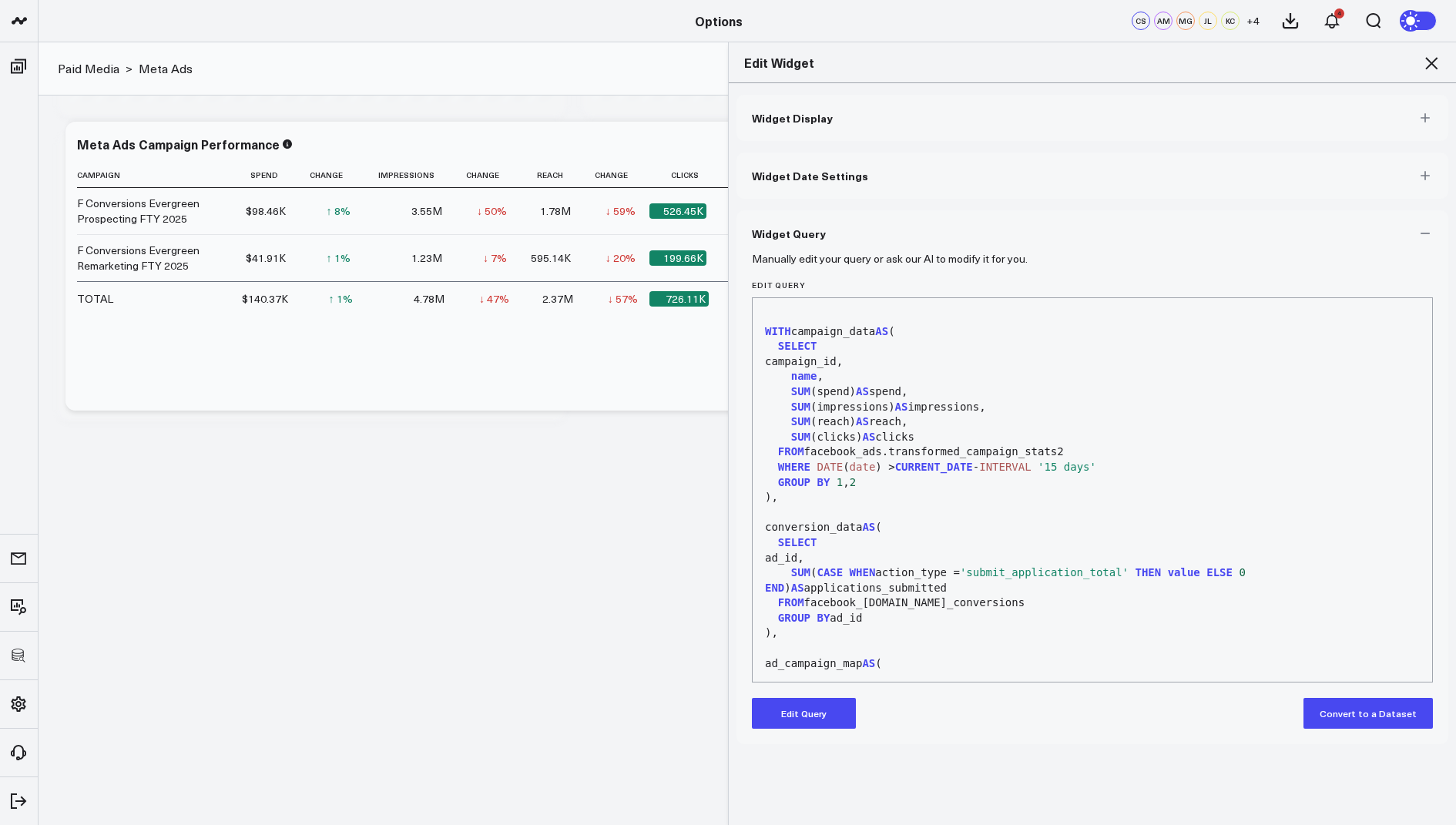
scroll to position [875, 0]
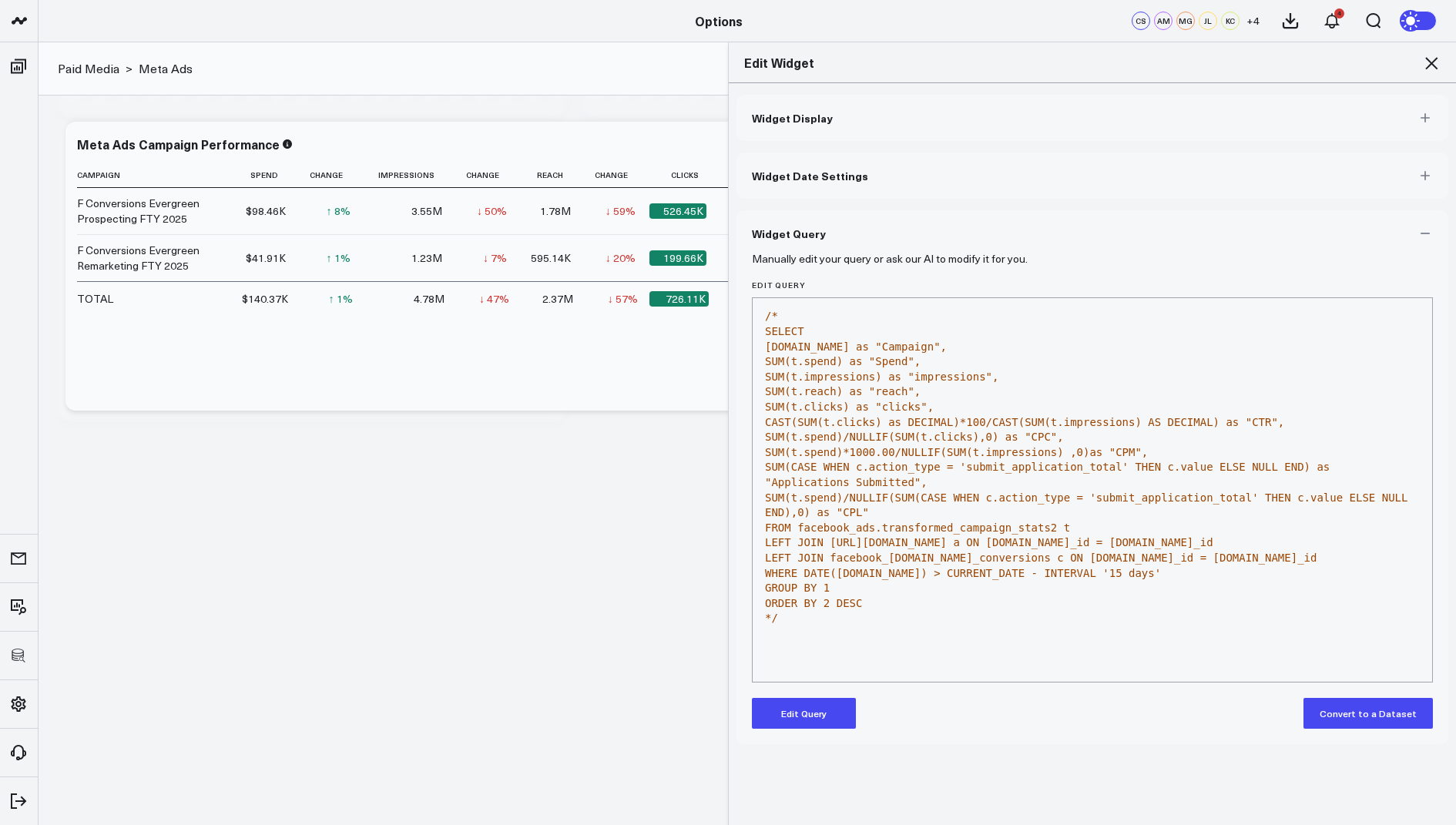
click at [1441, 62] on div "Edit Widget" at bounding box center [1092, 62] width 727 height 40
click at [1440, 62] on div "Edit Widget" at bounding box center [1092, 62] width 727 height 40
click at [1428, 63] on icon at bounding box center [1431, 63] width 18 height 18
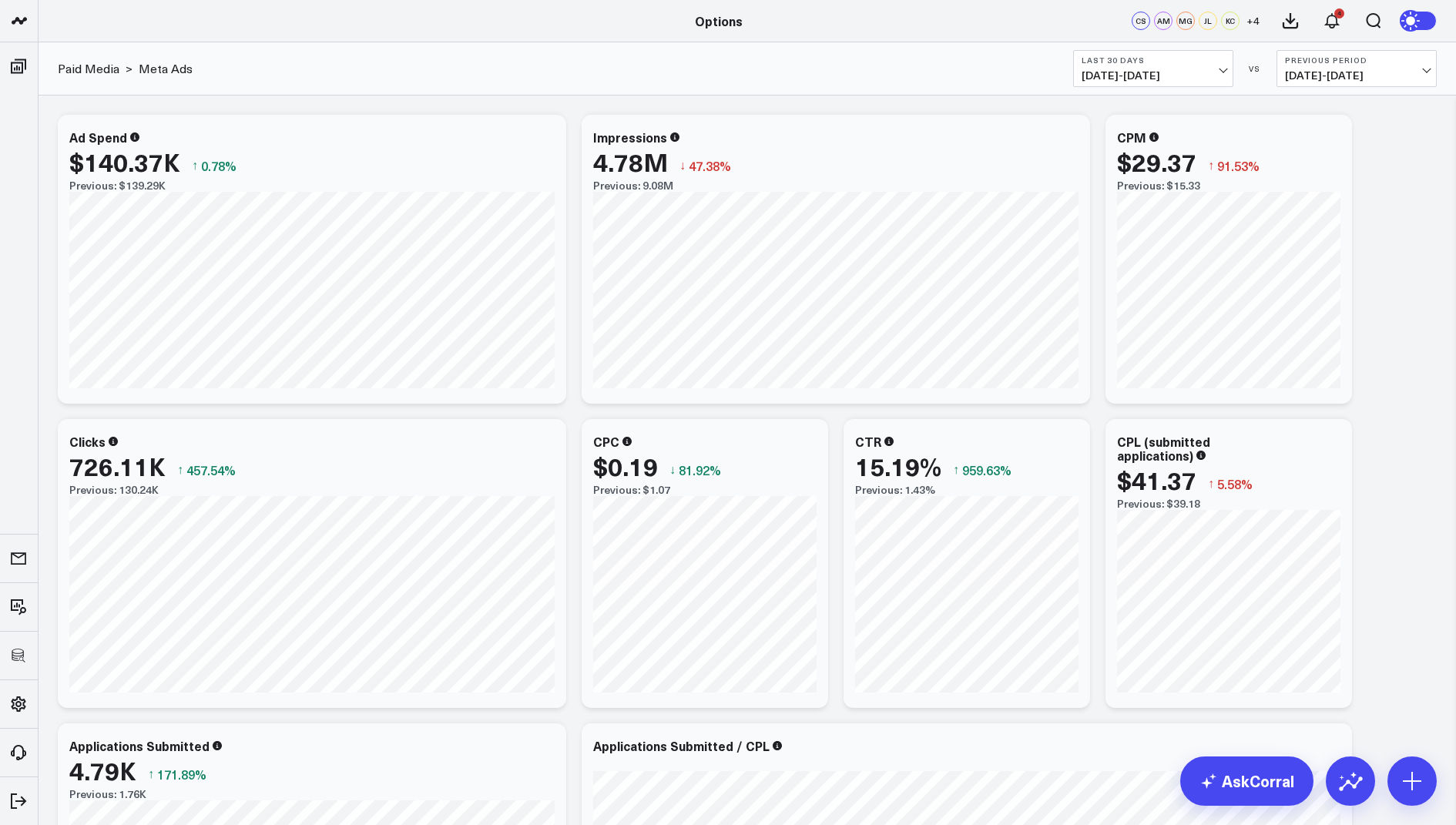
scroll to position [79, 0]
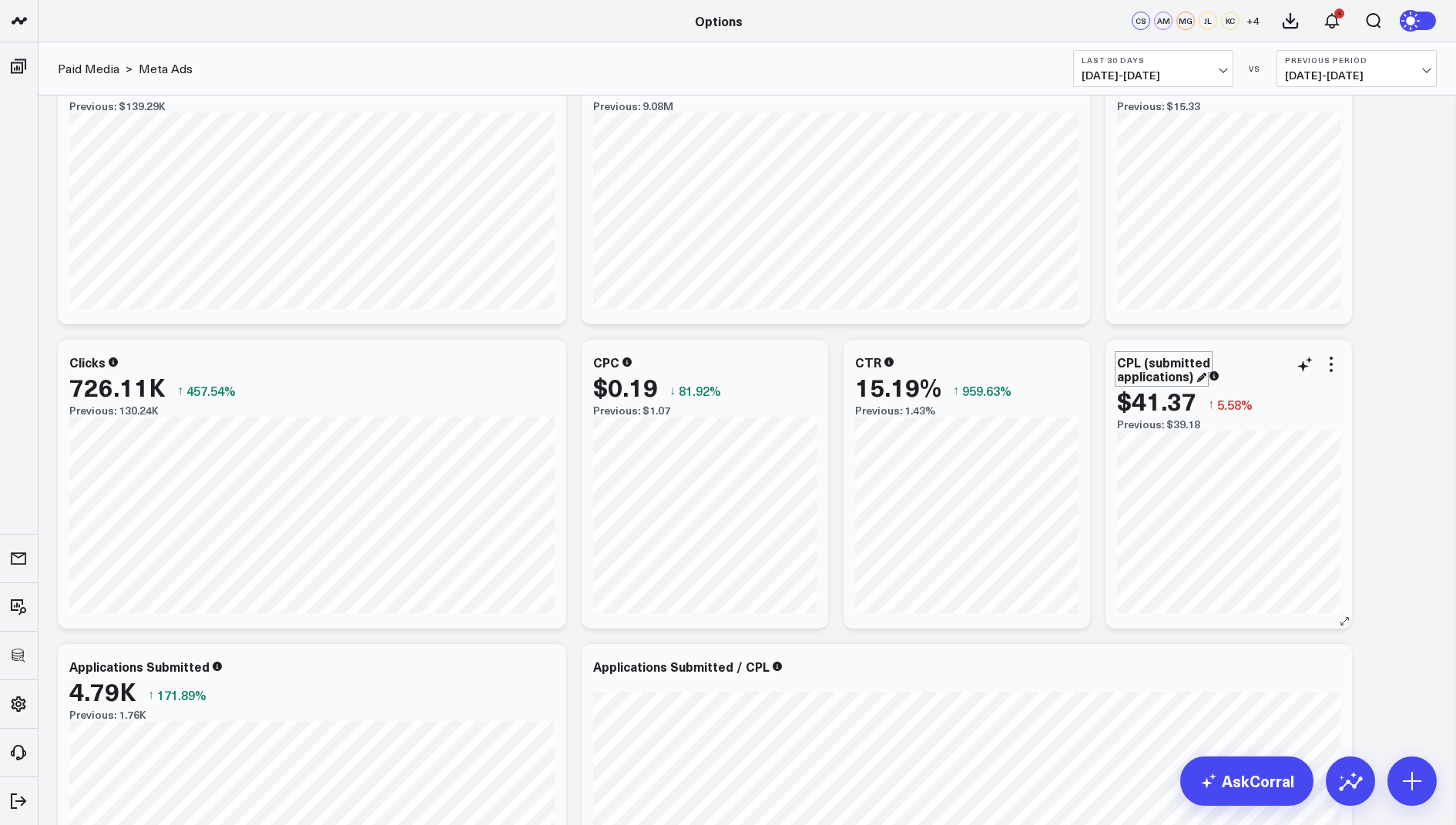
click at [1147, 373] on div "CPL (submitted applications)" at bounding box center [1163, 369] width 94 height 31
drag, startPoint x: 1192, startPoint y: 376, endPoint x: 1091, endPoint y: 357, distance: 102.8
click at [1091, 357] on div "Modify via AI Copy link to widget Ask support Remove Create linked copy Executi…" at bounding box center [747, 788] width 1394 height 1522
click at [1188, 375] on div "CPL (submitted applications)" at bounding box center [1163, 369] width 94 height 31
drag, startPoint x: 1191, startPoint y: 377, endPoint x: 1108, endPoint y: 357, distance: 85.4
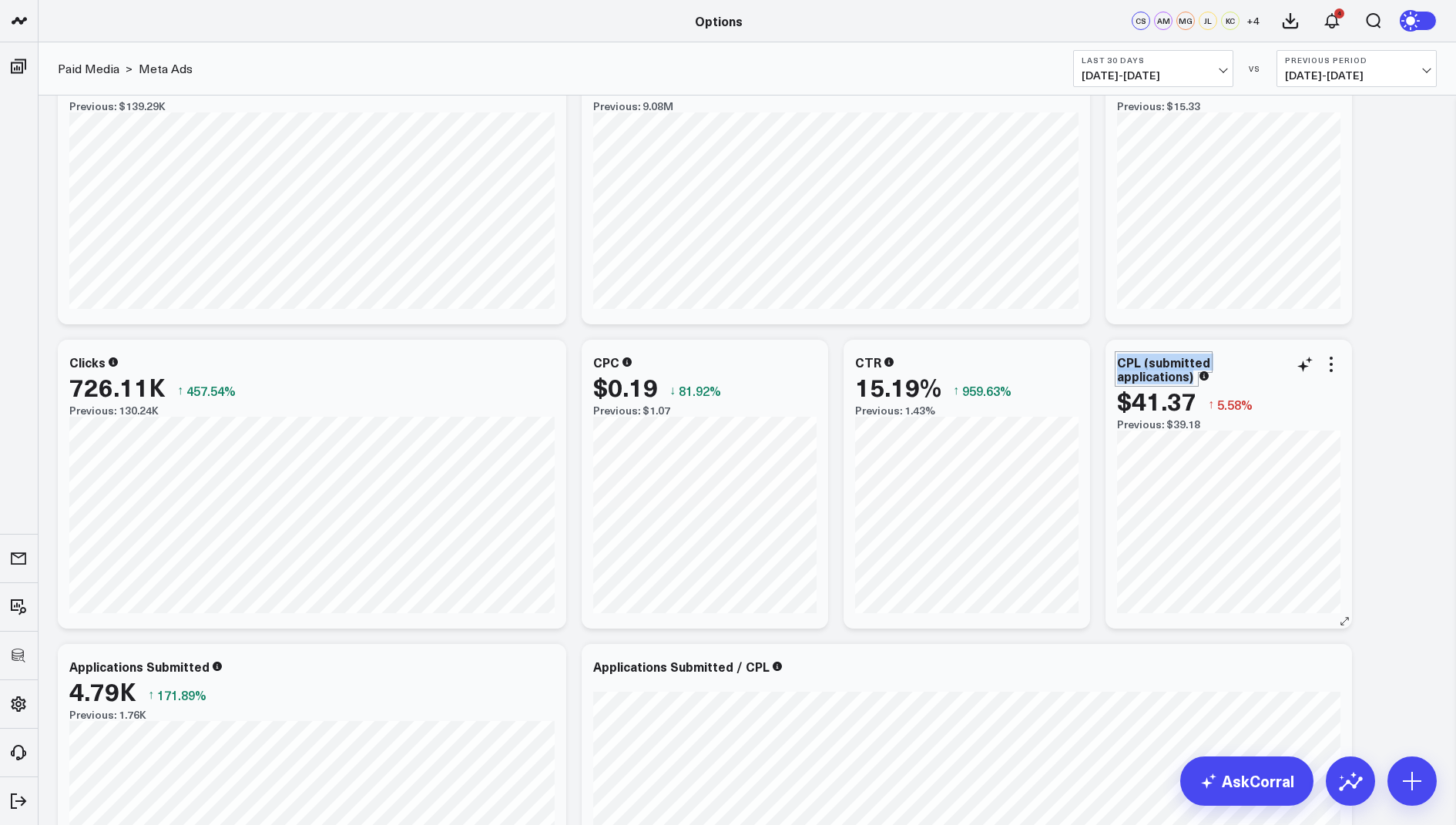
click at [1108, 357] on div "CPL (submitted applications) $41.37 ↑ 5.58% Previous: $39.18" at bounding box center [1228, 484] width 247 height 289
click at [1181, 368] on div "CPL (submitted applications)" at bounding box center [1163, 369] width 94 height 31
drag, startPoint x: 1192, startPoint y: 372, endPoint x: 1125, endPoint y: 363, distance: 67.6
click at [1125, 363] on div "CPL (submitted applications)" at bounding box center [1163, 369] width 94 height 31
click at [1395, 427] on div "Modify via AI Copy link to widget Ask support Remove Create linked copy Executi…" at bounding box center [747, 788] width 1394 height 1522
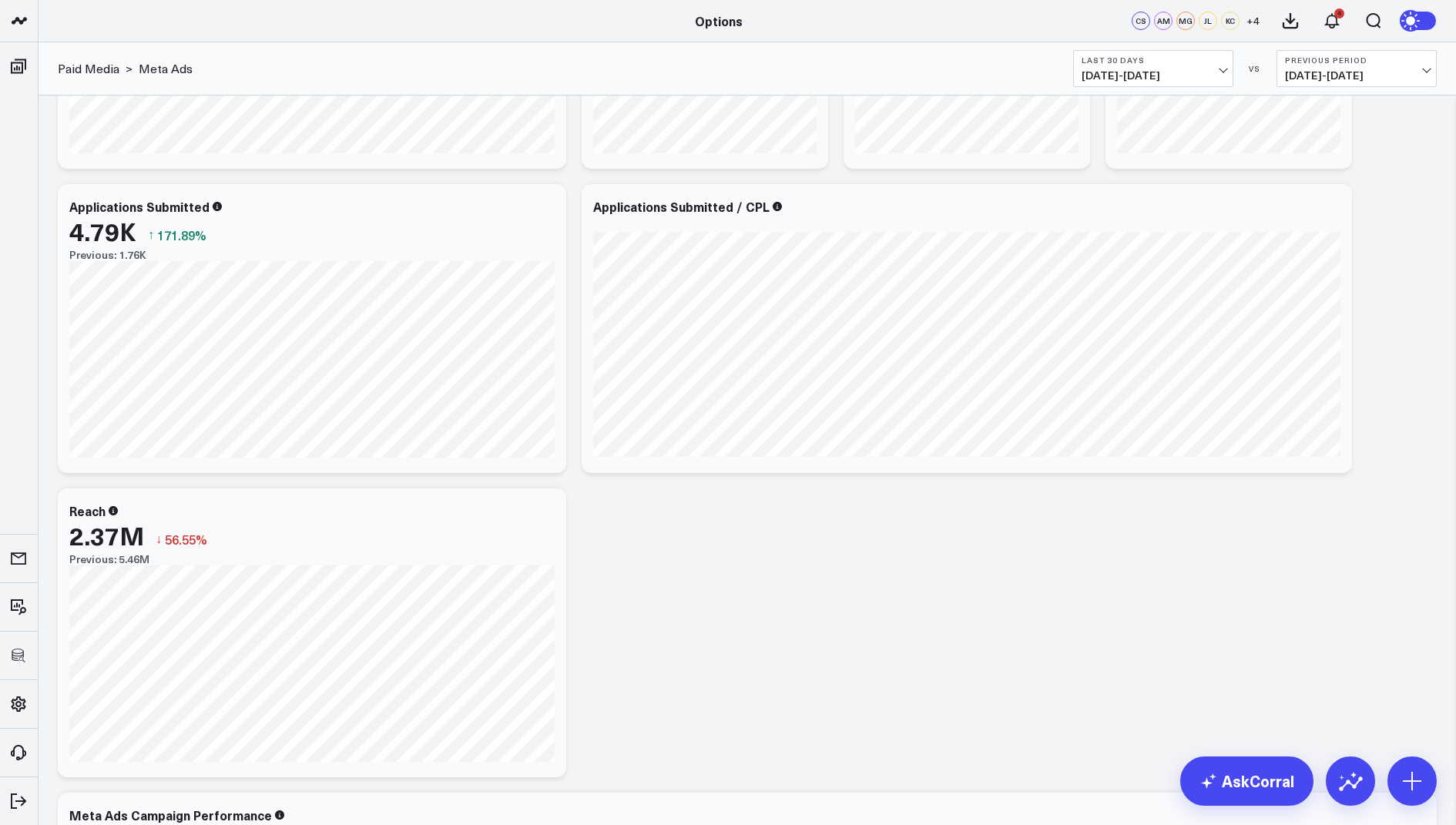
scroll to position [895, 0]
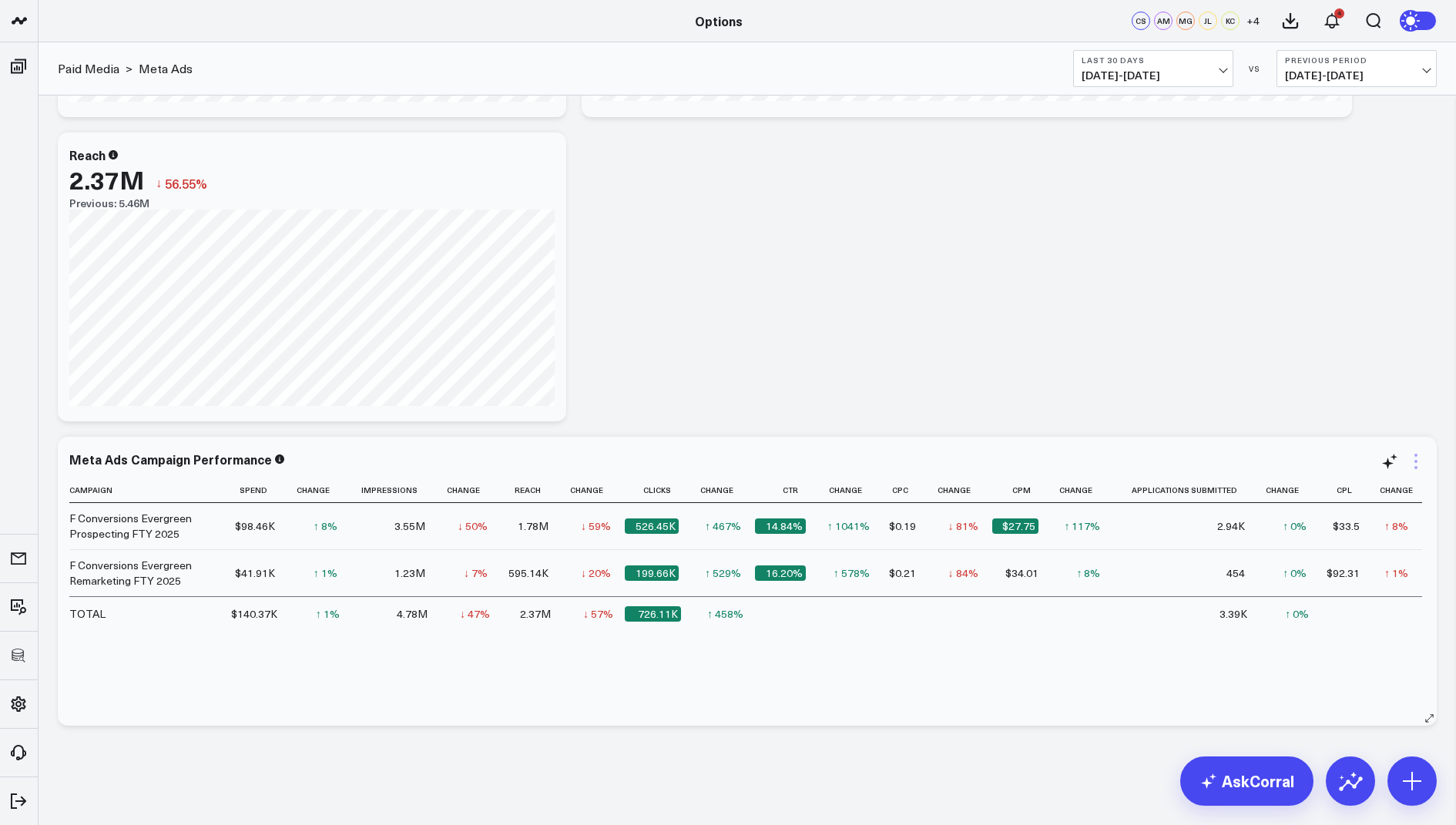
click at [1415, 466] on icon at bounding box center [1415, 467] width 3 height 3
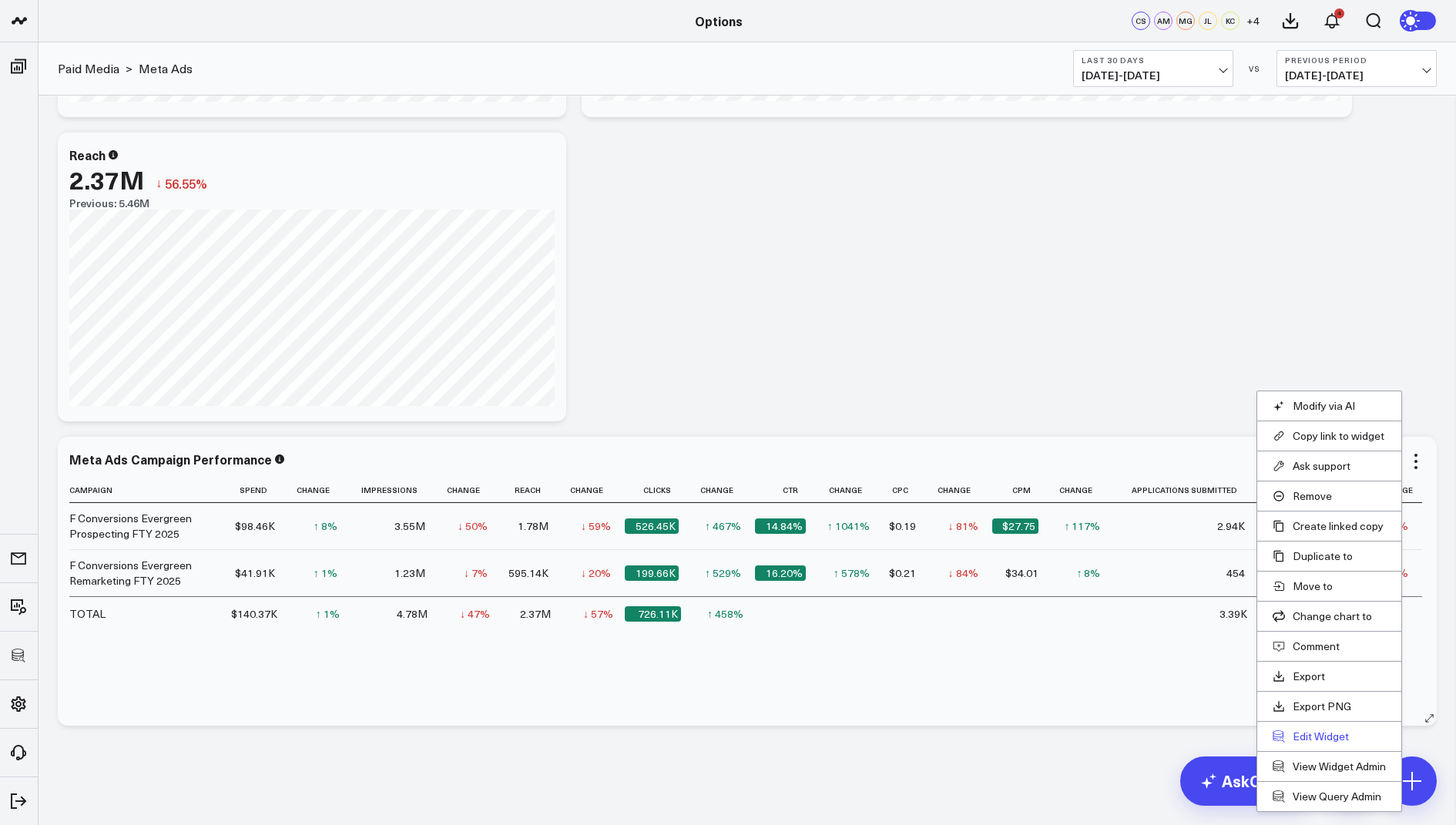
click at [1317, 730] on button "Edit Widget" at bounding box center [1328, 736] width 113 height 14
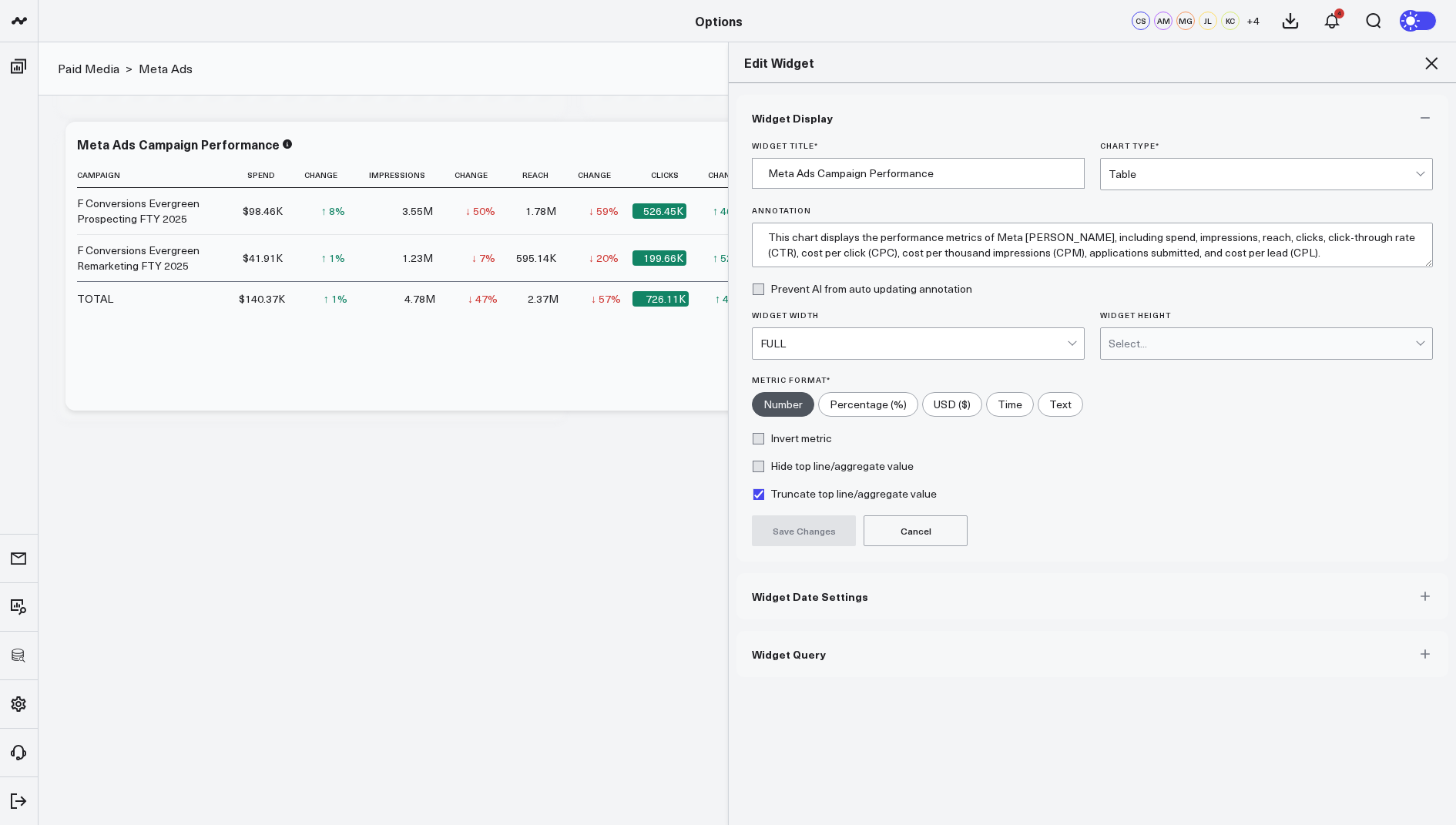
click at [837, 646] on button "Widget Query" at bounding box center [1092, 653] width 712 height 46
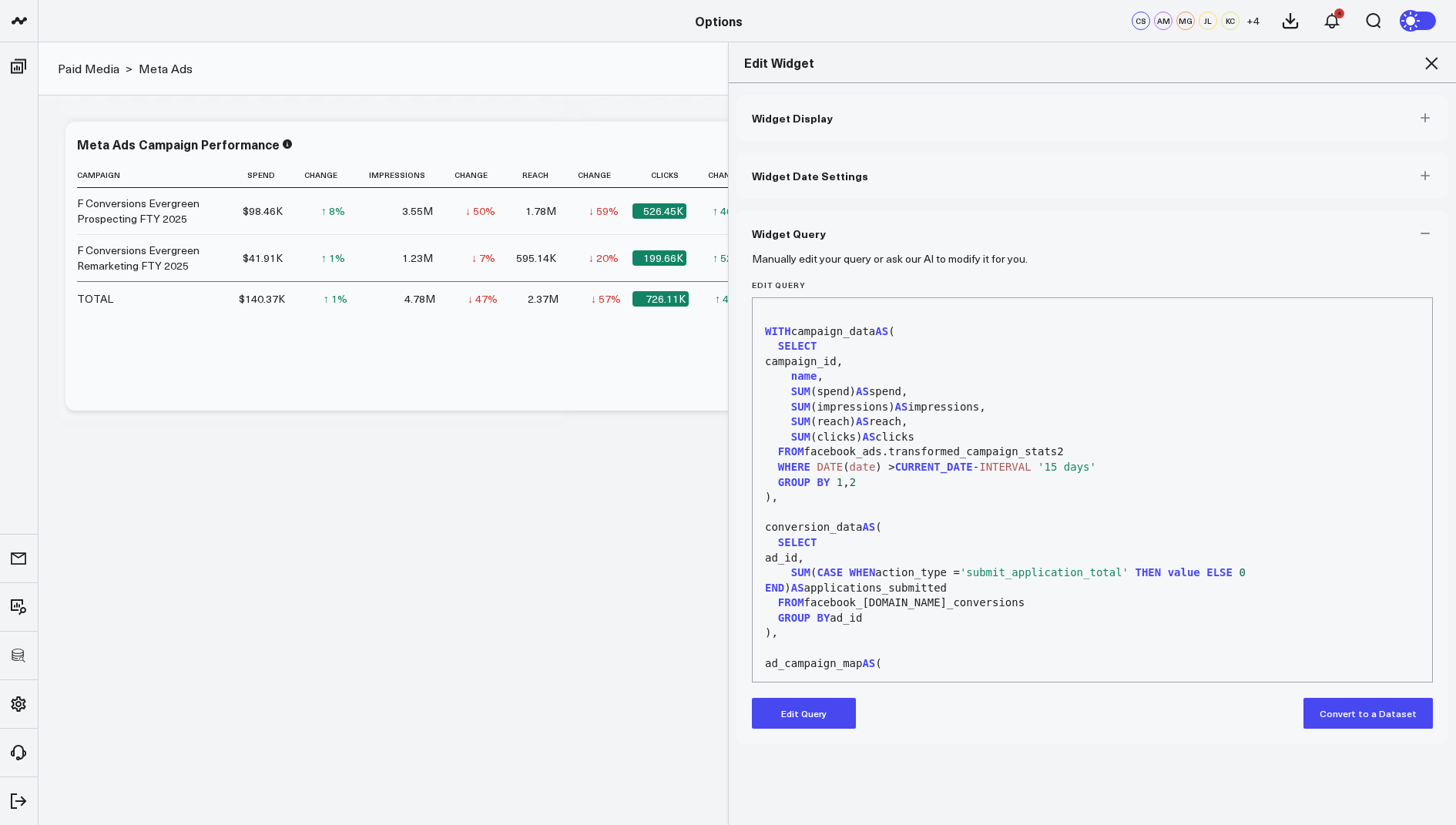
click at [810, 714] on button "Edit Query" at bounding box center [803, 714] width 104 height 31
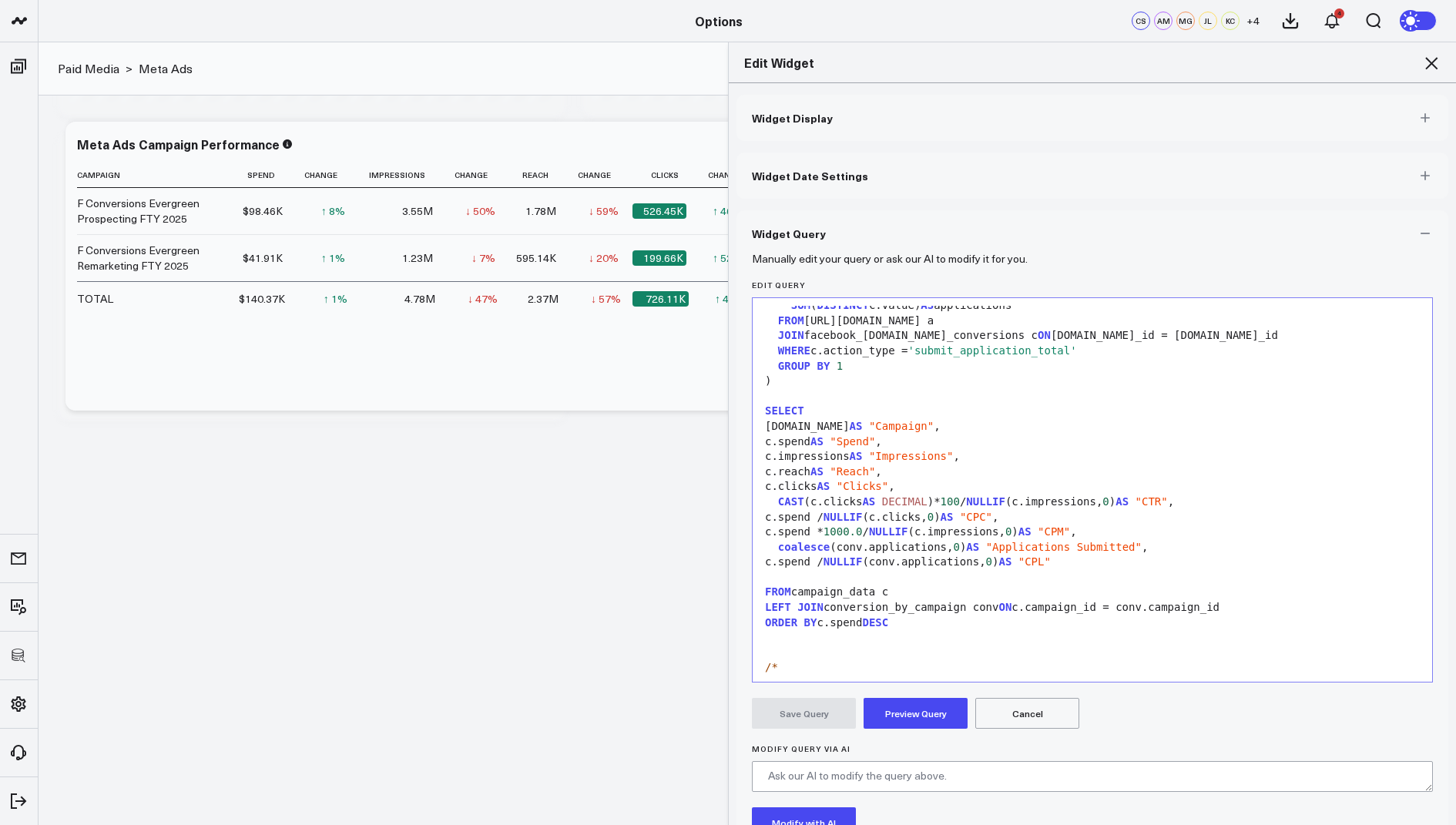
scroll to position [523, 0]
click at [1050, 567] on span ""CPL"" at bounding box center [1034, 562] width 32 height 12
click at [923, 710] on button "Preview Query" at bounding box center [915, 714] width 104 height 31
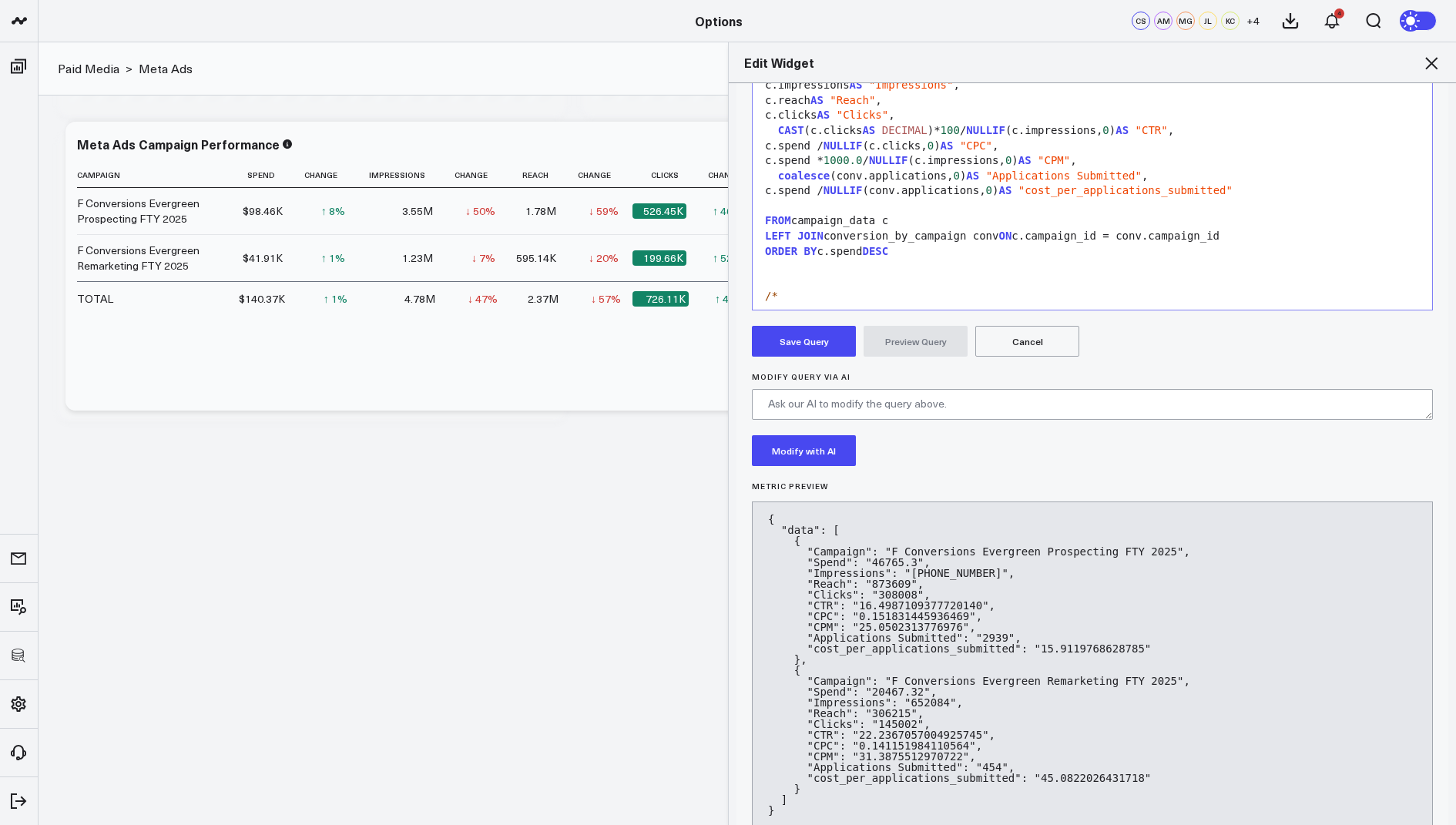
scroll to position [406, 0]
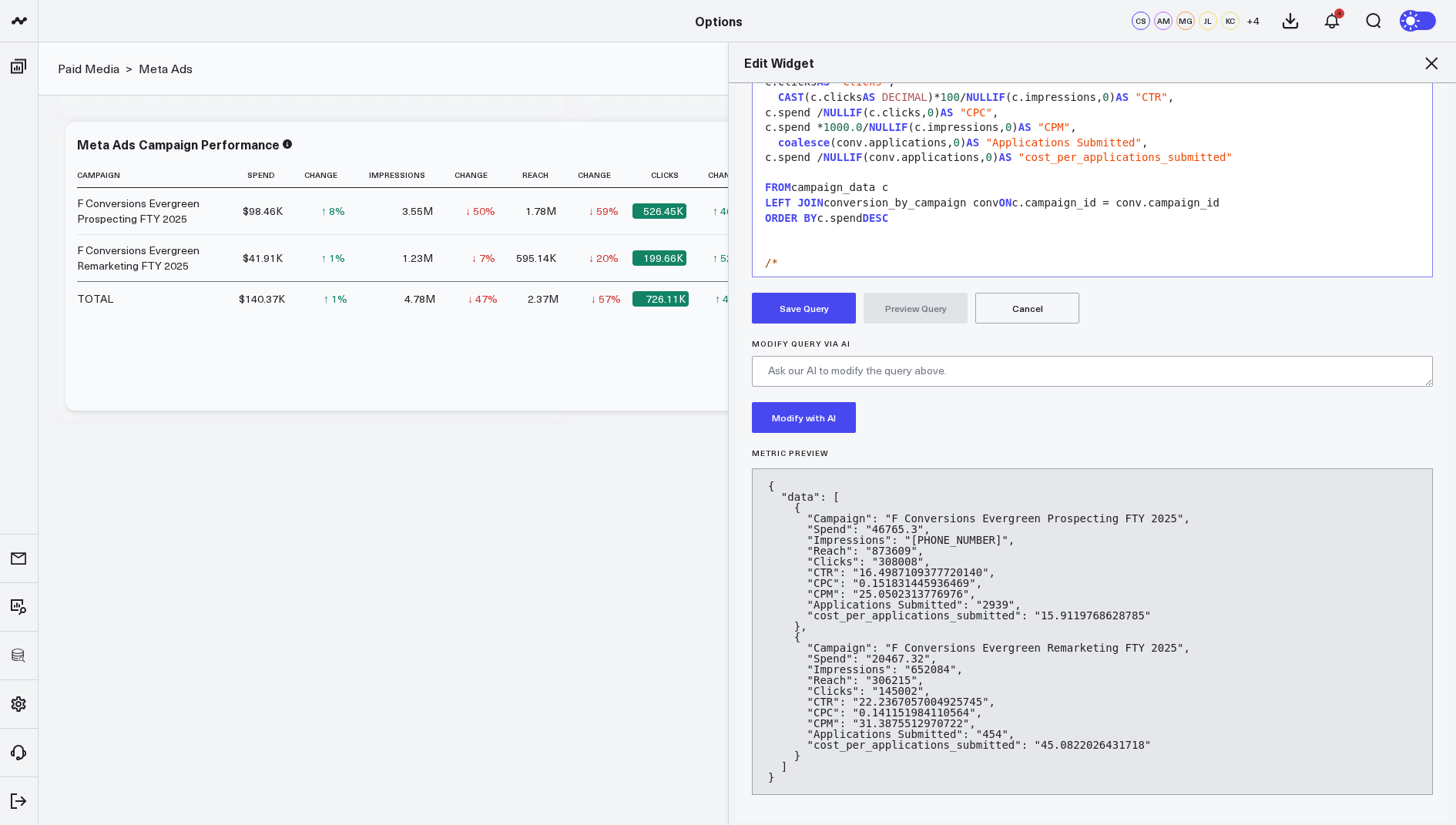
click at [785, 314] on button "Save Query" at bounding box center [803, 308] width 104 height 31
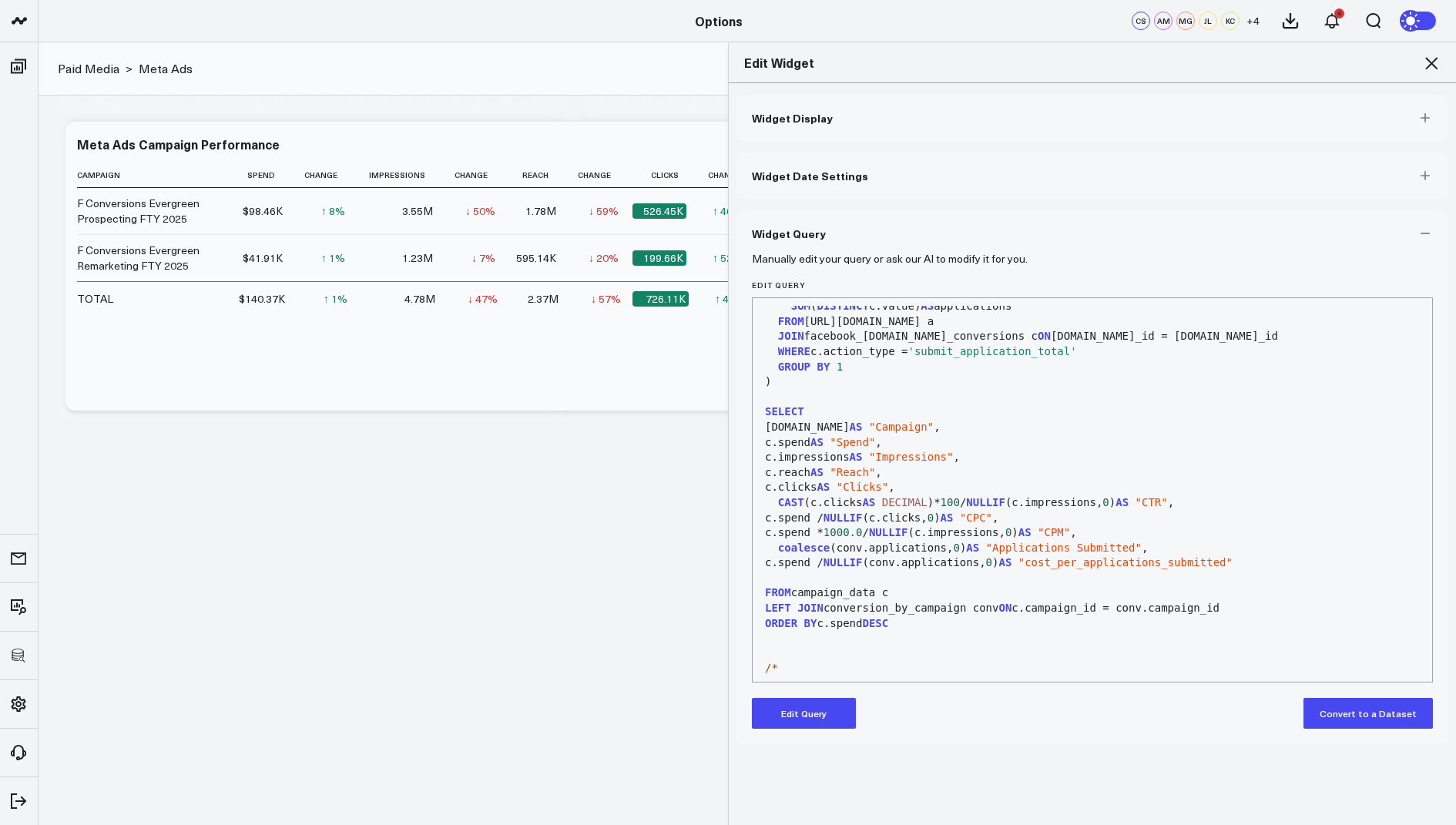
scroll to position [0, 0]
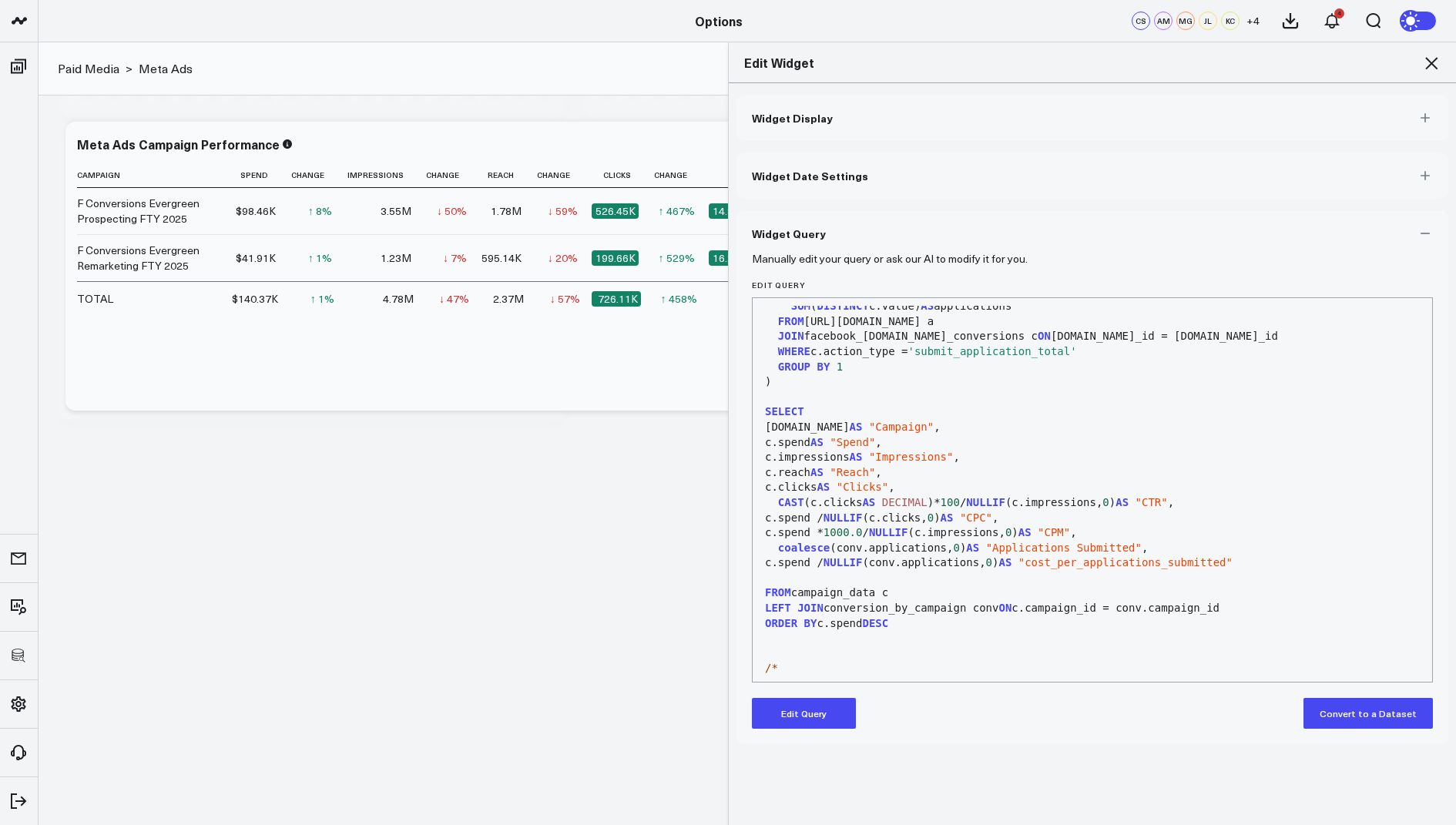
click at [1429, 58] on icon at bounding box center [1431, 63] width 18 height 18
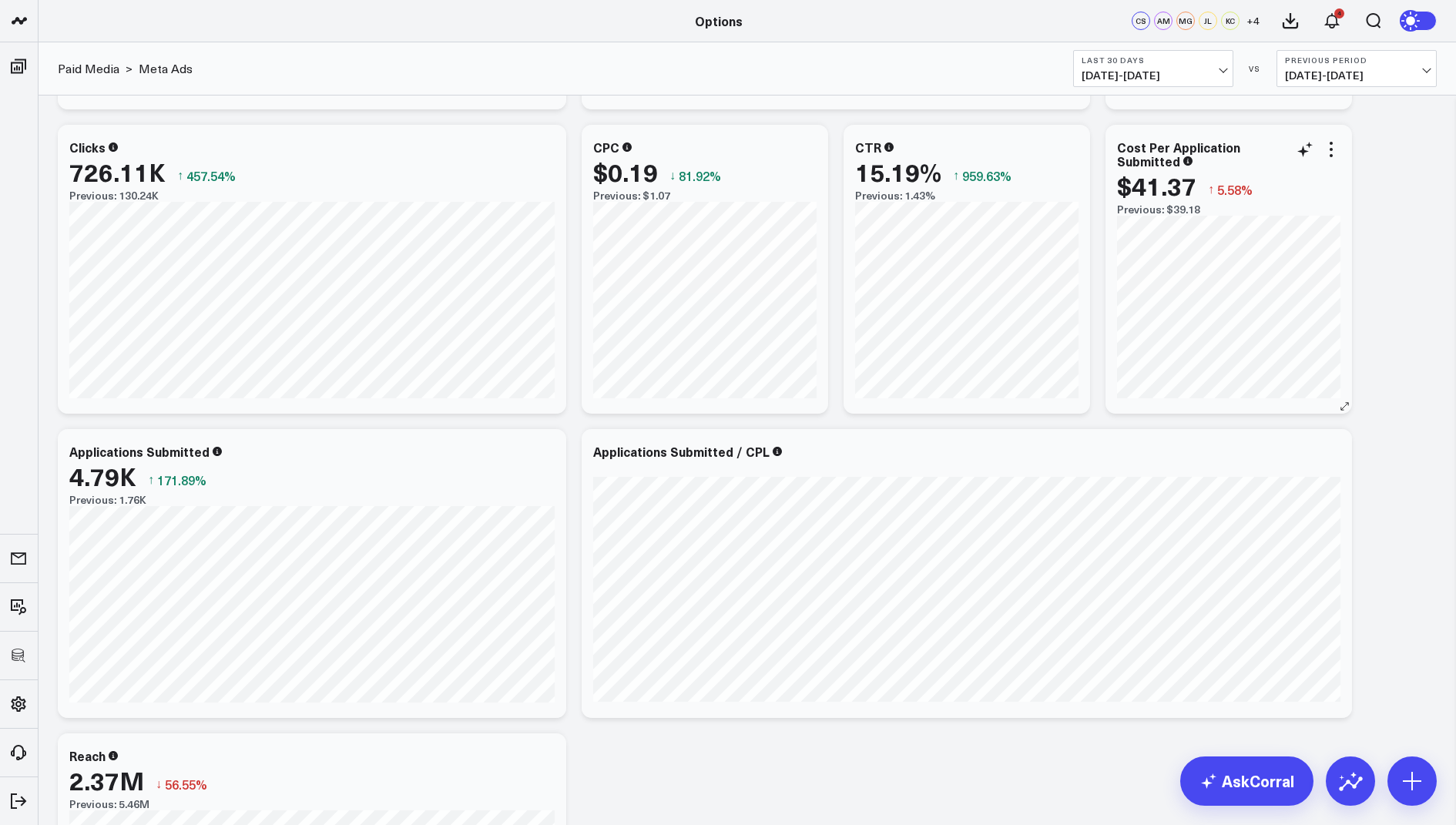
scroll to position [895, 0]
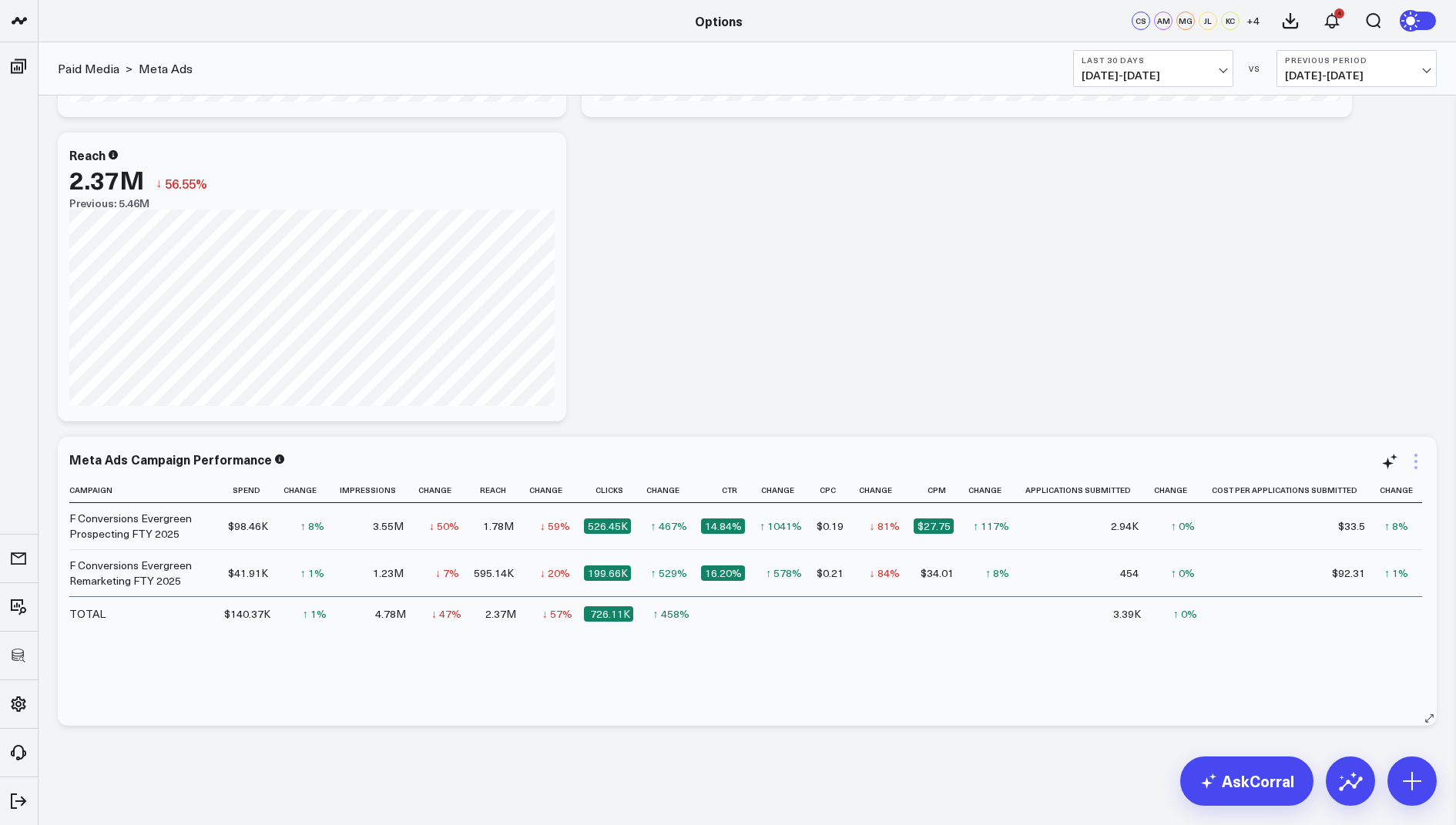
click at [1414, 463] on icon at bounding box center [1416, 462] width 18 height 18
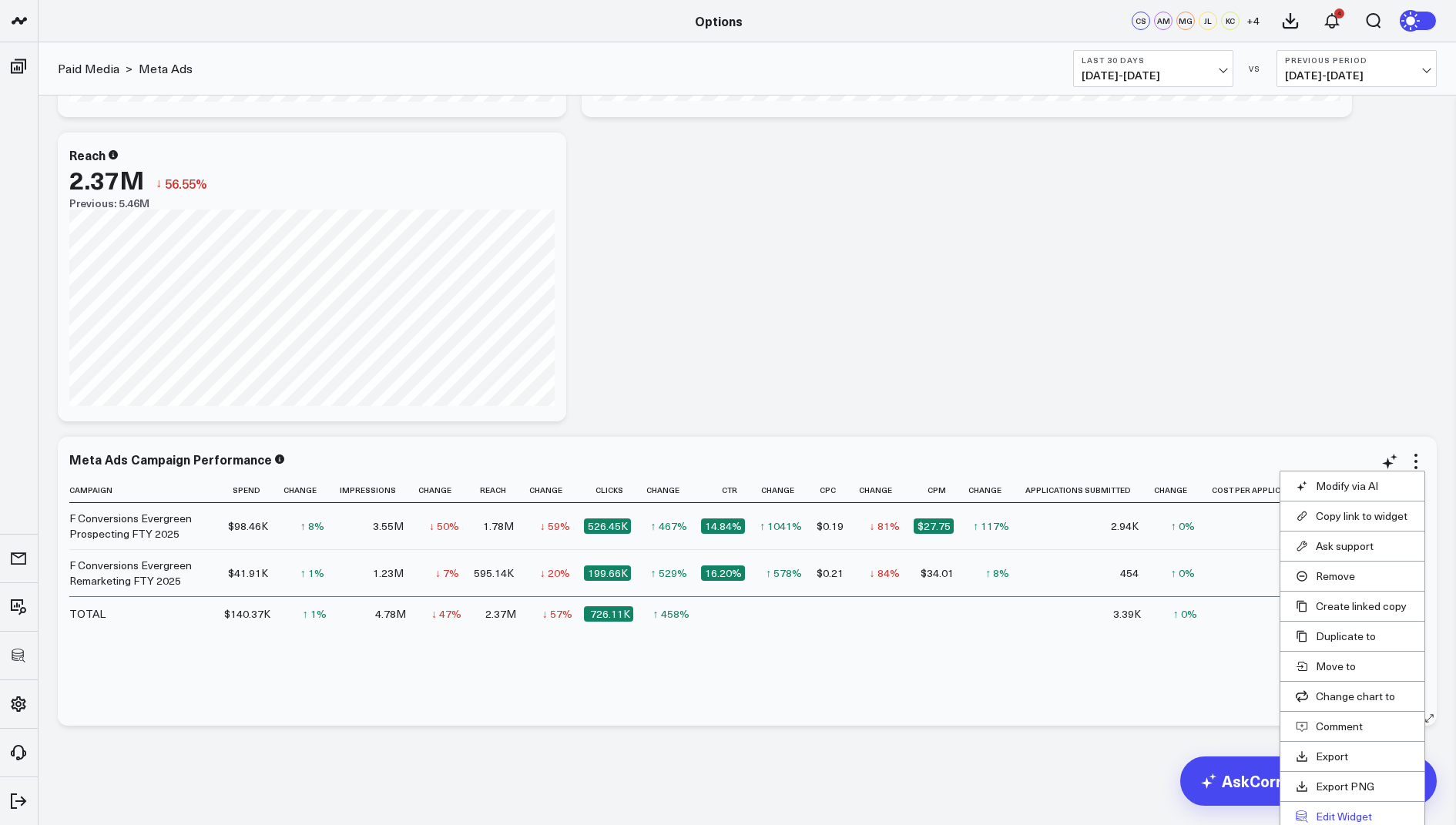
click at [1326, 809] on button "Edit Widget" at bounding box center [1351, 816] width 113 height 14
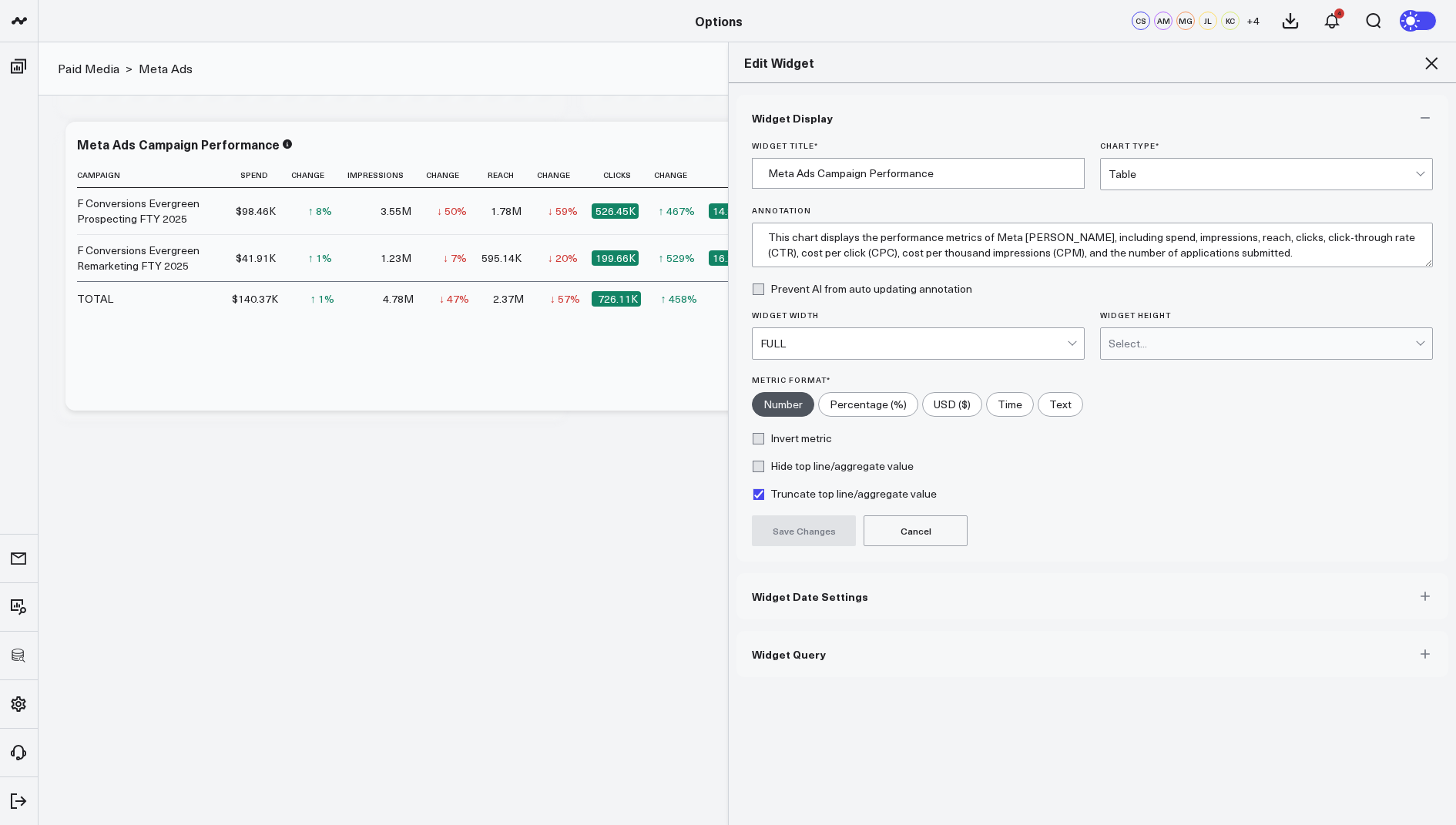
click at [809, 648] on span "Widget Query" at bounding box center [788, 653] width 74 height 12
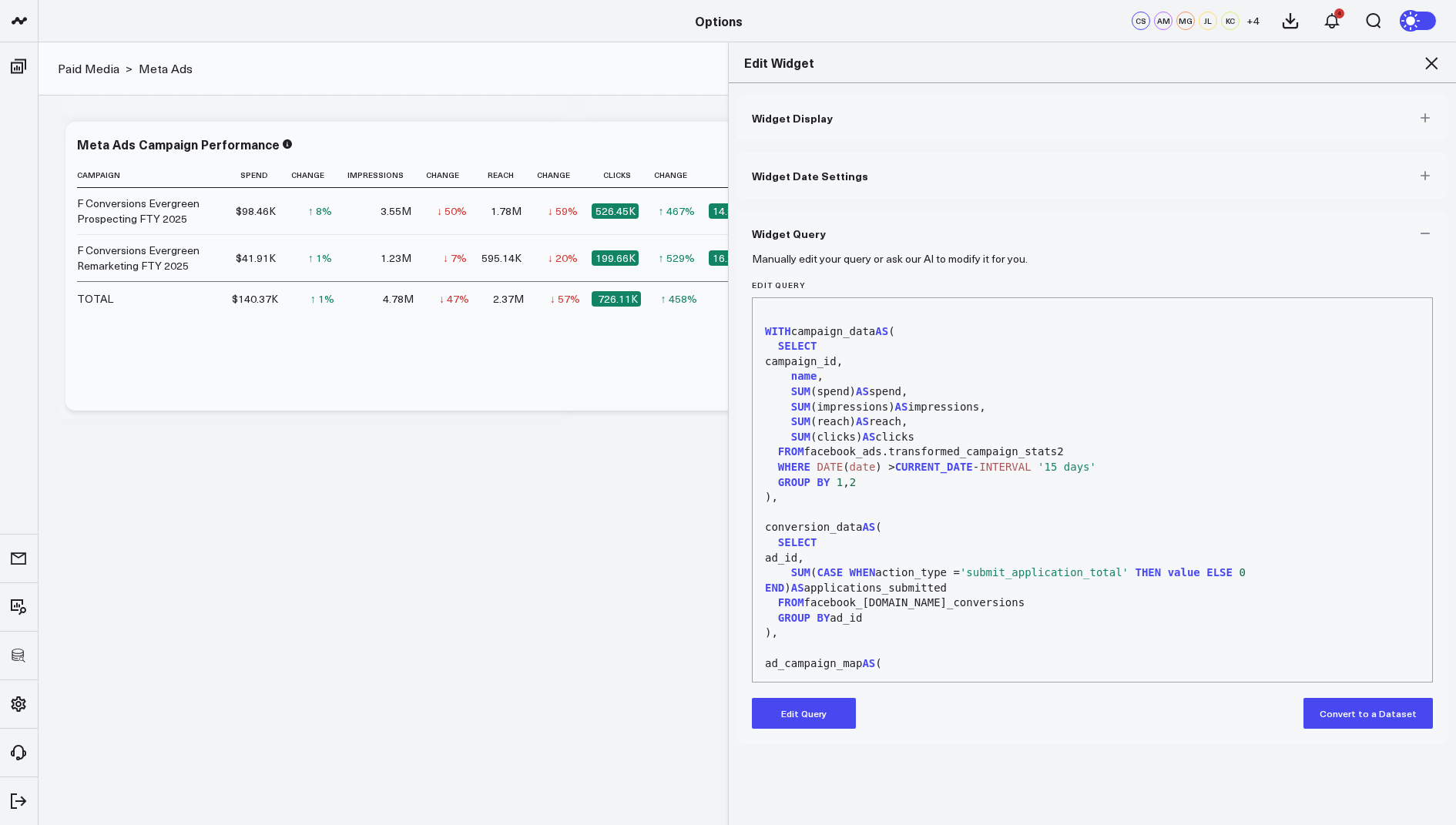
click at [804, 712] on button "Edit Query" at bounding box center [803, 714] width 104 height 31
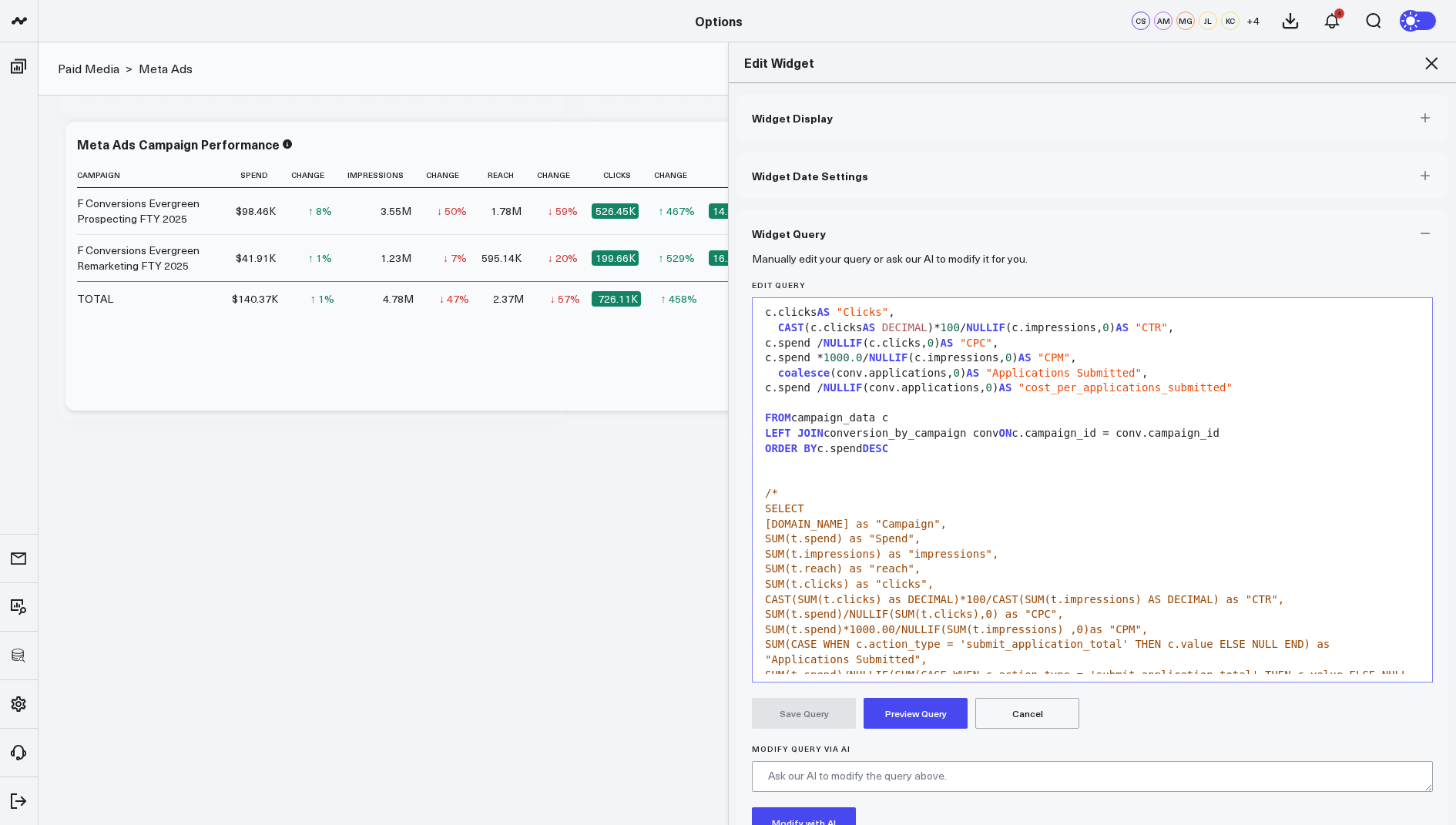
scroll to position [646, 0]
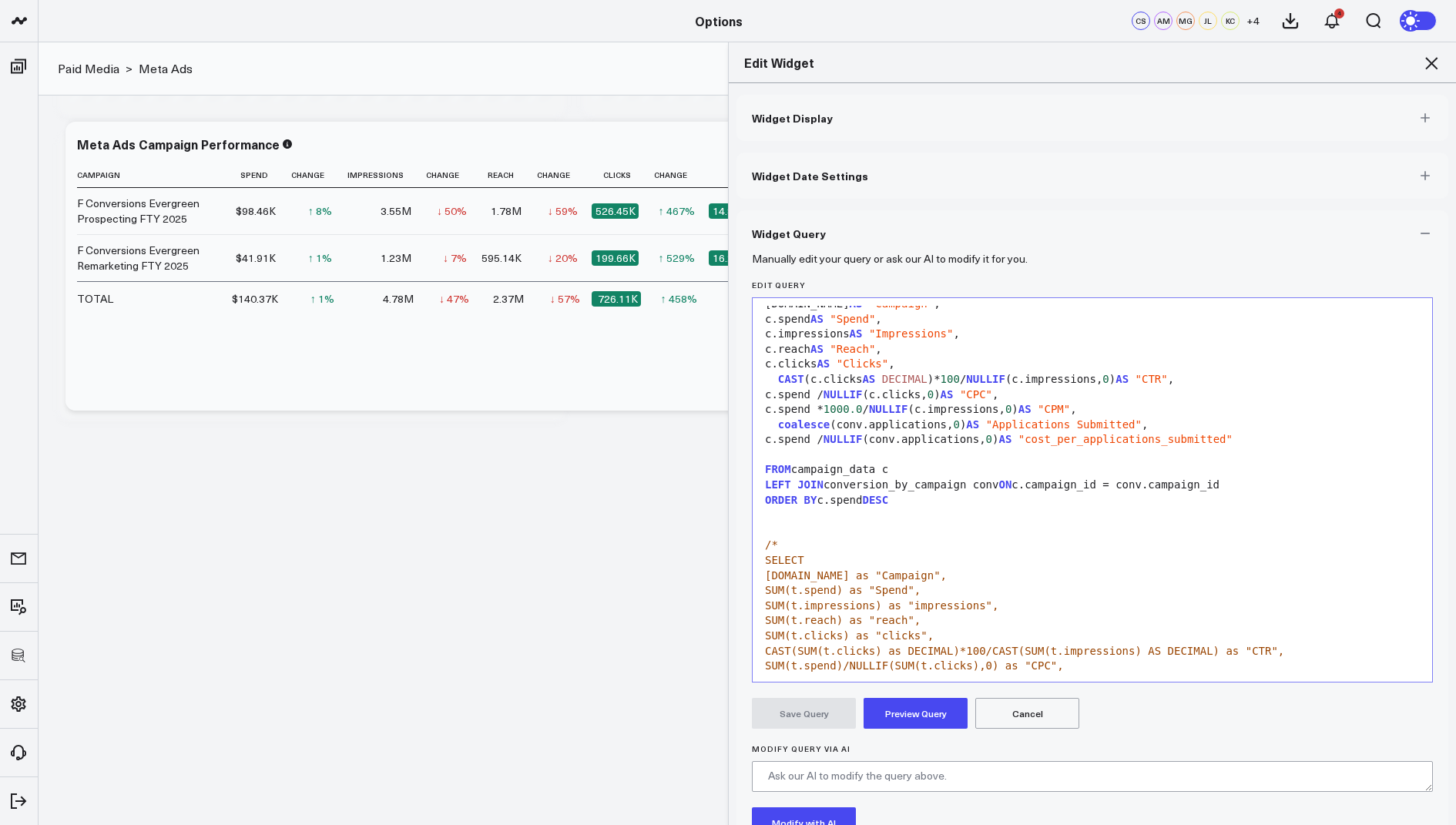
click at [1192, 442] on span ""cost_per_applications_submitted"" at bounding box center [1125, 439] width 214 height 12
click at [917, 718] on button "Preview Query" at bounding box center [915, 714] width 104 height 31
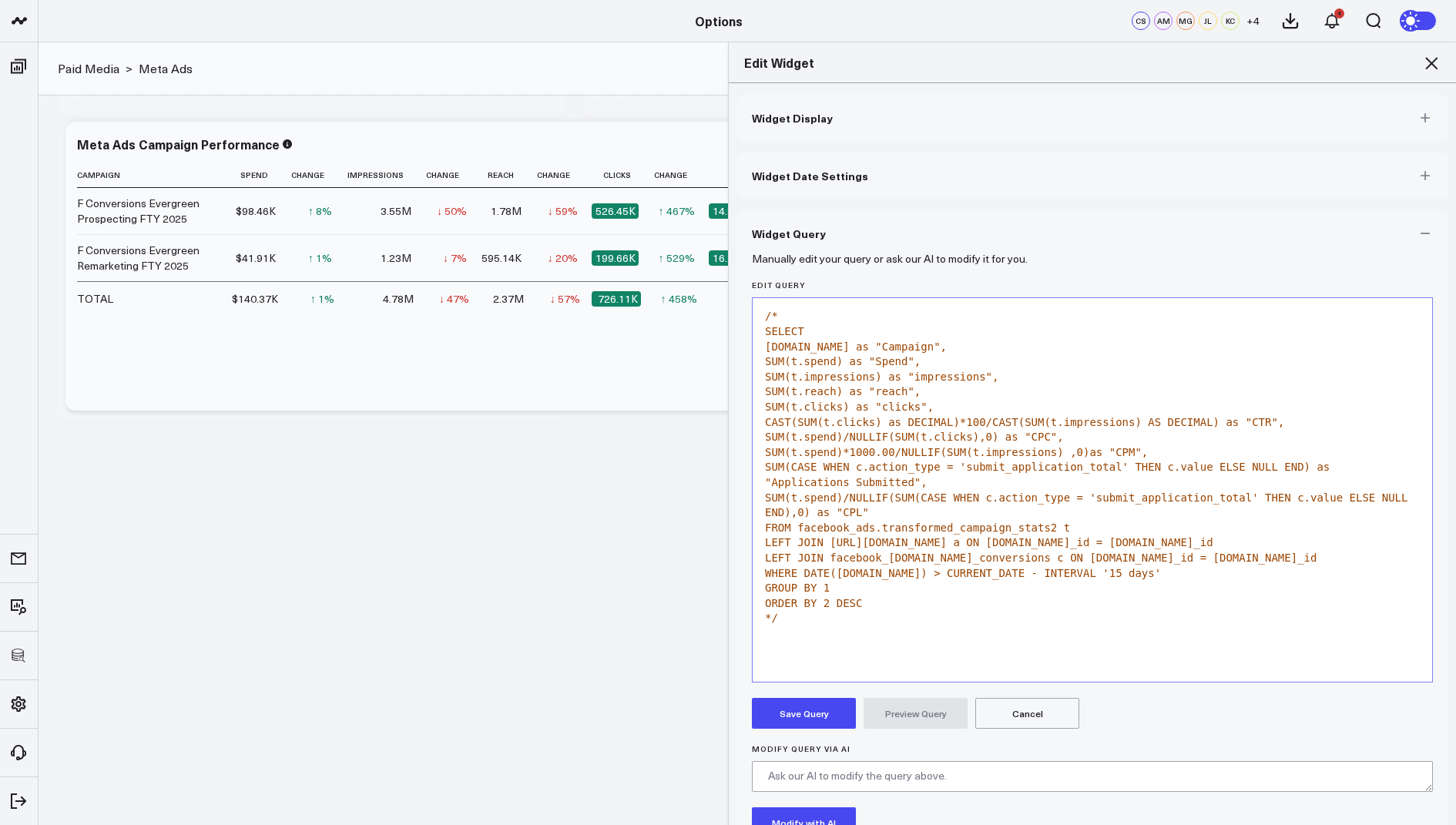
click at [779, 718] on button "Save Query" at bounding box center [803, 714] width 104 height 31
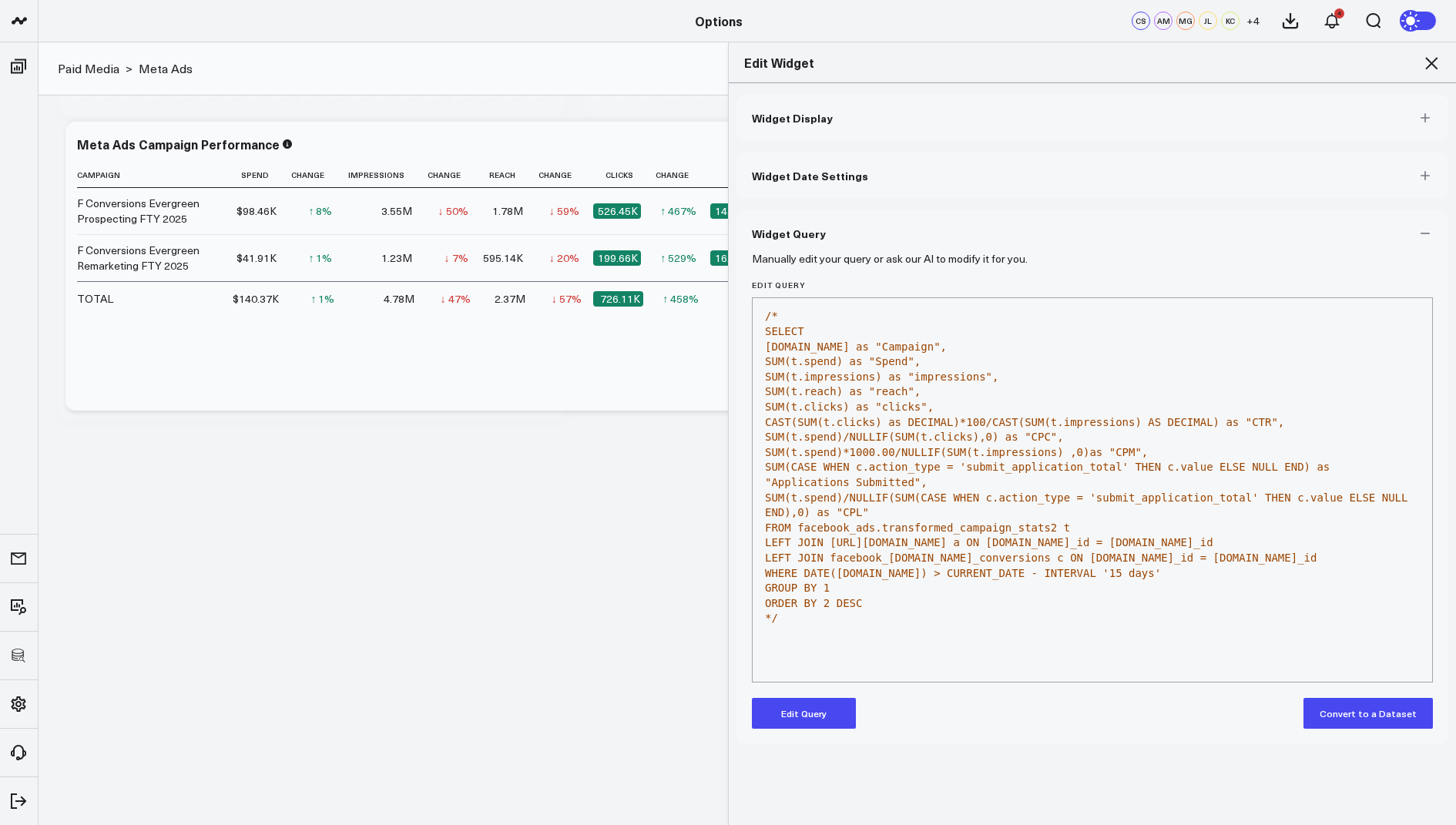
click at [1428, 64] on icon at bounding box center [1431, 63] width 18 height 18
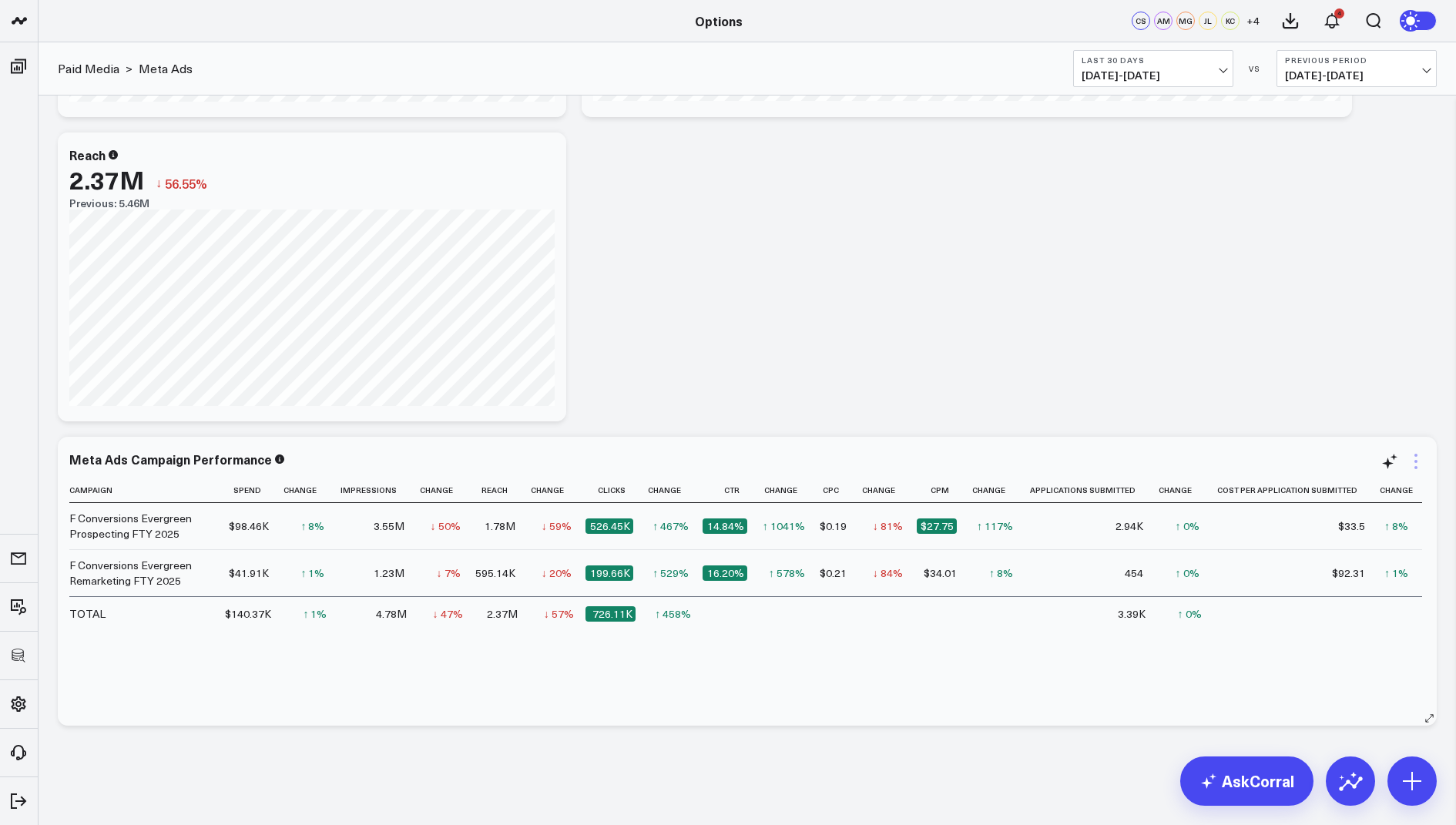
click at [1412, 468] on icon at bounding box center [1416, 462] width 18 height 18
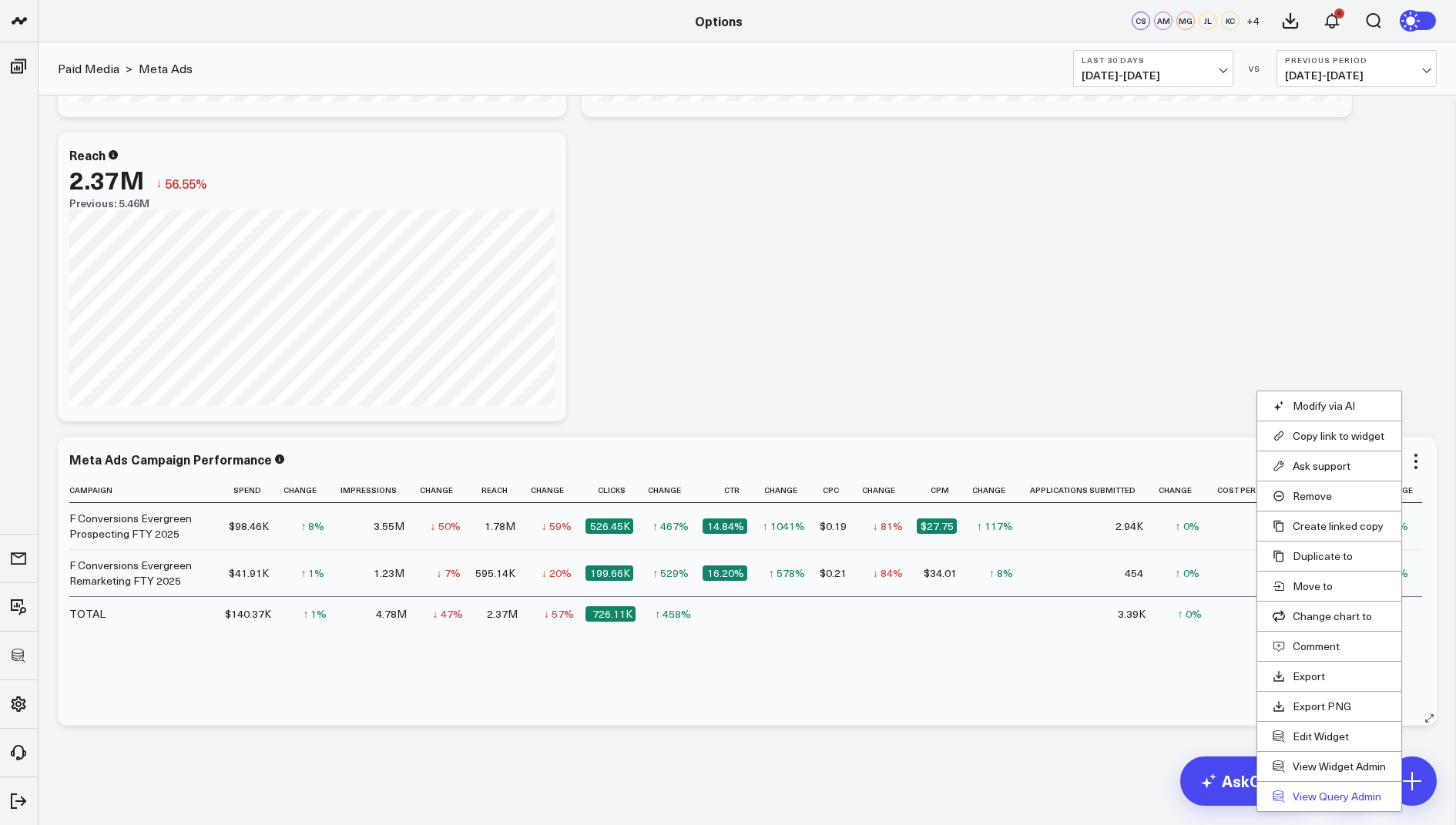
click at [1329, 789] on link "View Query Admin" at bounding box center [1328, 796] width 113 height 14
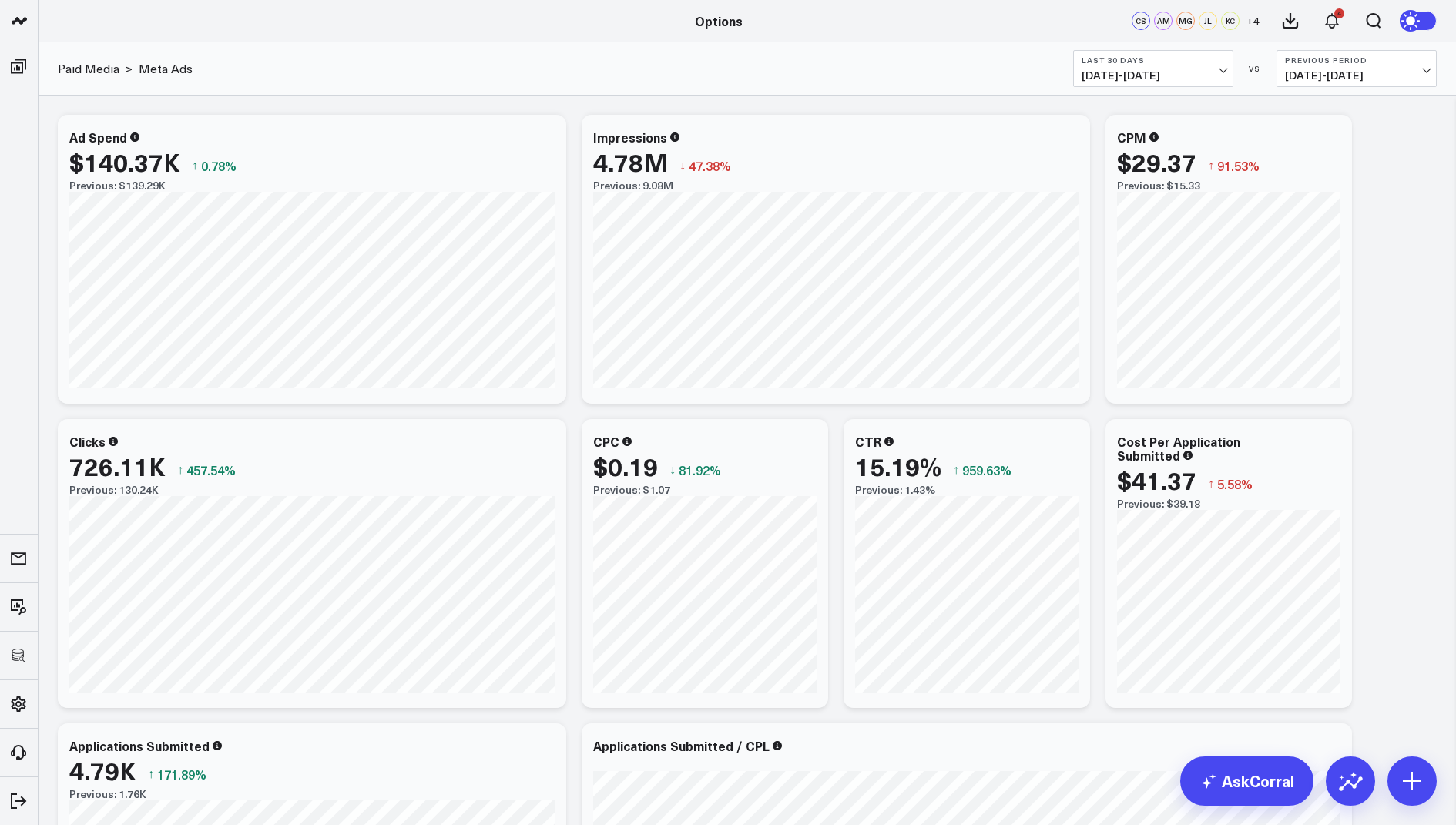
scroll to position [895, 0]
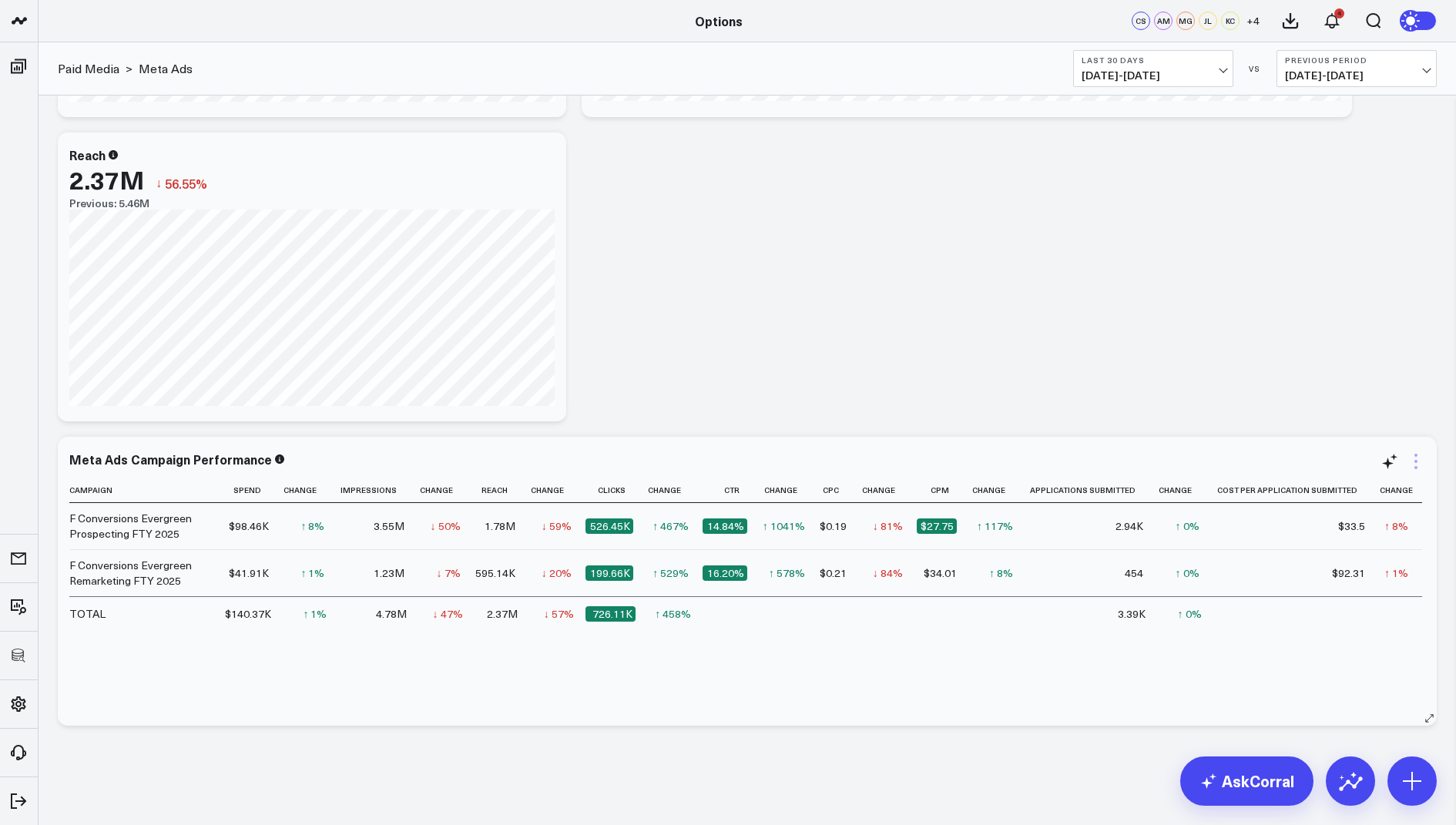
click at [1417, 454] on icon at bounding box center [1415, 454] width 3 height 3
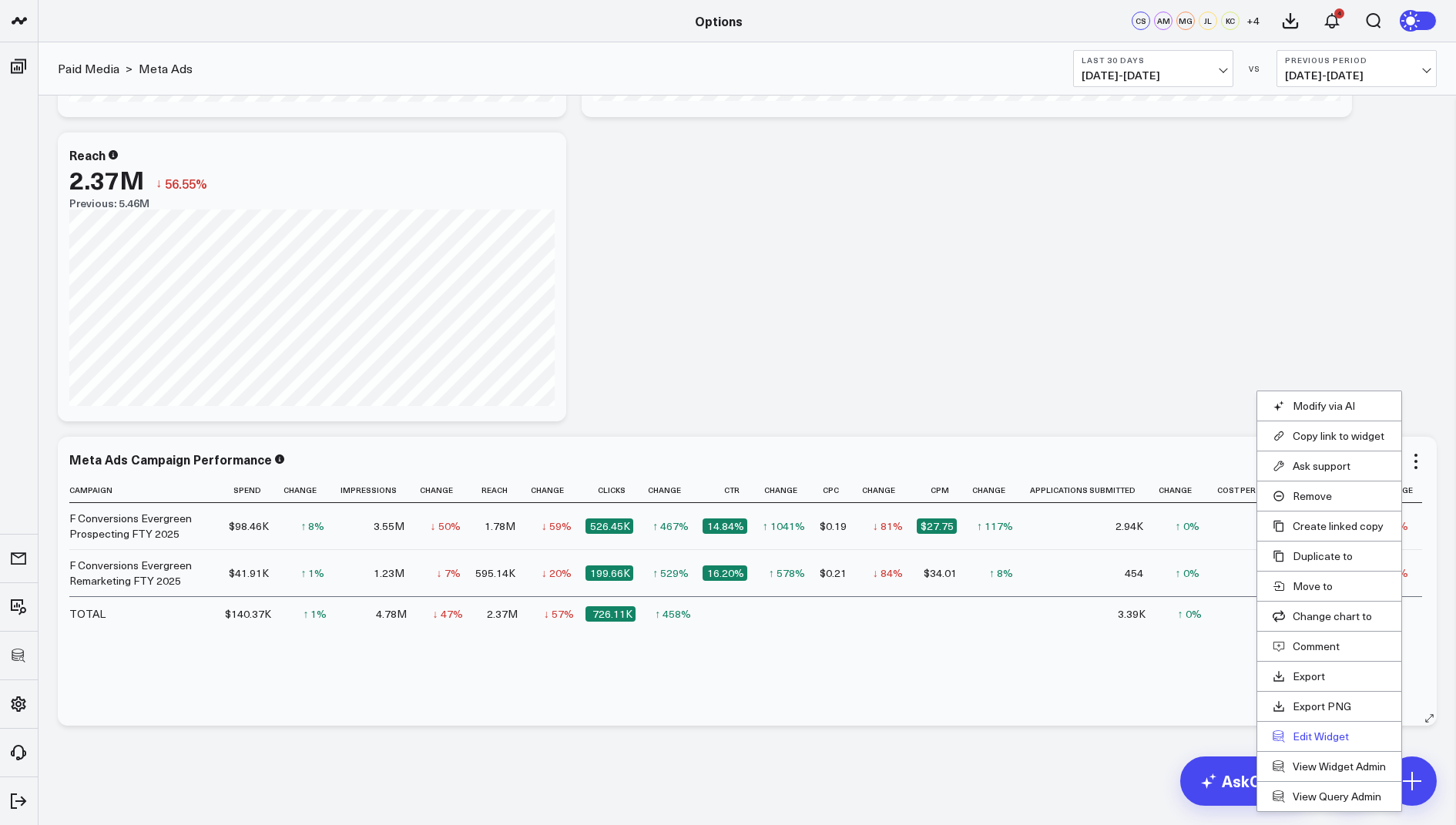
click at [1314, 732] on button "Edit Widget" at bounding box center [1328, 736] width 113 height 14
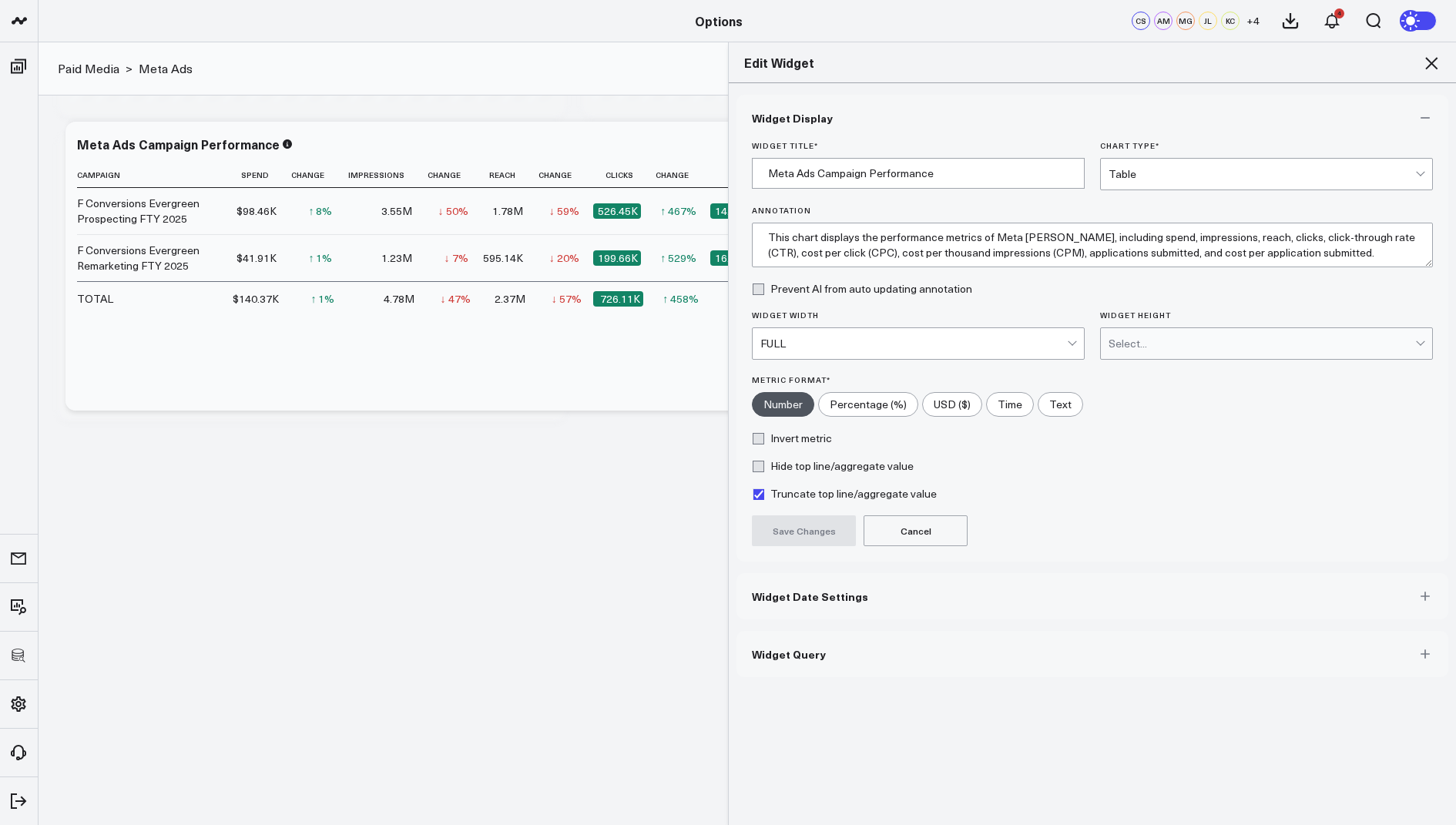
click at [789, 658] on button "Widget Query" at bounding box center [1092, 653] width 712 height 46
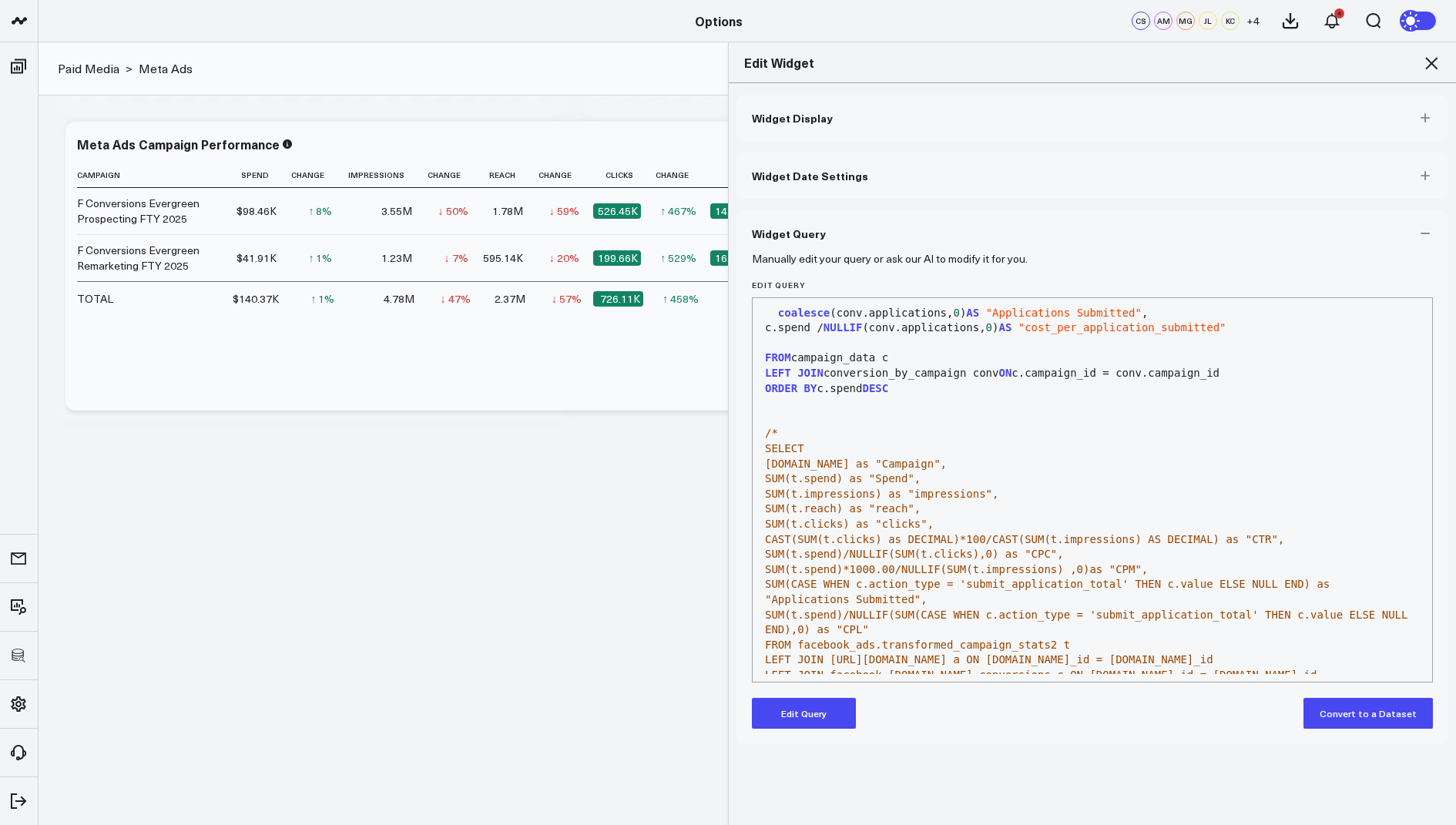
scroll to position [757, 0]
click at [1426, 65] on icon at bounding box center [1431, 63] width 18 height 18
